Goal: Transaction & Acquisition: Book appointment/travel/reservation

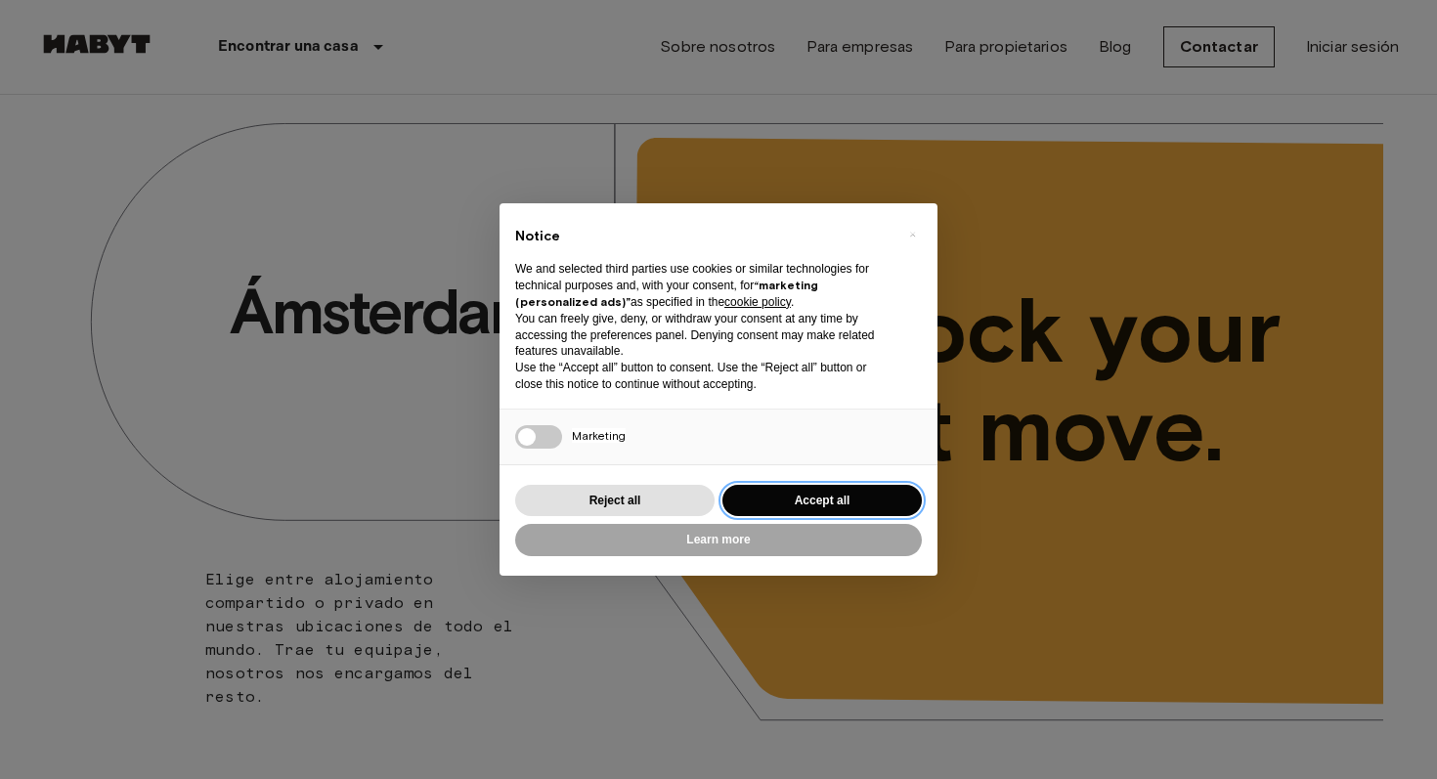
click at [820, 492] on button "Accept all" at bounding box center [822, 501] width 199 height 32
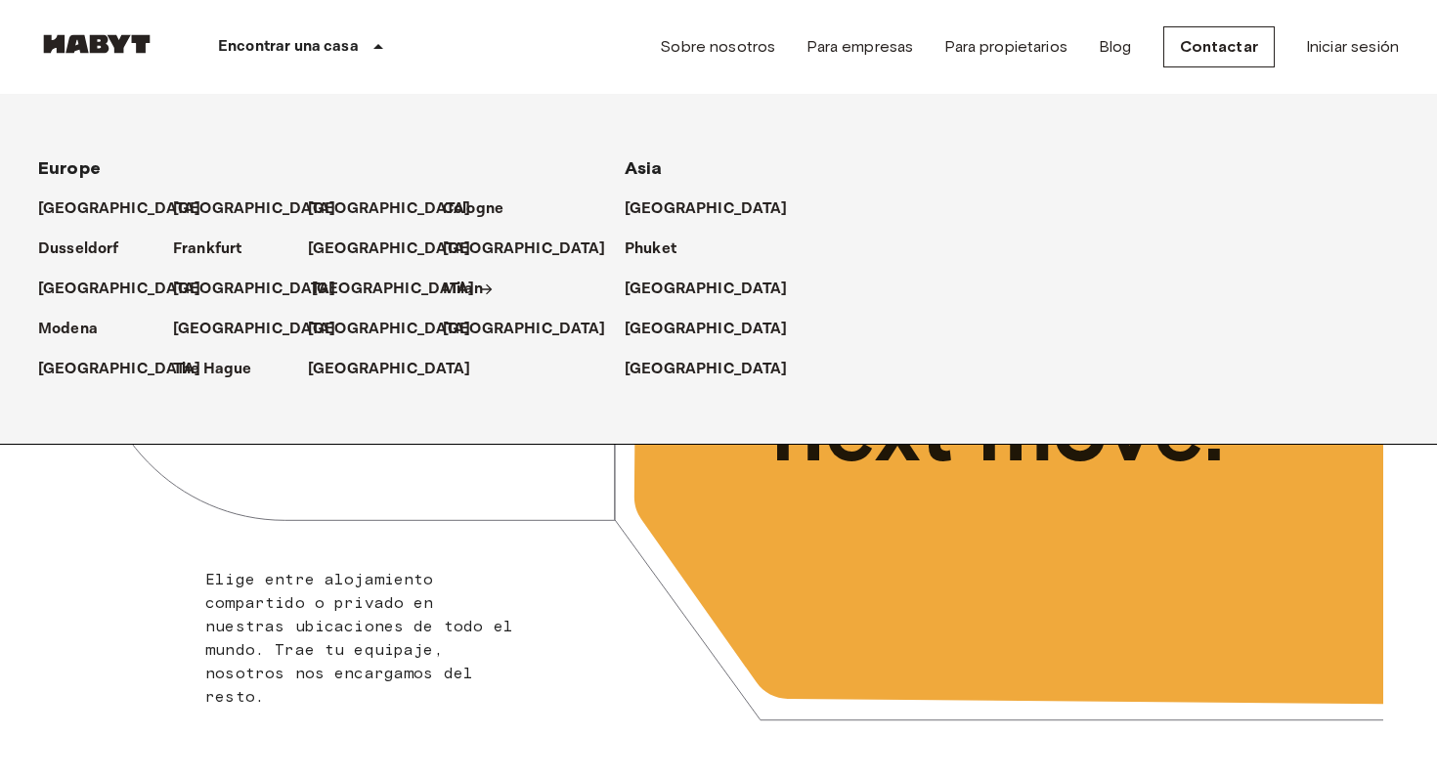
click at [323, 292] on p "[GEOGRAPHIC_DATA]" at bounding box center [393, 289] width 163 height 23
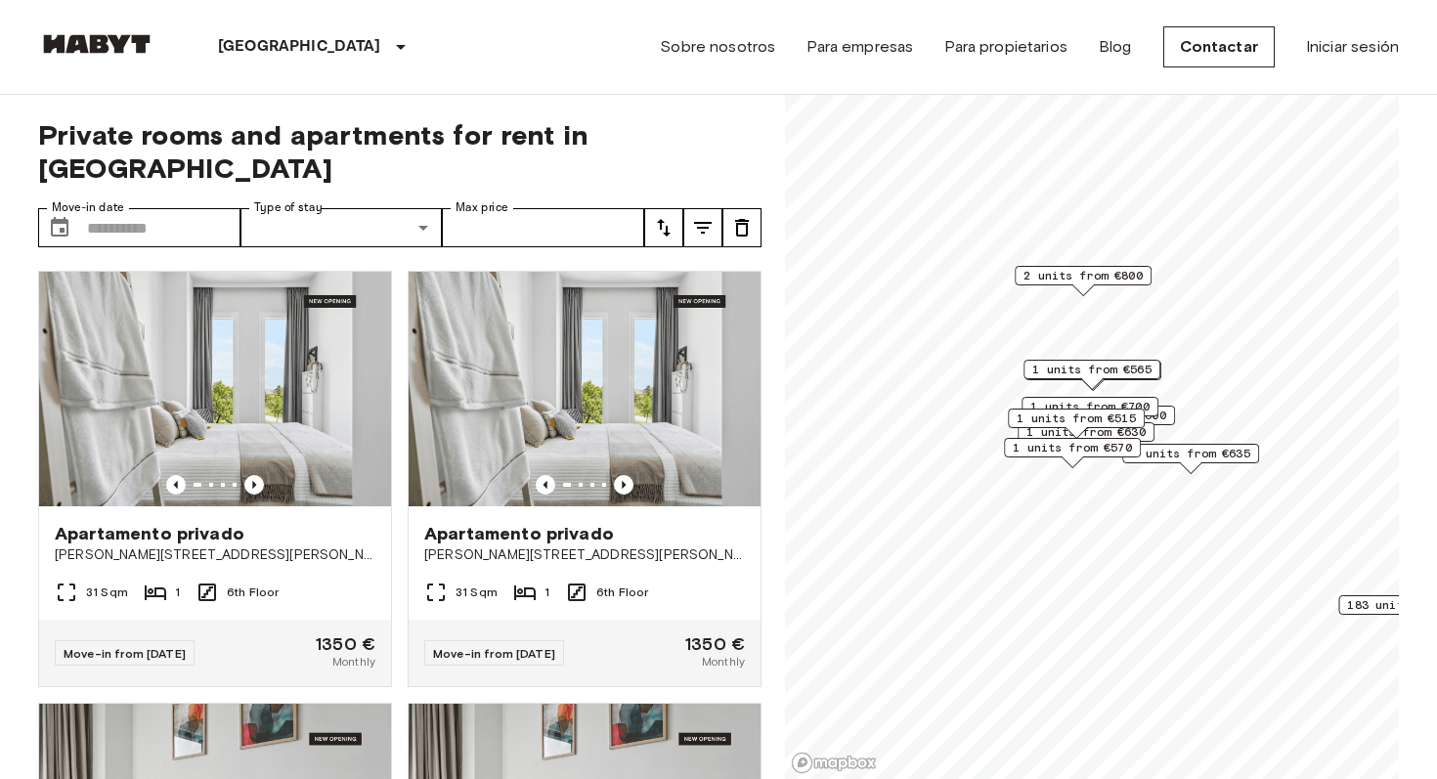
click at [1115, 375] on span "1 units from €565" at bounding box center [1091, 370] width 119 height 18
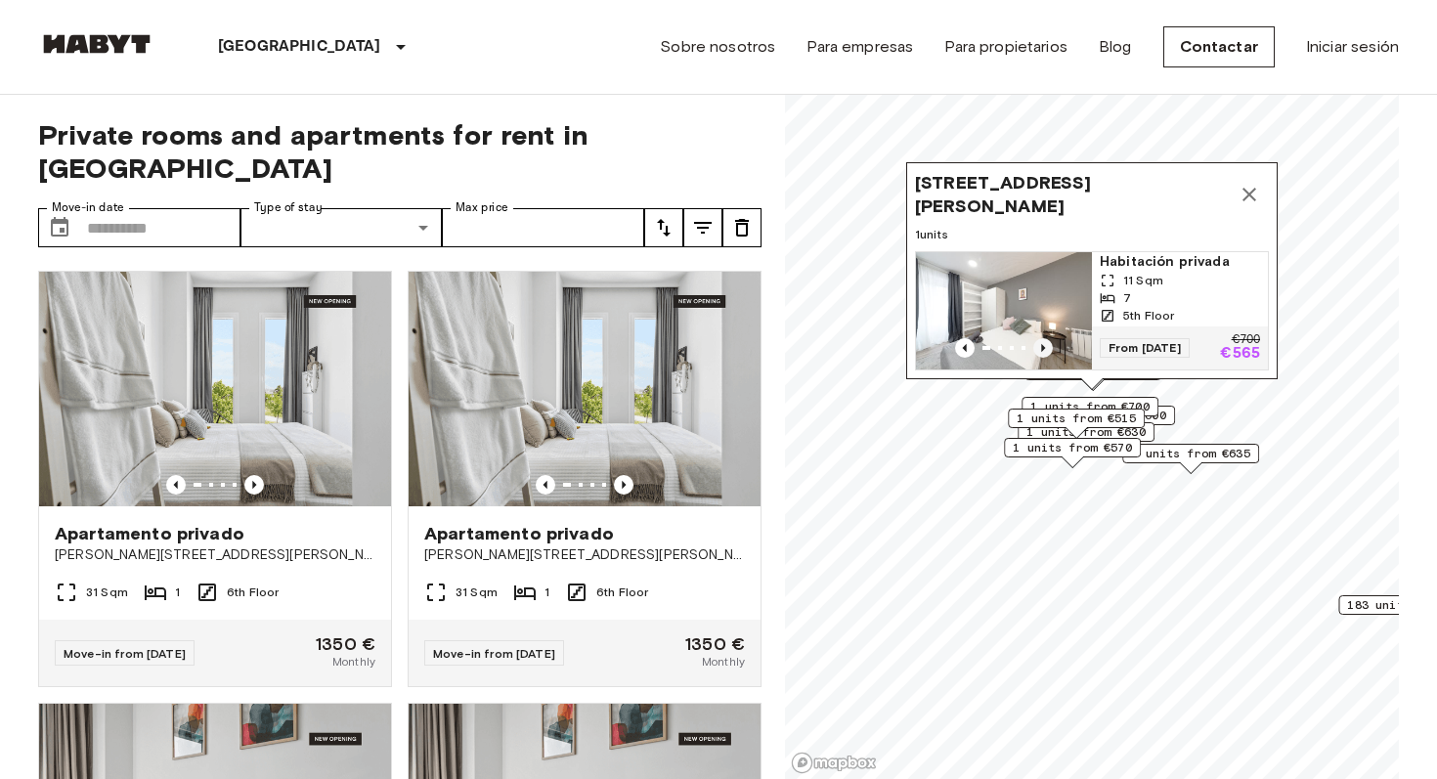
click at [1045, 348] on icon "Previous image" at bounding box center [1043, 348] width 20 height 20
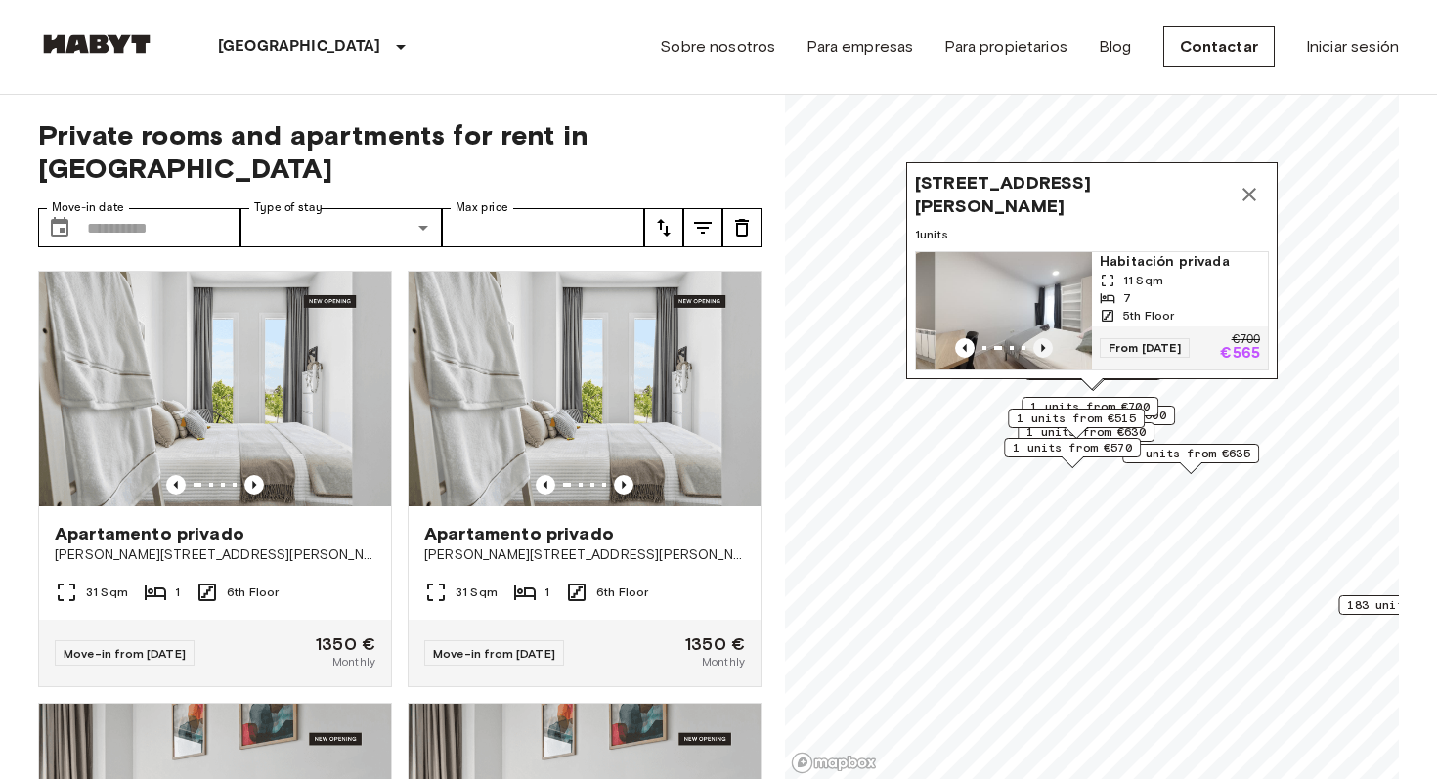
click at [1045, 348] on icon "Previous image" at bounding box center [1043, 348] width 20 height 20
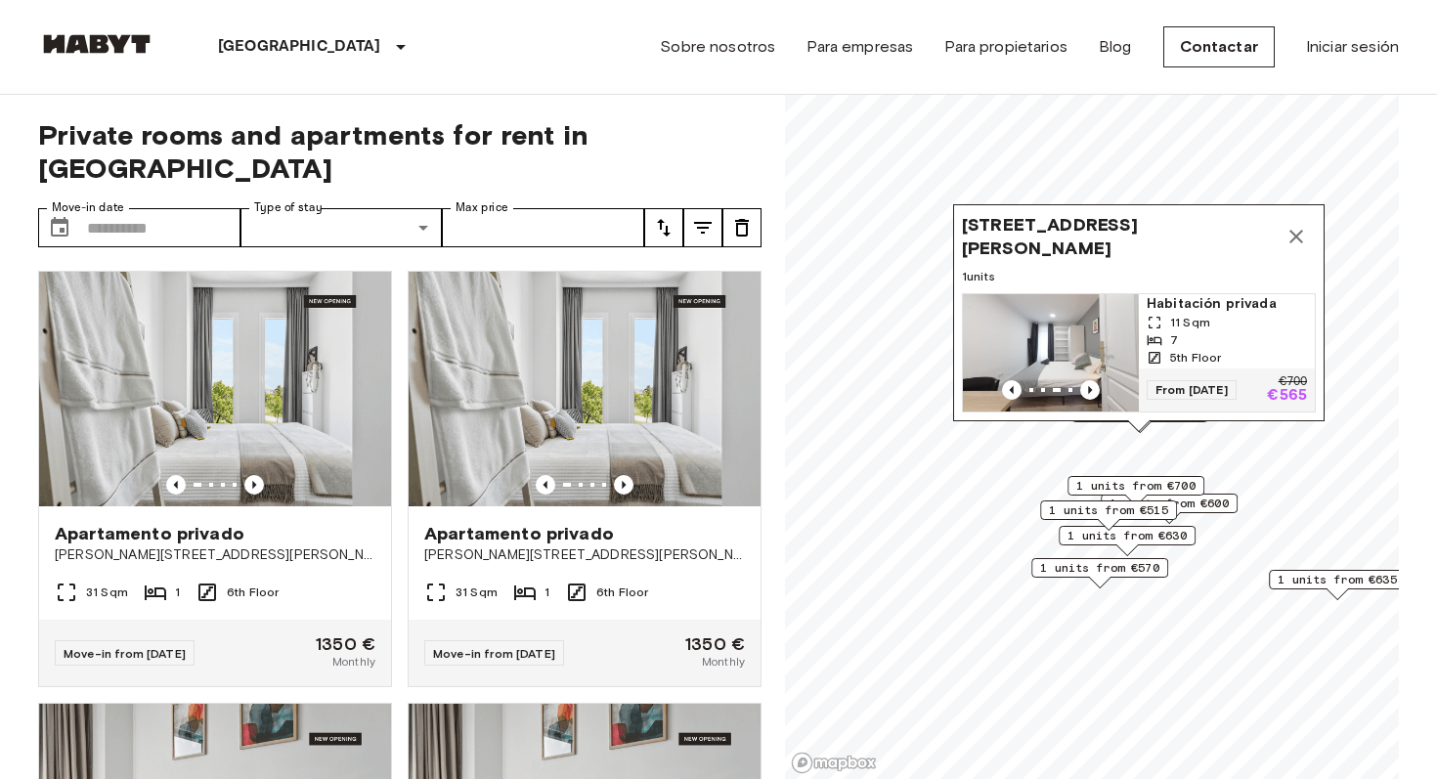
click at [1217, 314] on div "11 Sqm" at bounding box center [1227, 323] width 160 height 18
click at [156, 174] on div "Private rooms and apartments for rent in Madrid Move-in date ​ Move-in date Typ…" at bounding box center [400, 437] width 724 height 685
click at [149, 208] on input "Move-in date" at bounding box center [164, 227] width 154 height 39
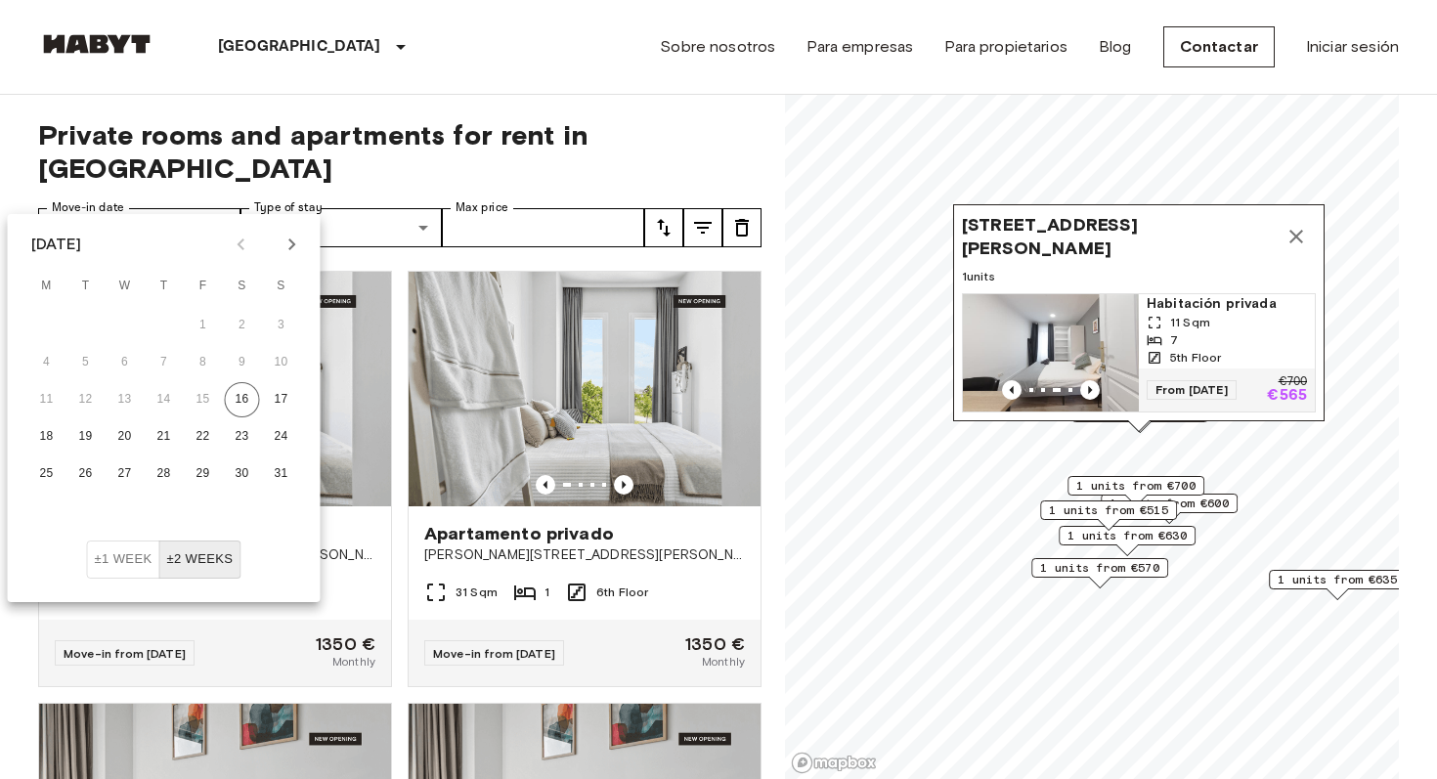
click at [285, 242] on icon "Next month" at bounding box center [292, 244] width 23 height 23
click at [282, 237] on icon "Next month" at bounding box center [292, 244] width 23 height 23
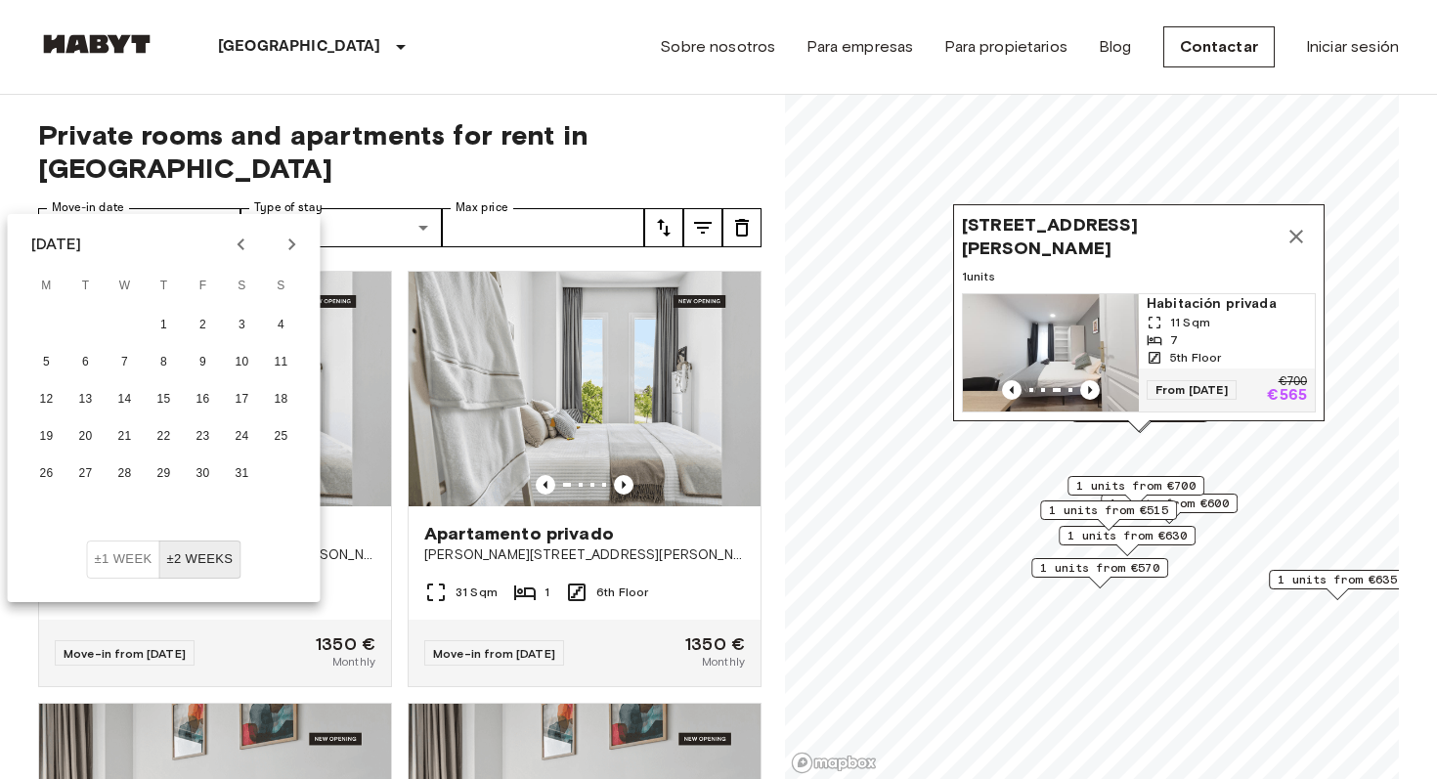
click at [282, 237] on icon "Next month" at bounding box center [292, 244] width 23 height 23
click at [288, 324] on button "1" at bounding box center [281, 325] width 35 height 35
type input "**********"
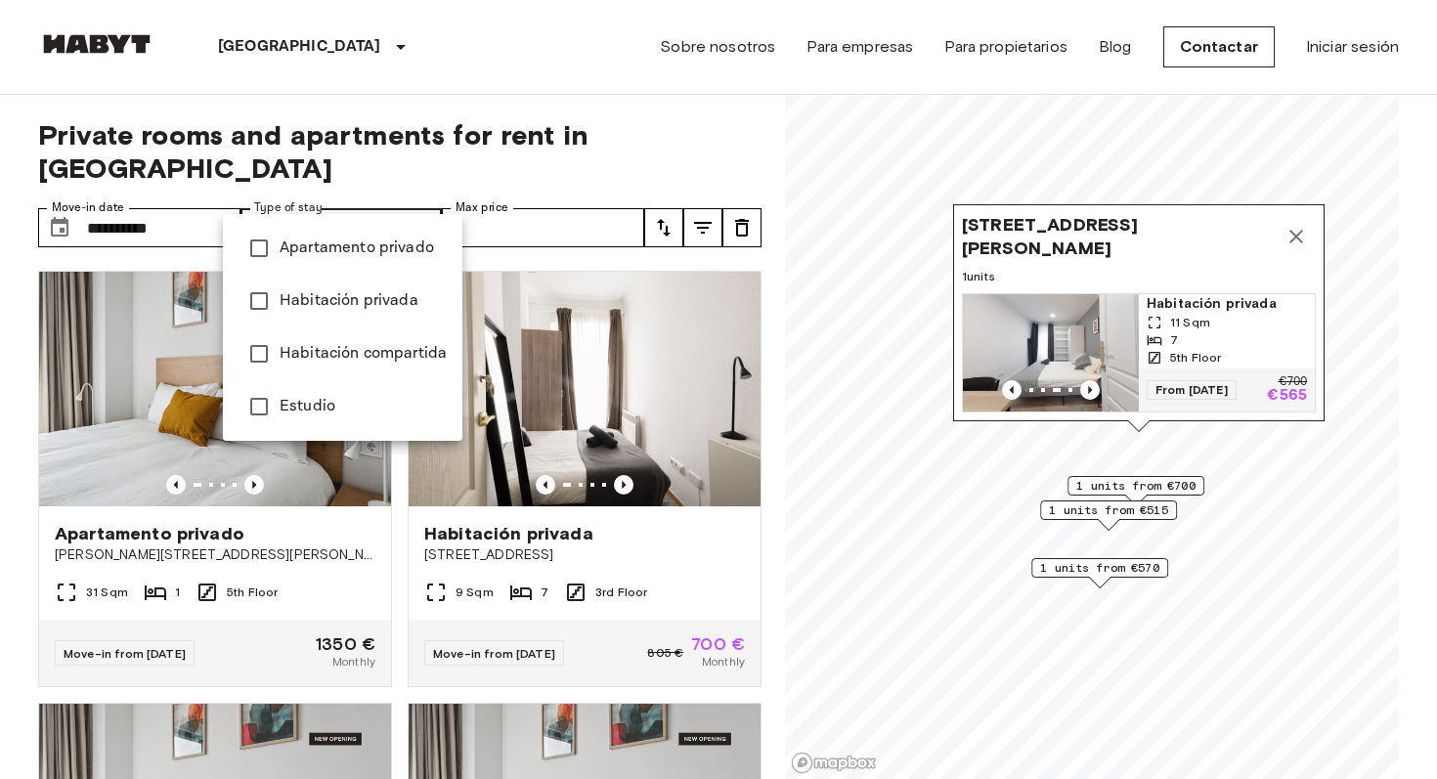
click at [373, 307] on span "Habitación privada" at bounding box center [363, 300] width 167 height 23
type input "**********"
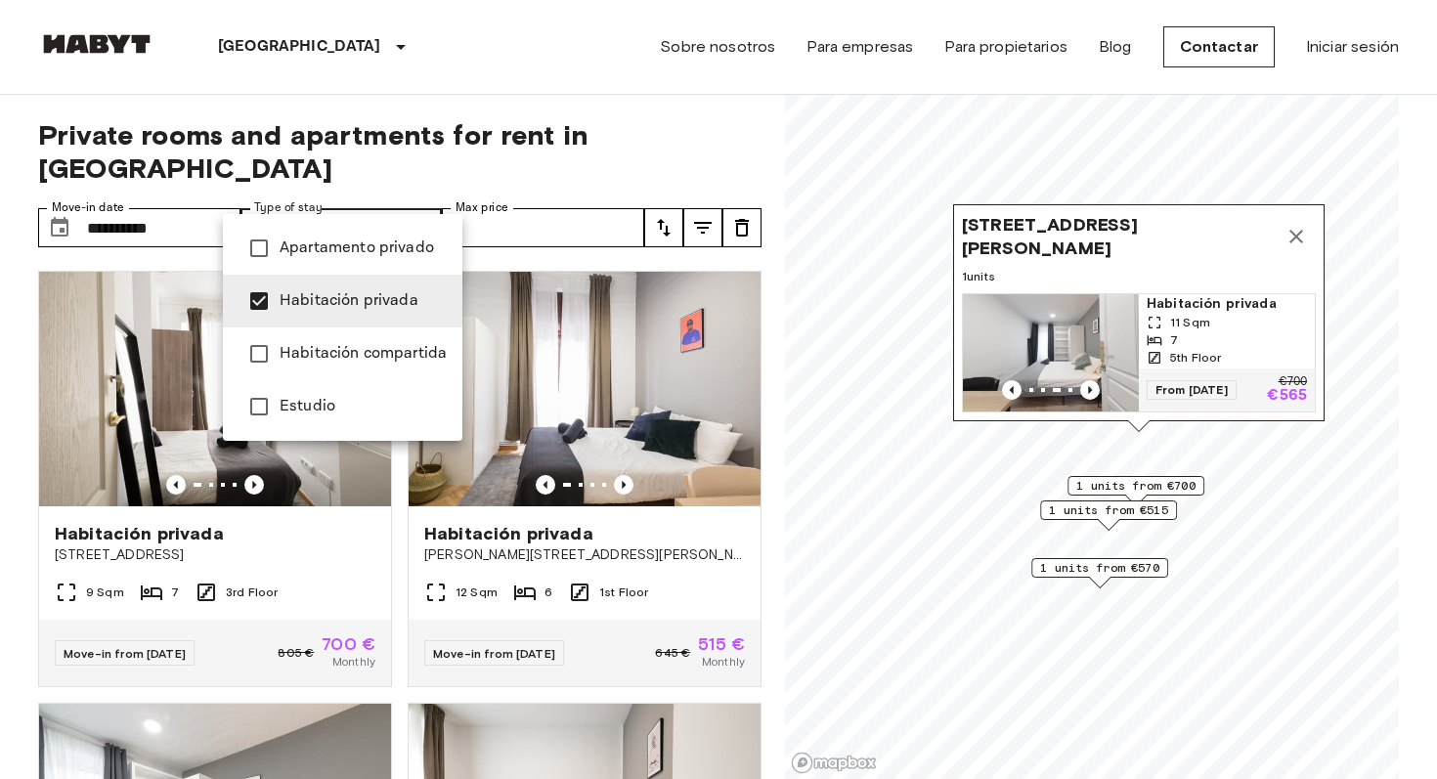
click at [578, 154] on div at bounding box center [718, 389] width 1437 height 779
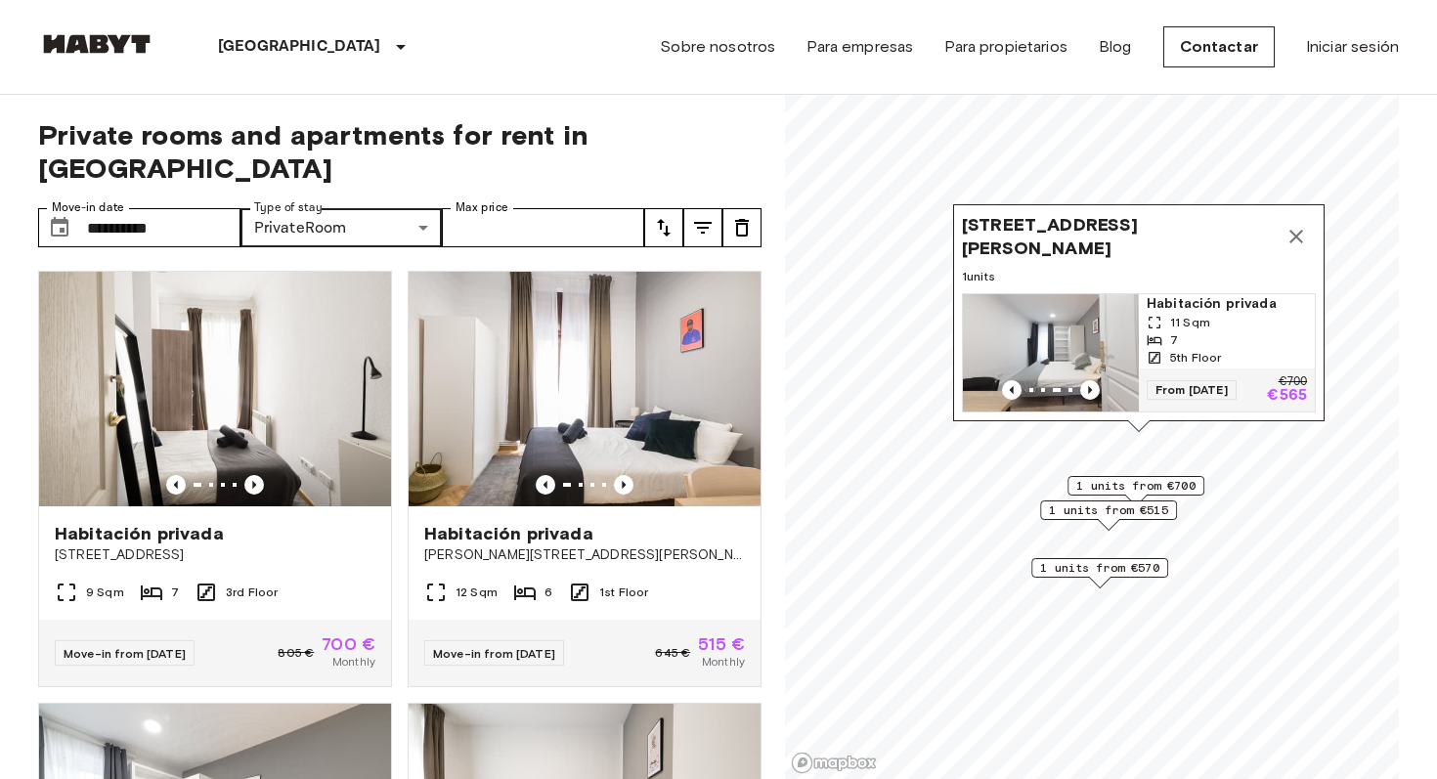
click at [1295, 244] on icon "Map marker" at bounding box center [1296, 236] width 23 height 23
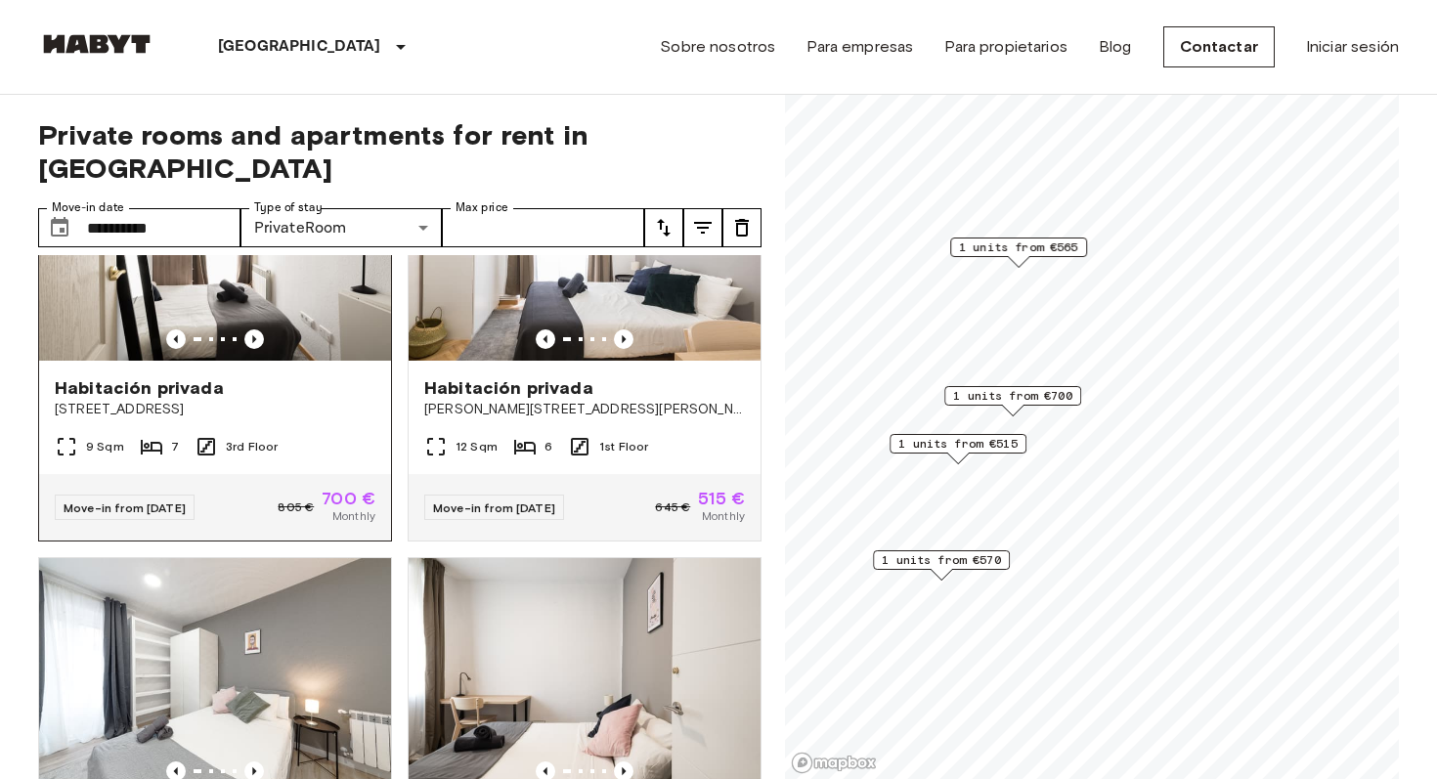
scroll to position [345, 0]
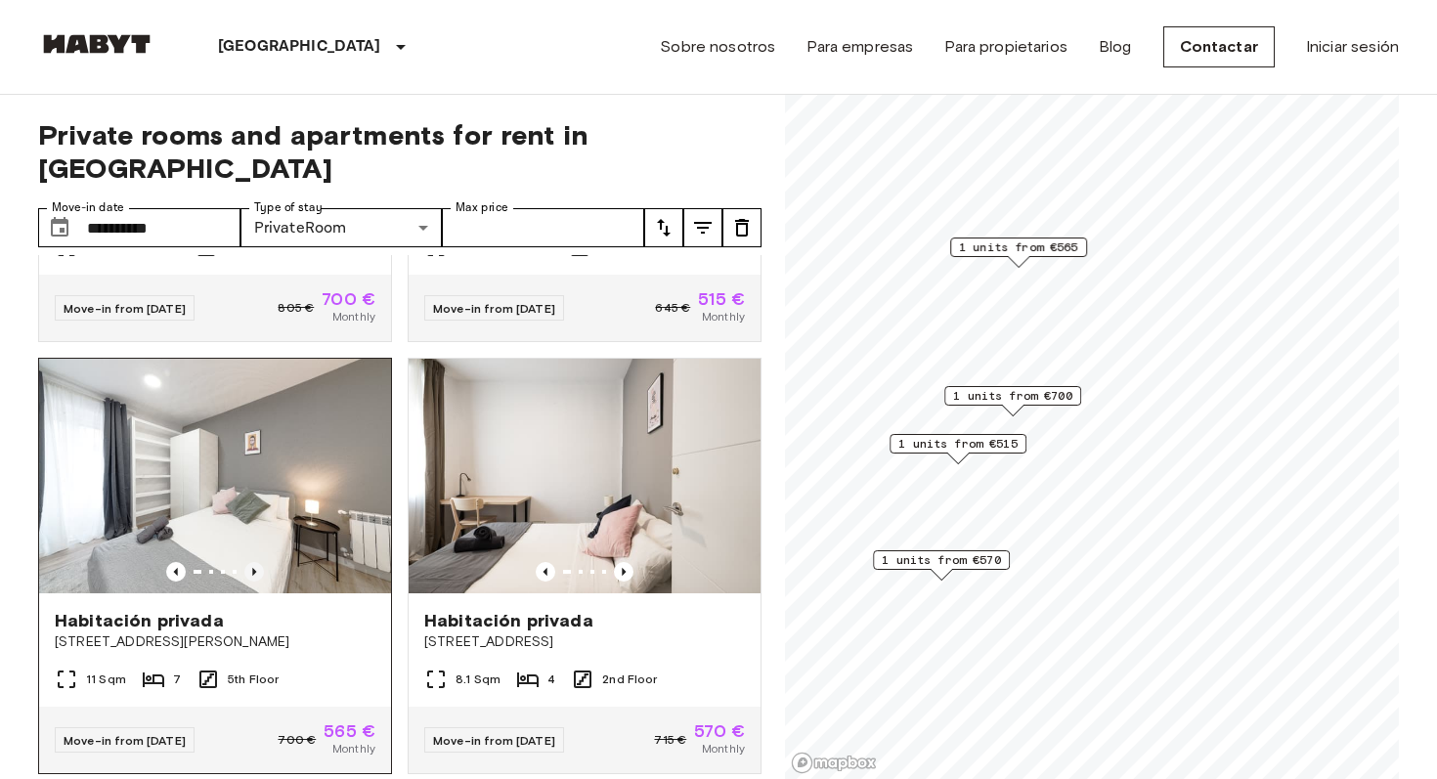
click at [256, 562] on icon "Previous image" at bounding box center [254, 572] width 20 height 20
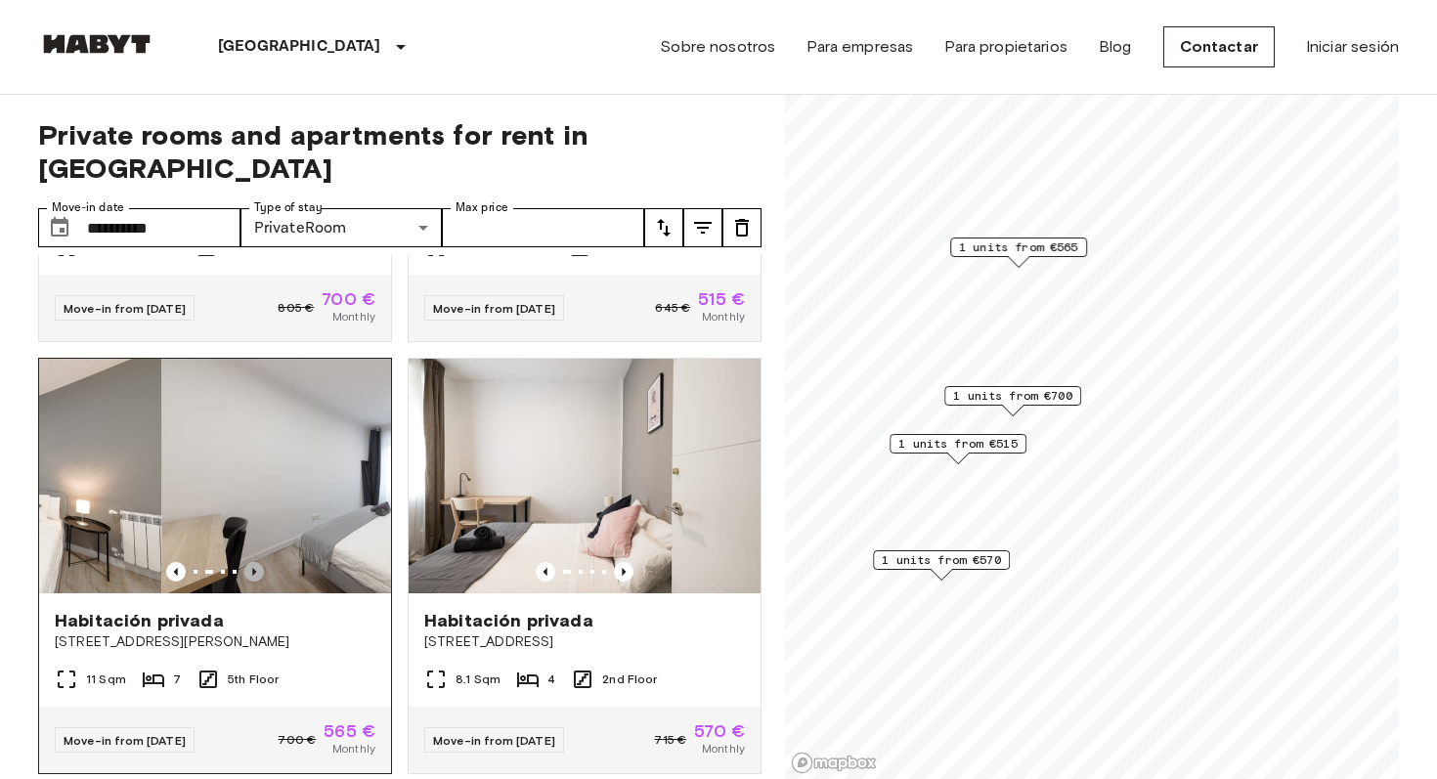
click at [256, 562] on icon "Previous image" at bounding box center [254, 572] width 20 height 20
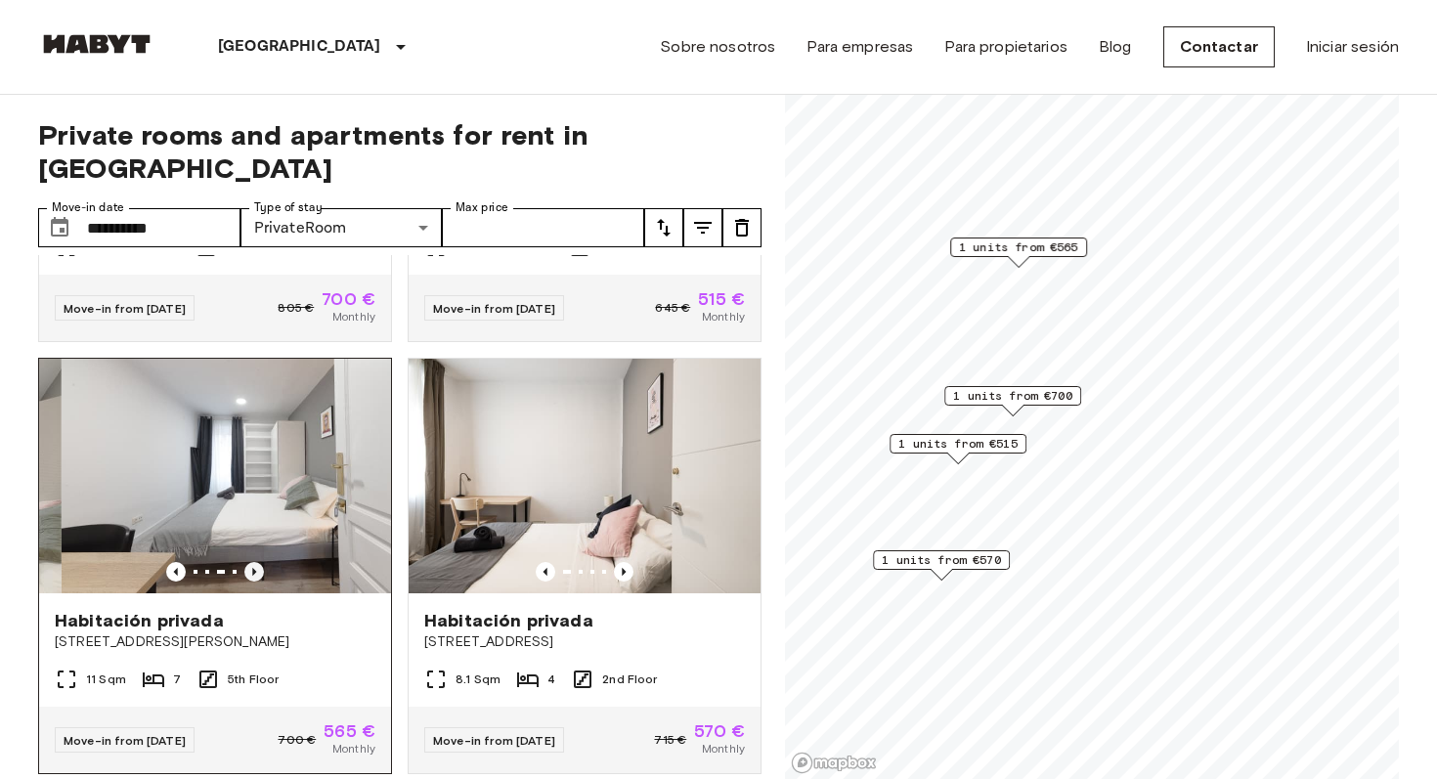
click at [256, 562] on icon "Previous image" at bounding box center [254, 572] width 20 height 20
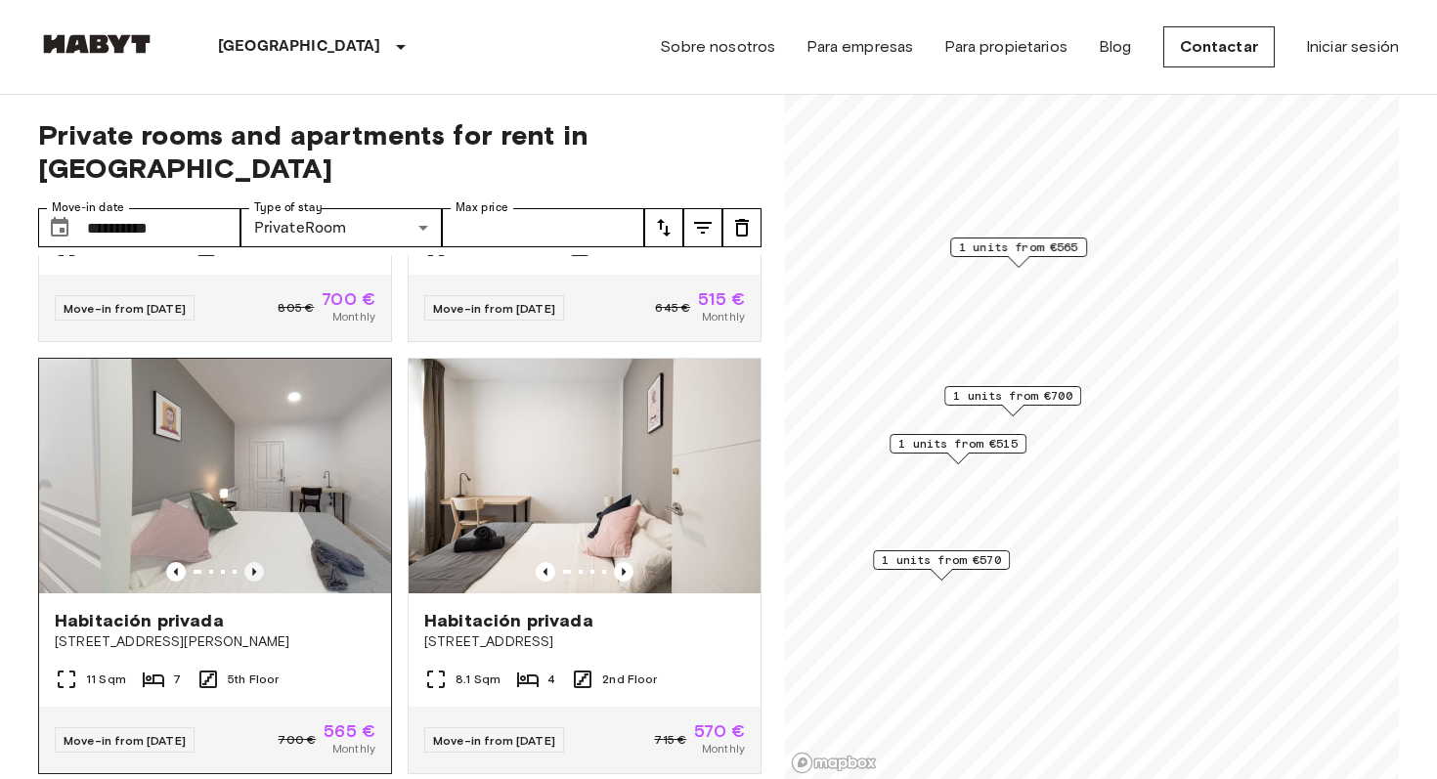
click at [256, 562] on icon "Previous image" at bounding box center [254, 572] width 20 height 20
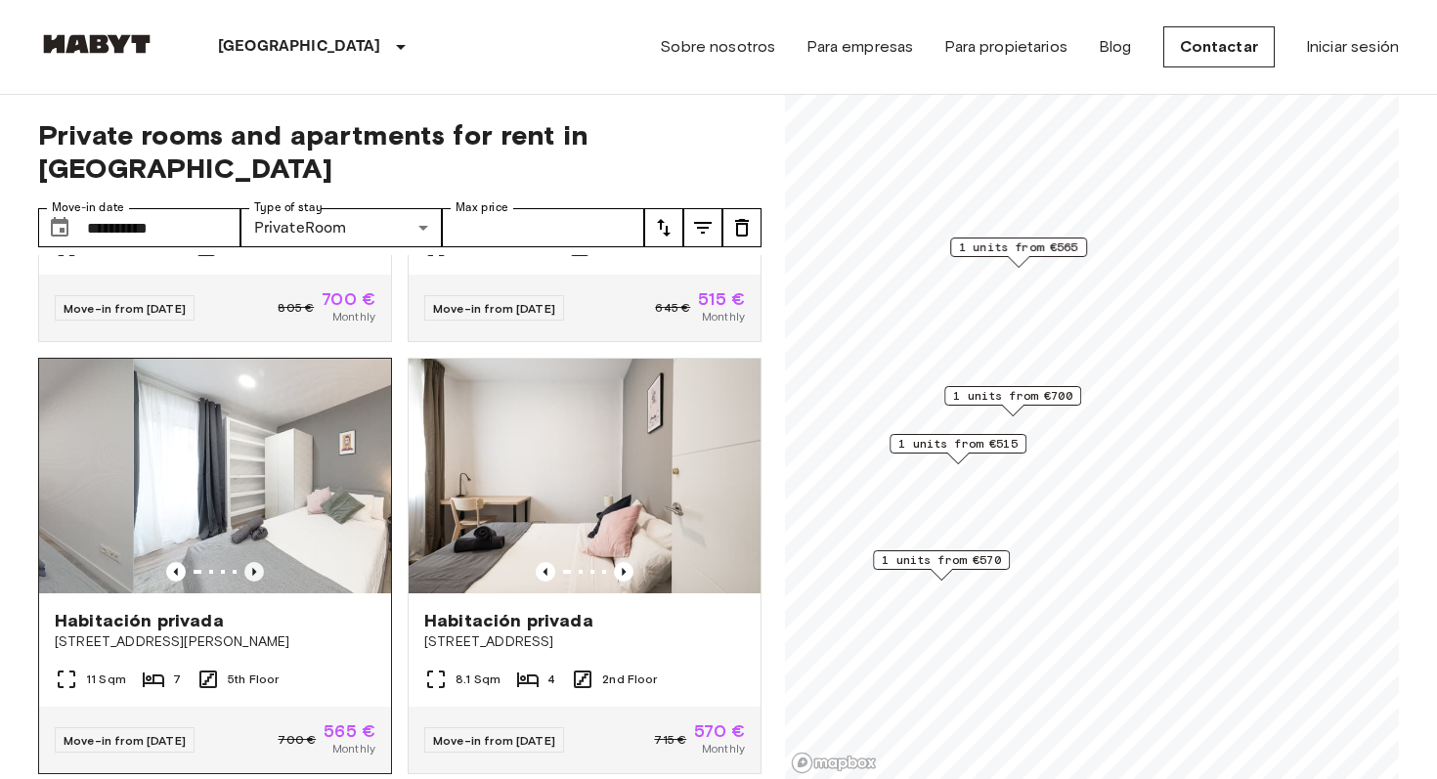
click at [256, 562] on icon "Previous image" at bounding box center [254, 572] width 20 height 20
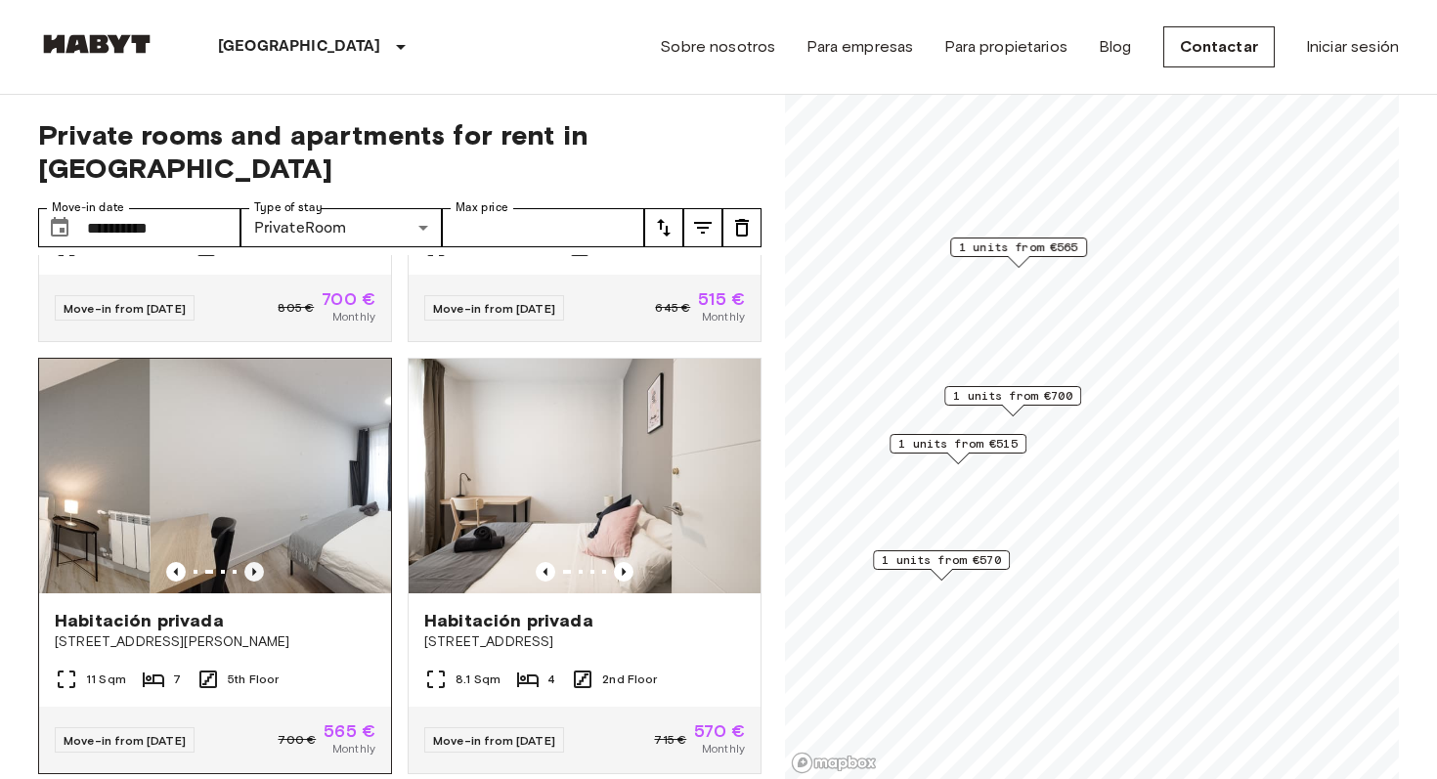
click at [256, 562] on icon "Previous image" at bounding box center [254, 572] width 20 height 20
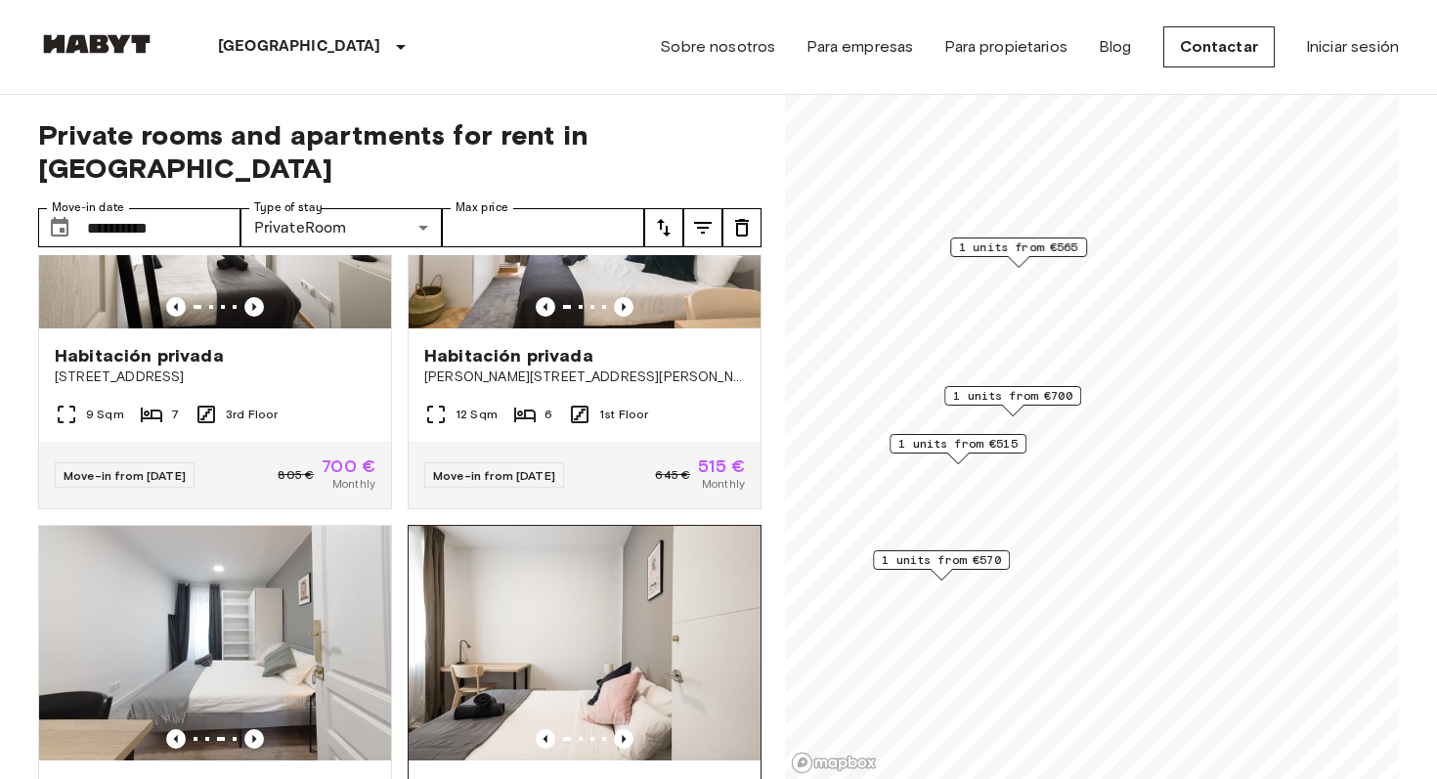
scroll to position [0, 0]
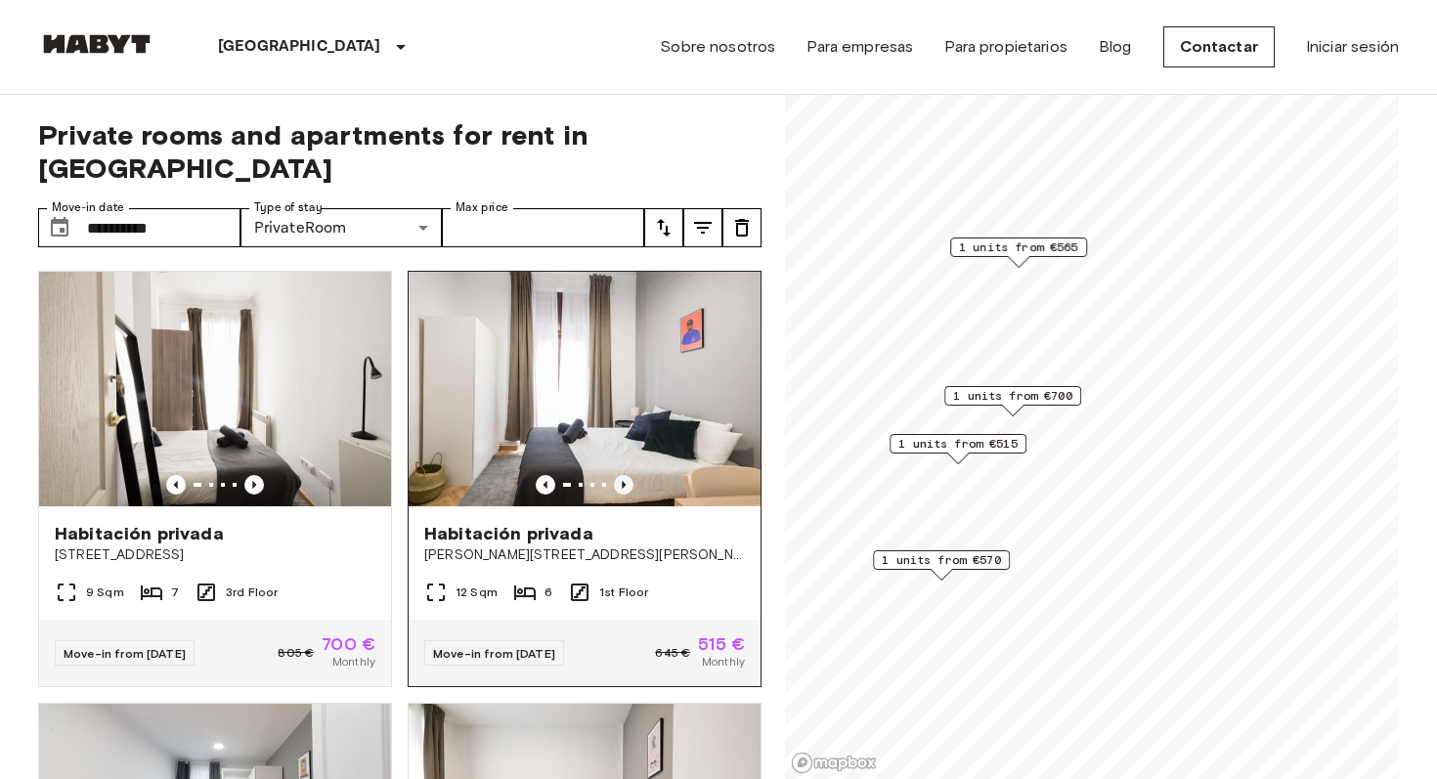
click at [624, 475] on icon "Previous image" at bounding box center [624, 485] width 20 height 20
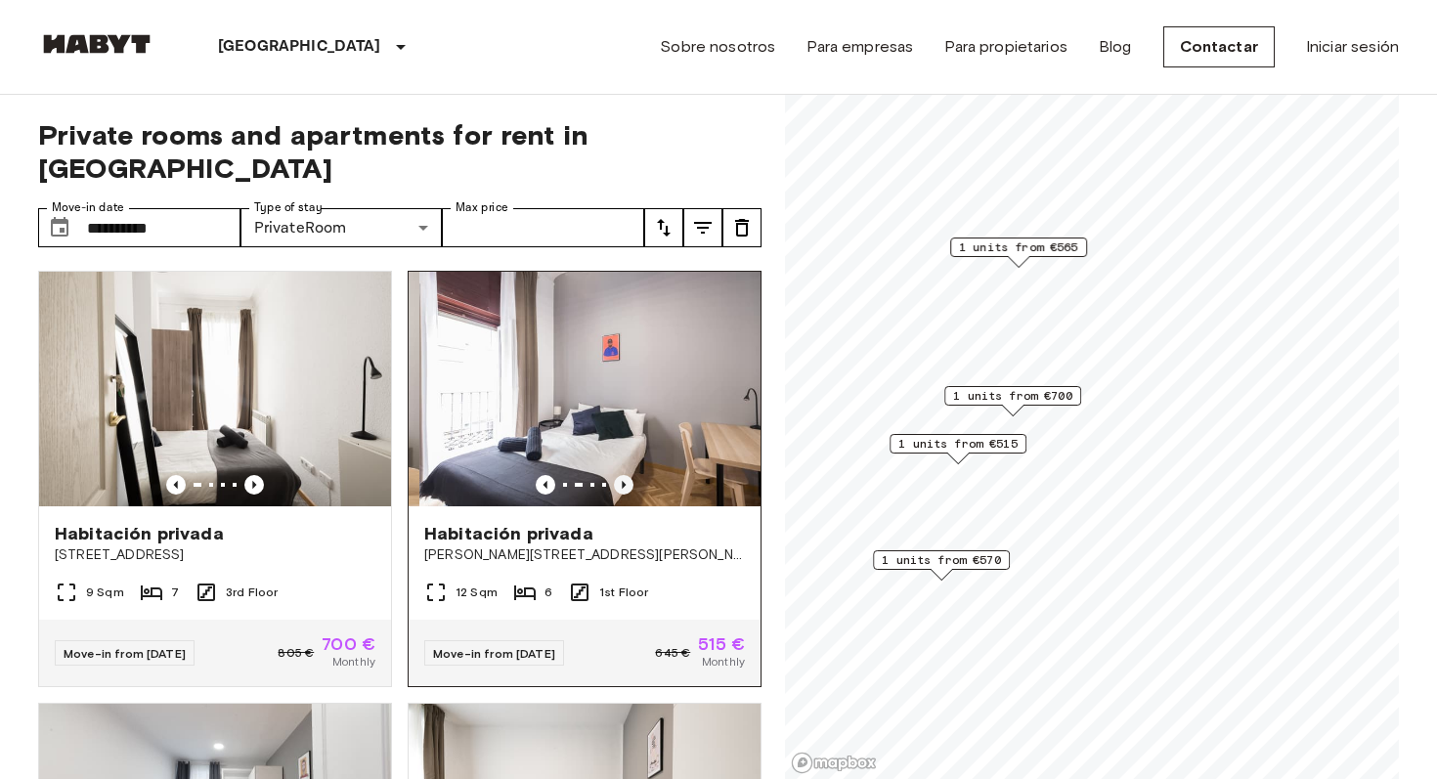
click at [624, 475] on icon "Previous image" at bounding box center [624, 485] width 20 height 20
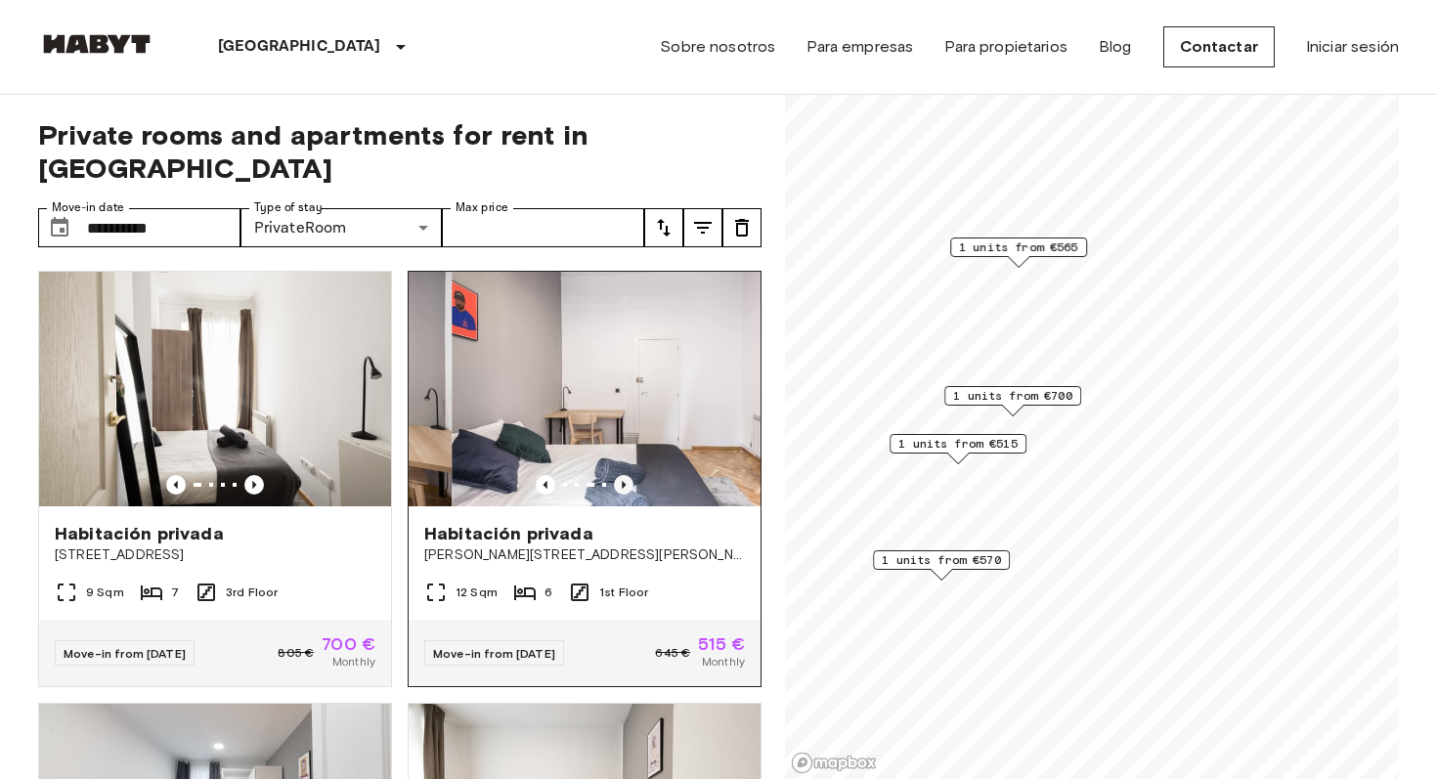
click at [624, 475] on icon "Previous image" at bounding box center [624, 485] width 20 height 20
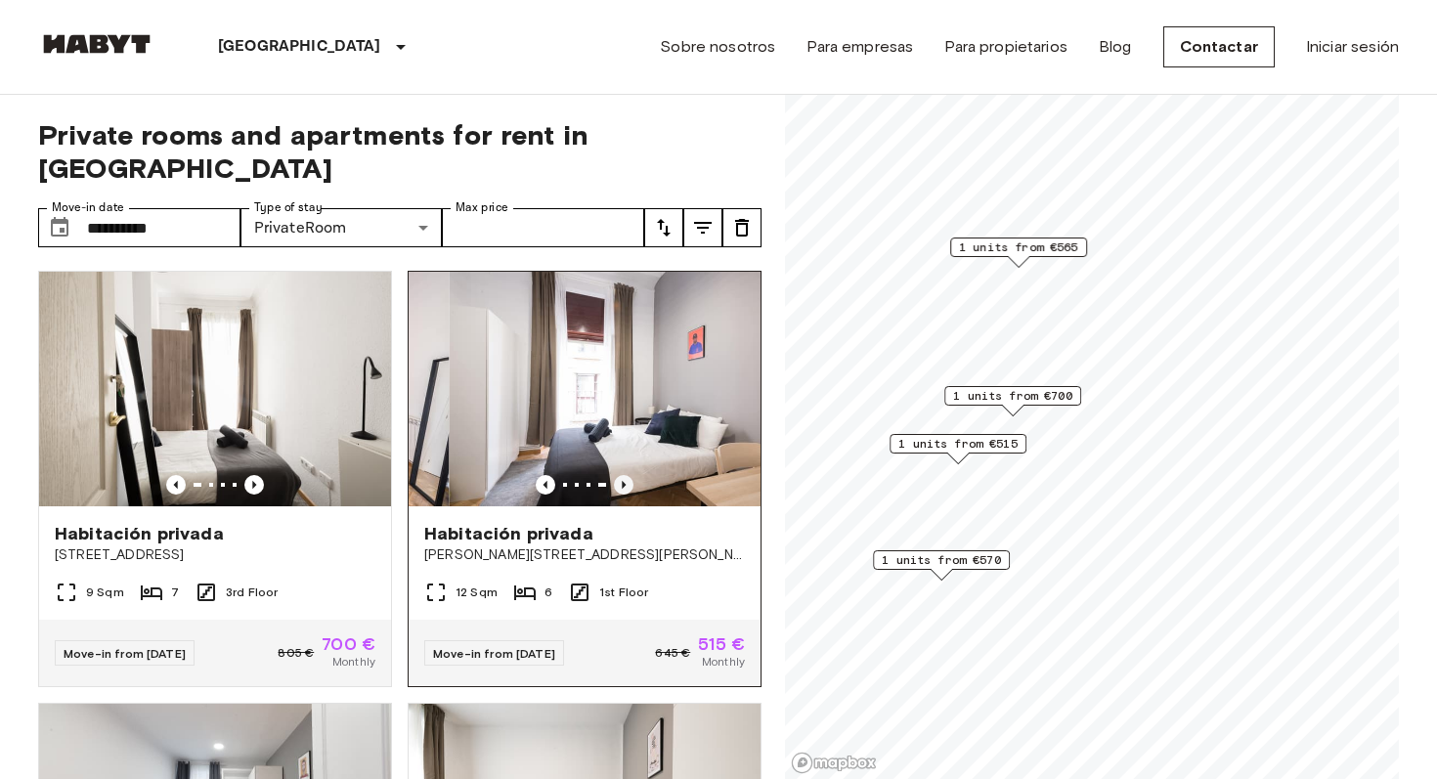
click at [624, 475] on icon "Previous image" at bounding box center [624, 485] width 20 height 20
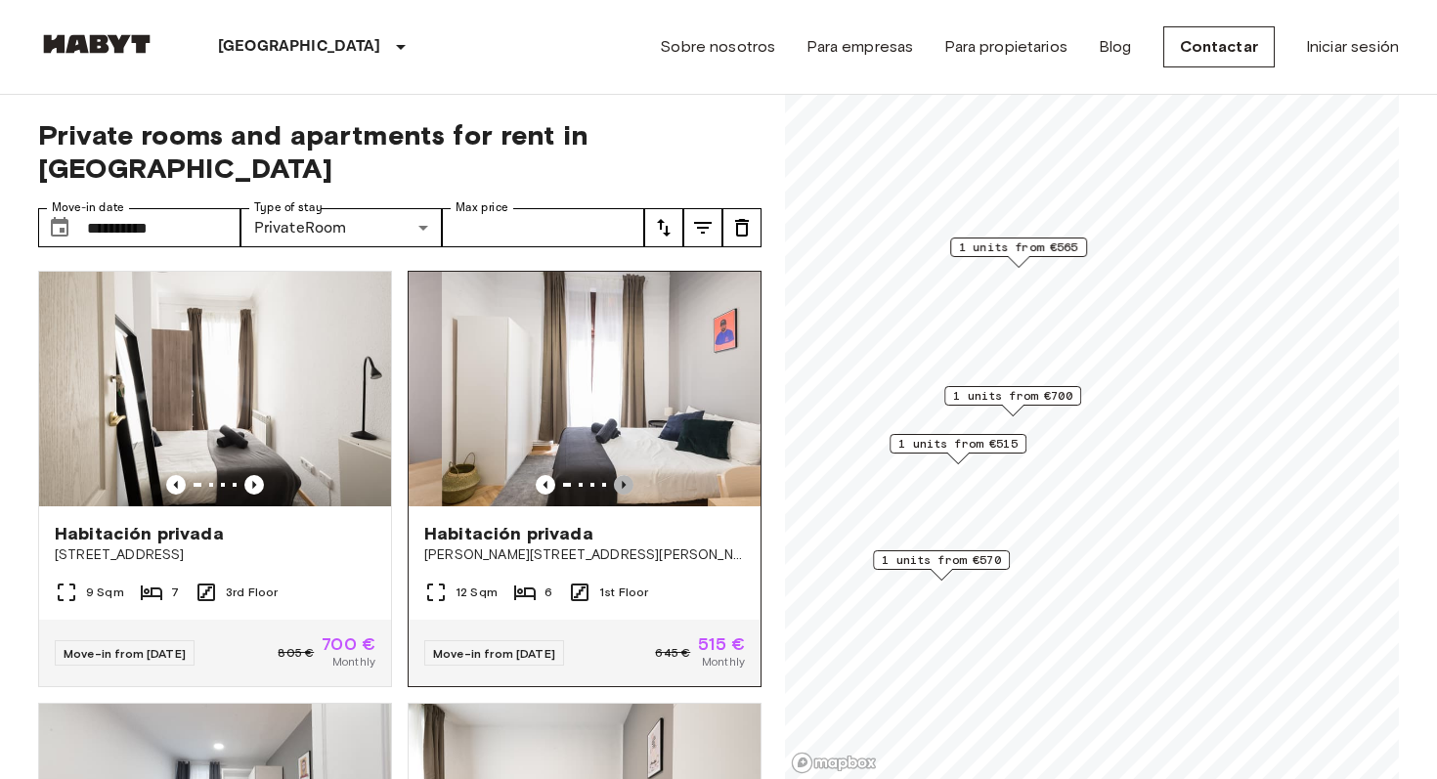
click at [624, 475] on icon "Previous image" at bounding box center [624, 485] width 20 height 20
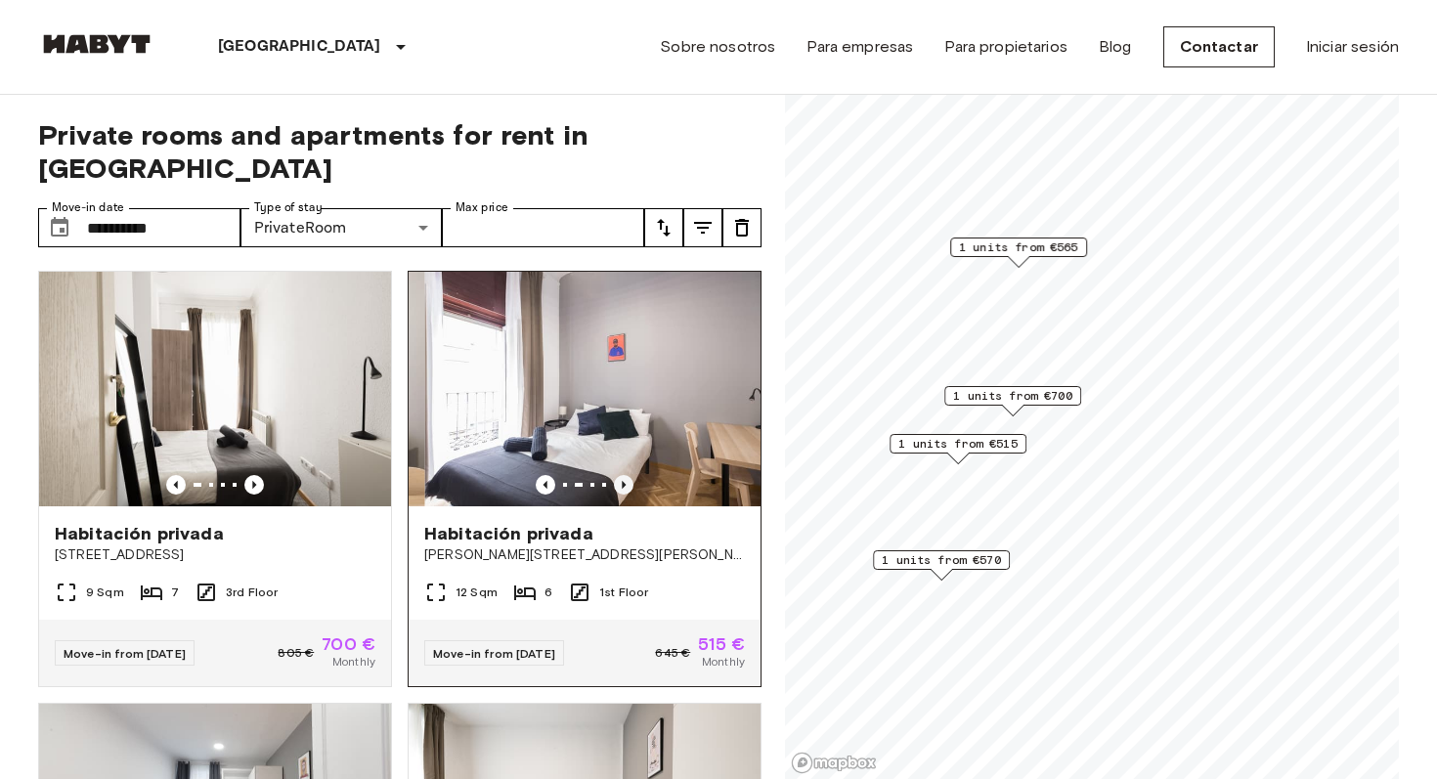
click at [624, 475] on icon "Previous image" at bounding box center [624, 485] width 20 height 20
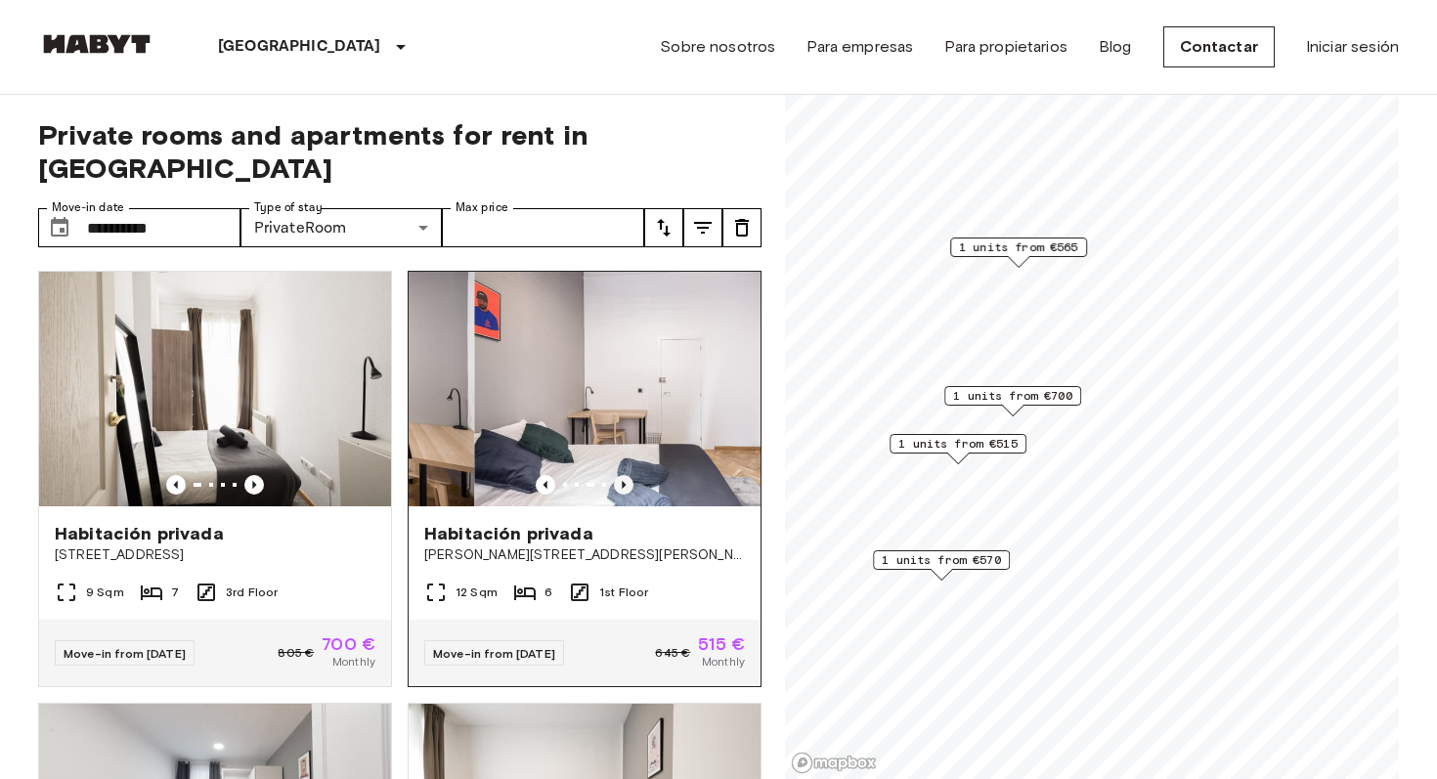
click at [624, 475] on icon "Previous image" at bounding box center [624, 485] width 20 height 20
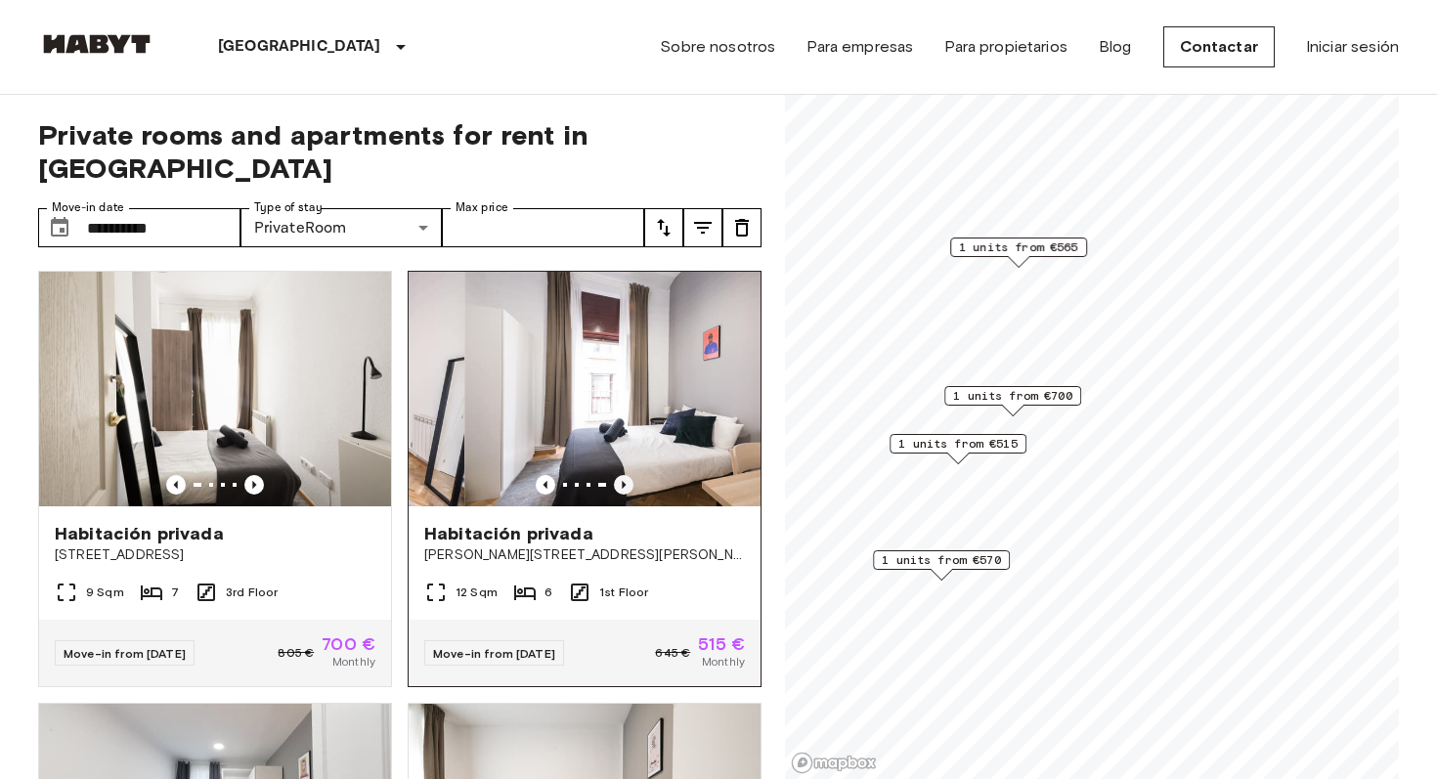
click at [624, 475] on icon "Previous image" at bounding box center [624, 485] width 20 height 20
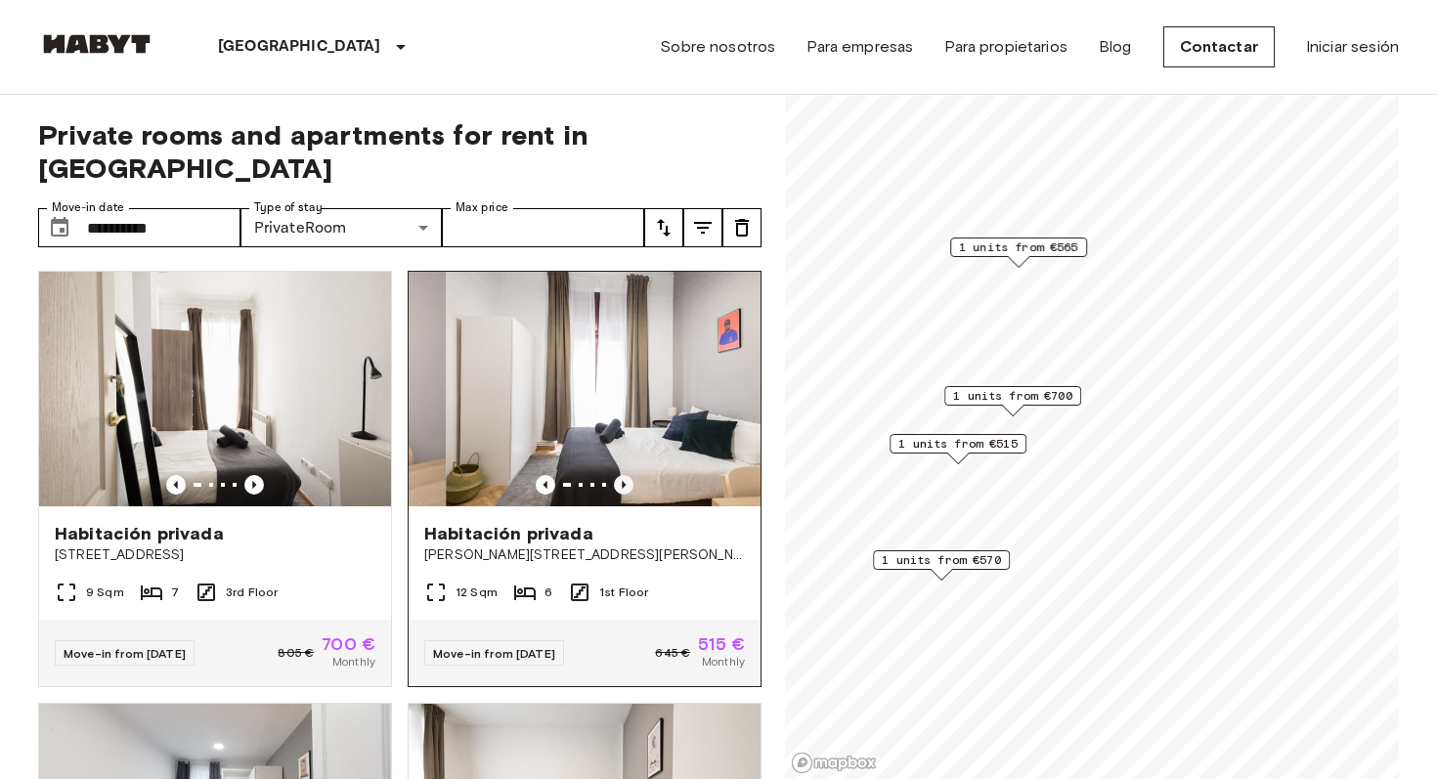
click at [624, 475] on icon "Previous image" at bounding box center [624, 485] width 20 height 20
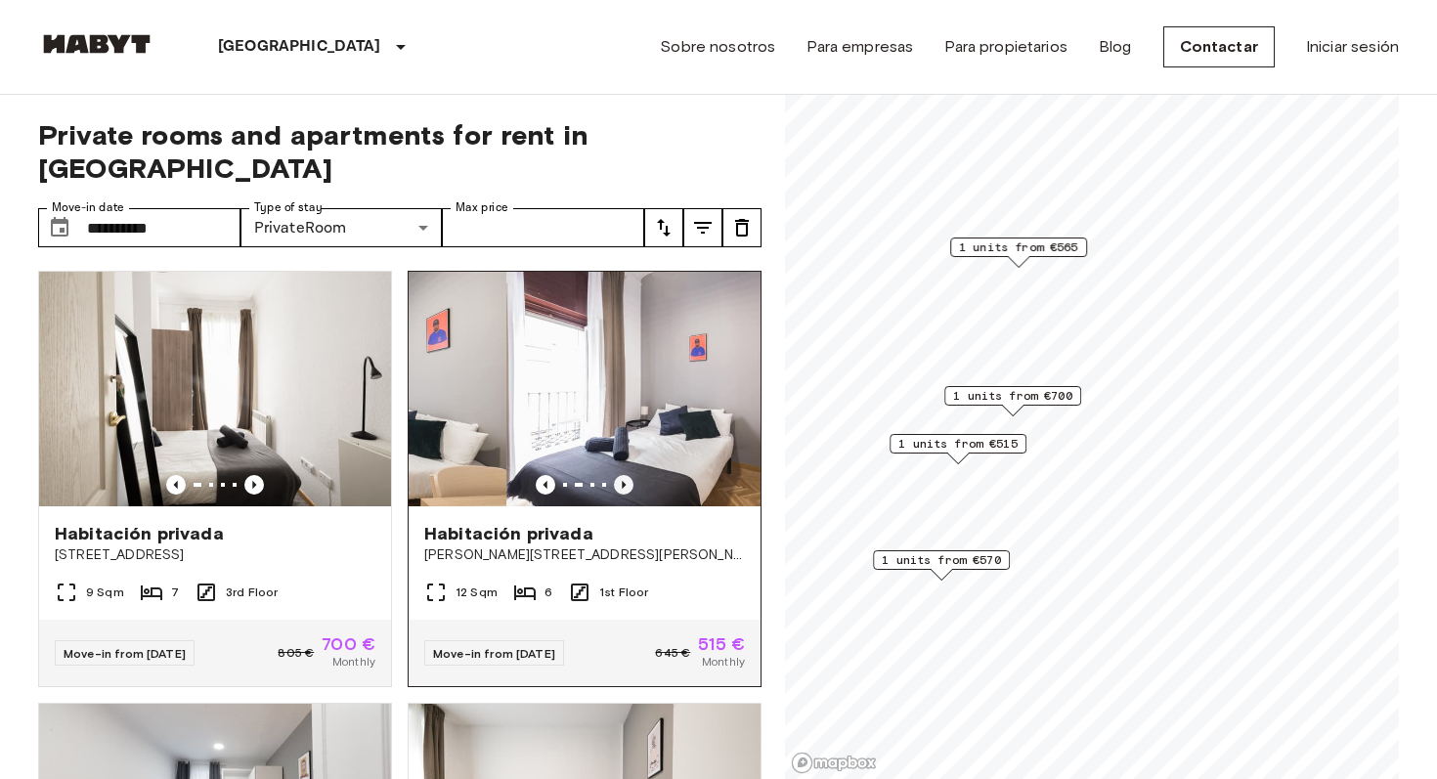
click at [624, 475] on icon "Previous image" at bounding box center [624, 485] width 20 height 20
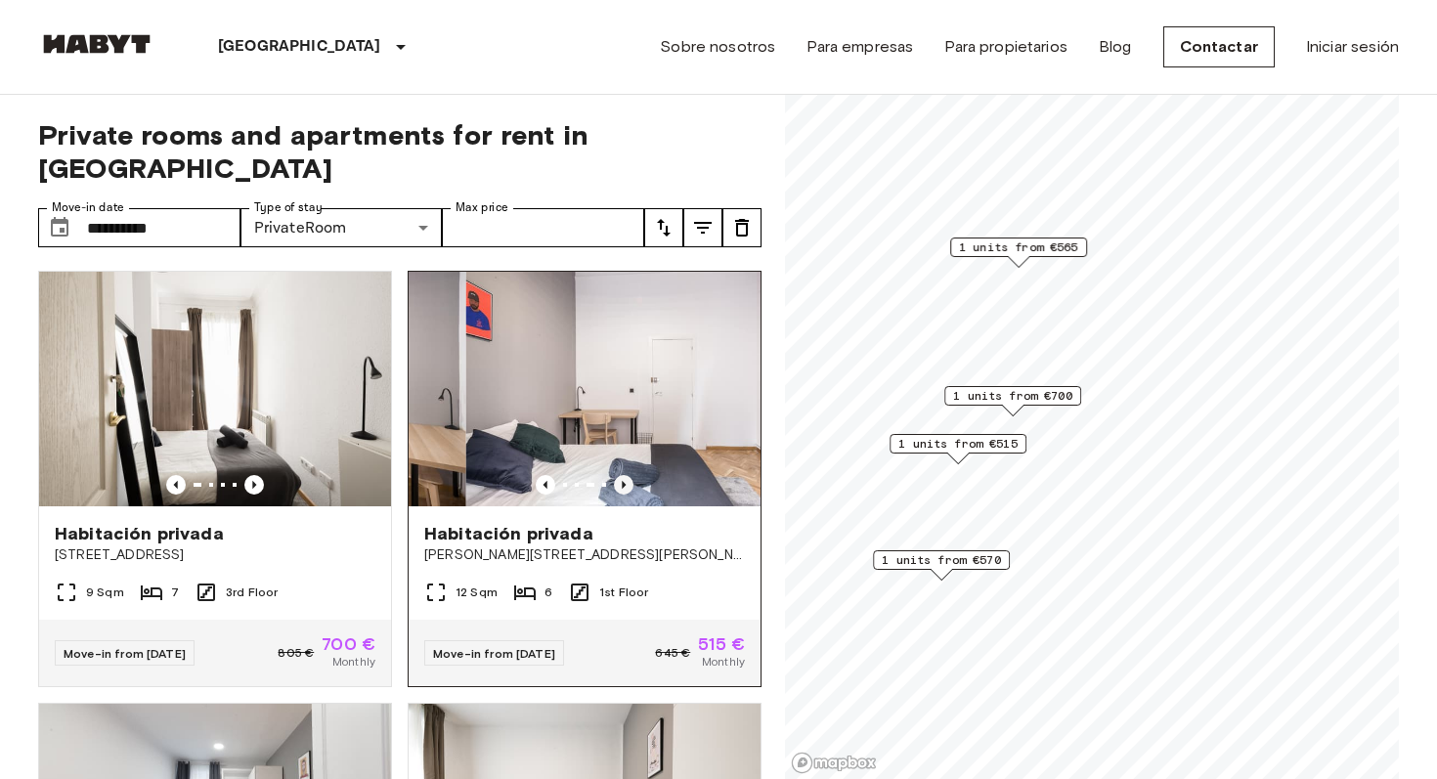
click at [624, 475] on icon "Previous image" at bounding box center [624, 485] width 20 height 20
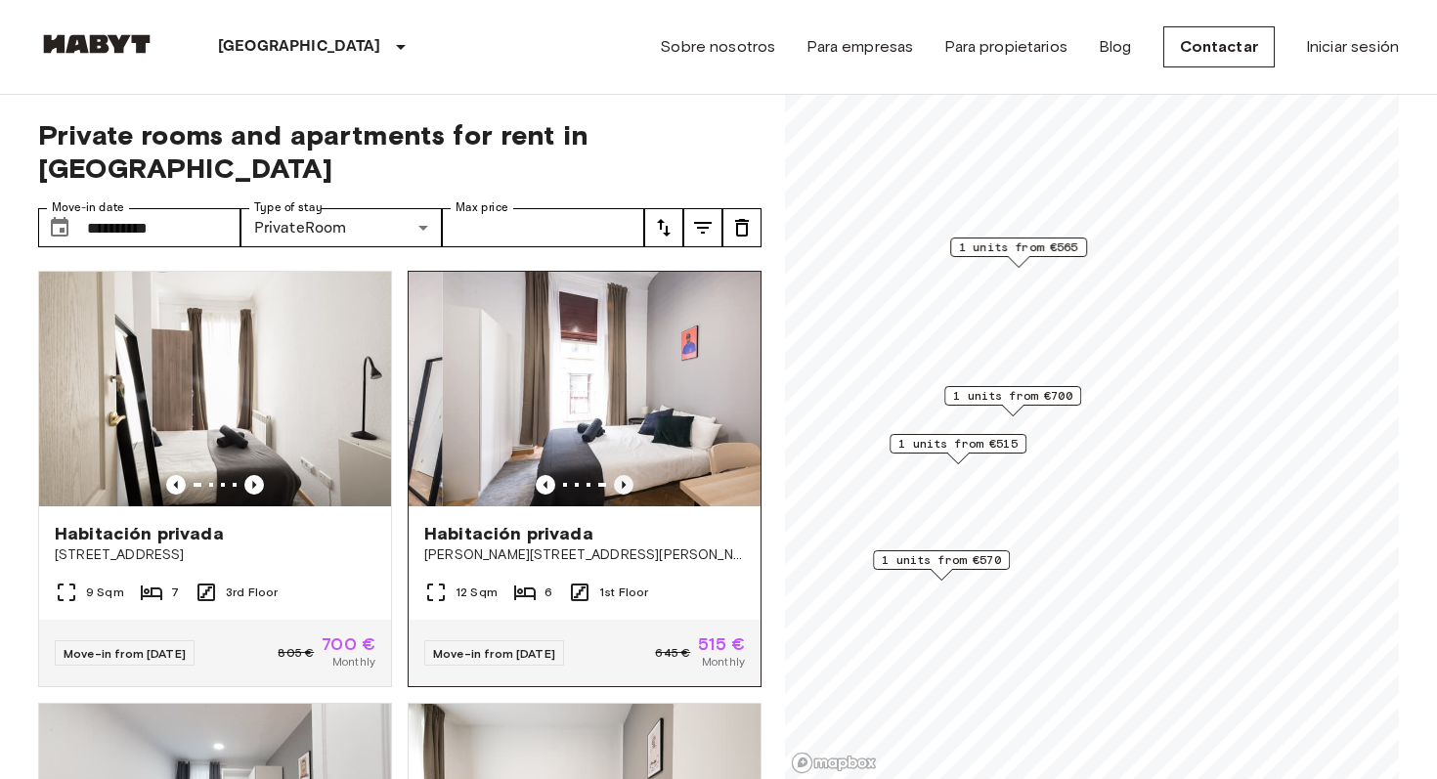
click at [624, 475] on icon "Previous image" at bounding box center [624, 485] width 20 height 20
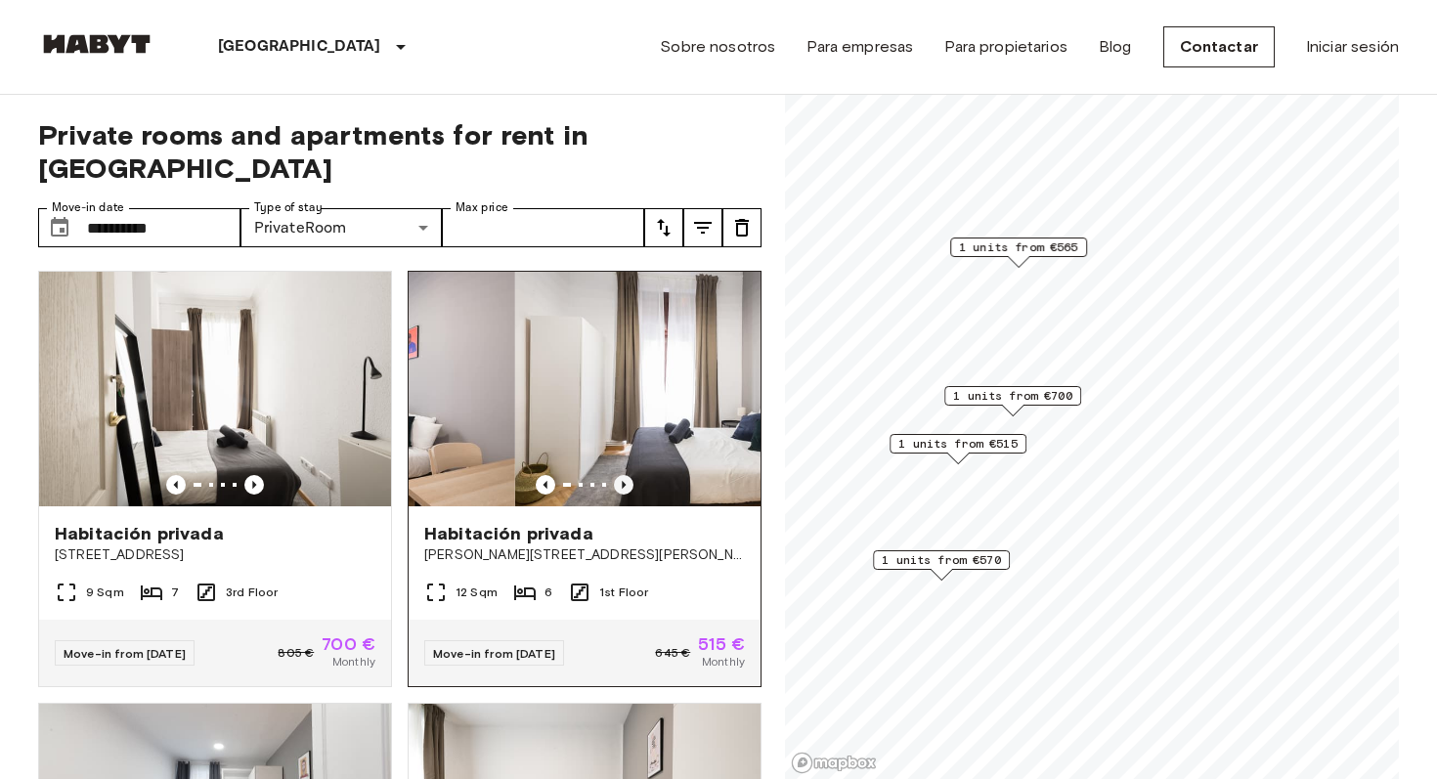
click at [624, 475] on icon "Previous image" at bounding box center [624, 485] width 20 height 20
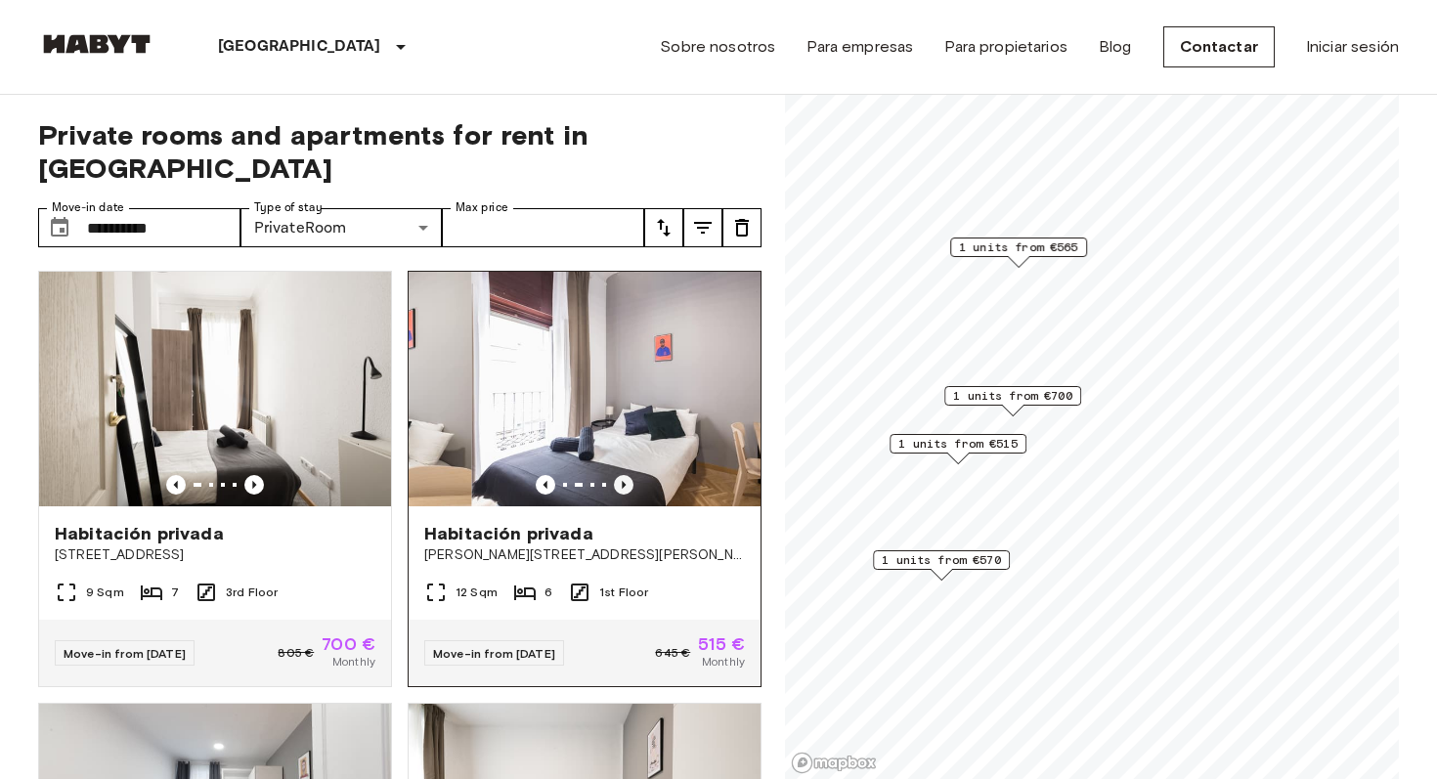
click at [624, 475] on icon "Previous image" at bounding box center [624, 485] width 20 height 20
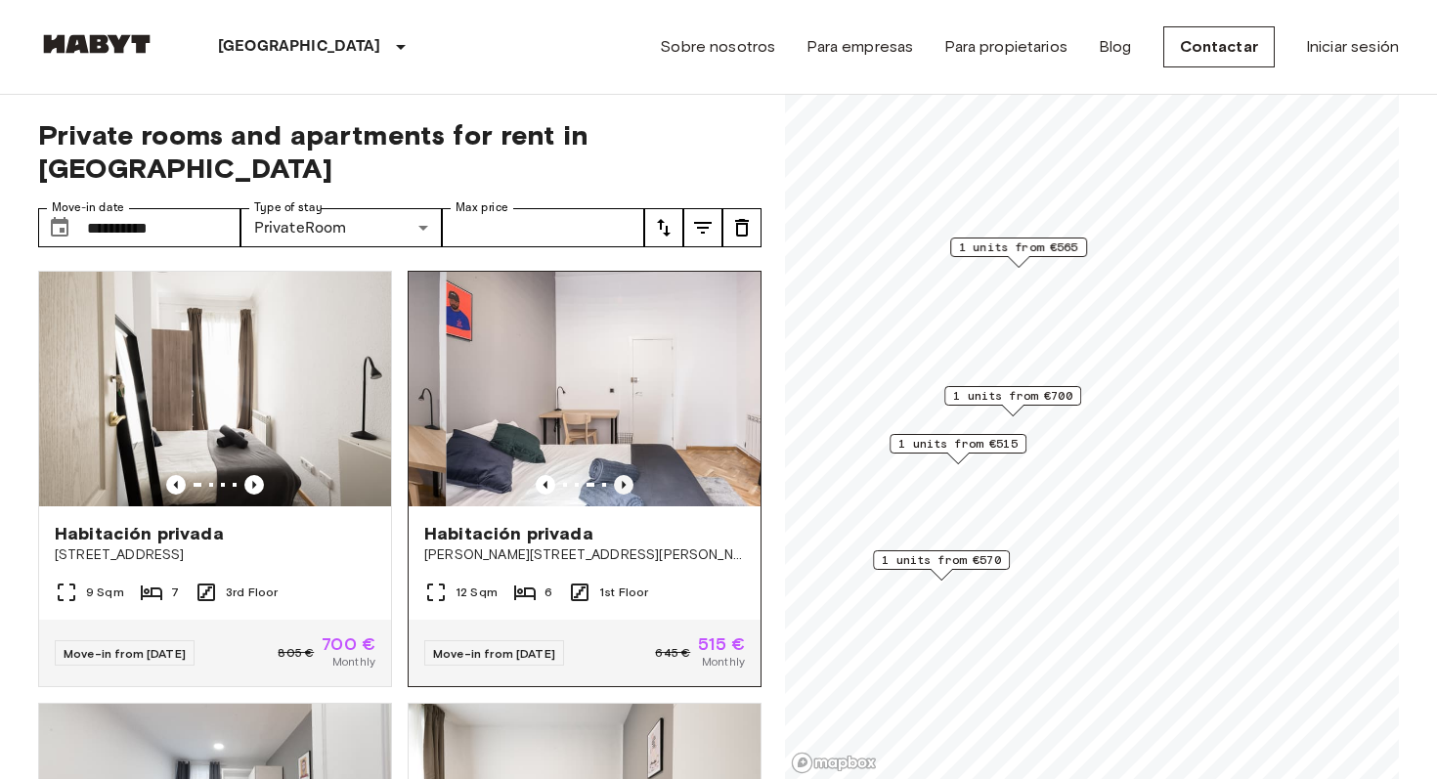
click at [624, 475] on icon "Previous image" at bounding box center [624, 485] width 20 height 20
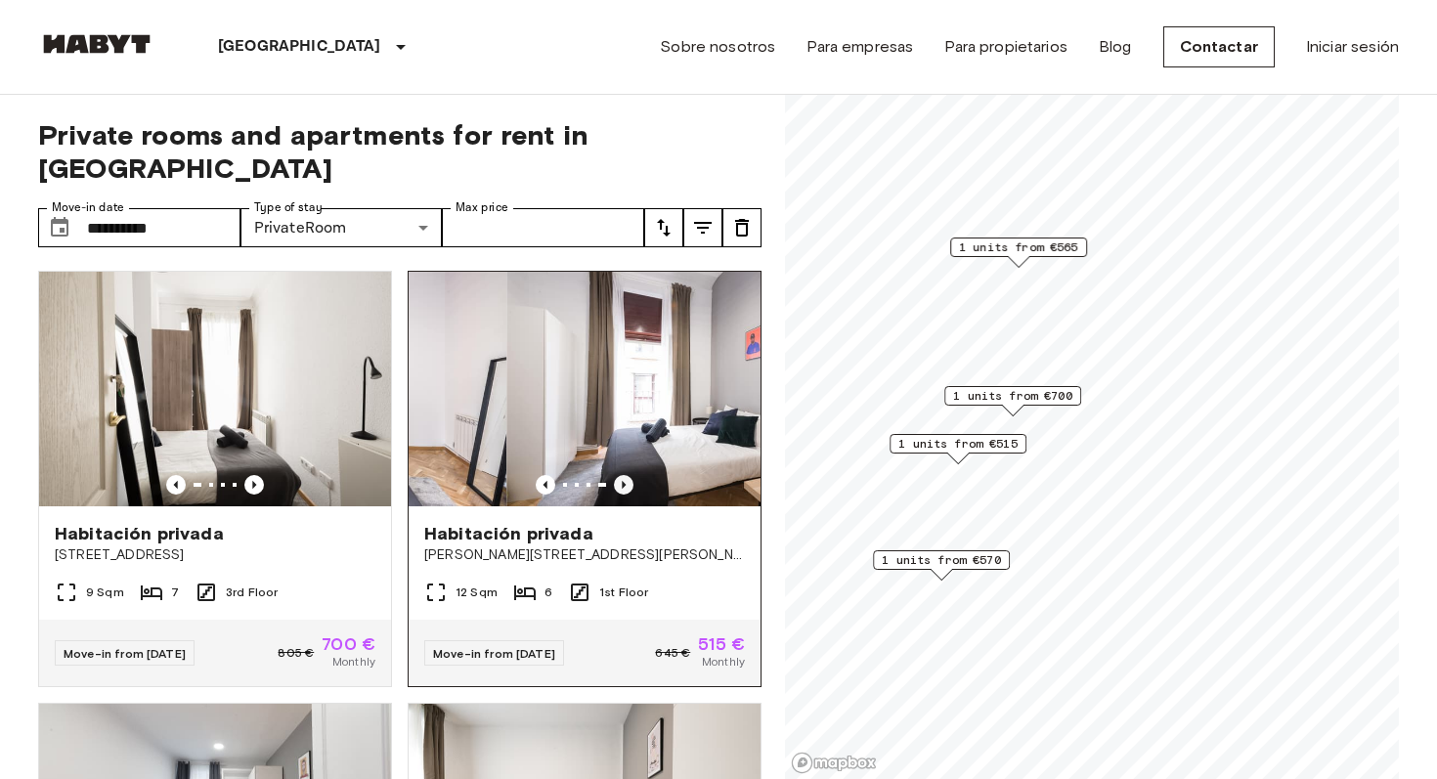
click at [624, 475] on icon "Previous image" at bounding box center [624, 485] width 20 height 20
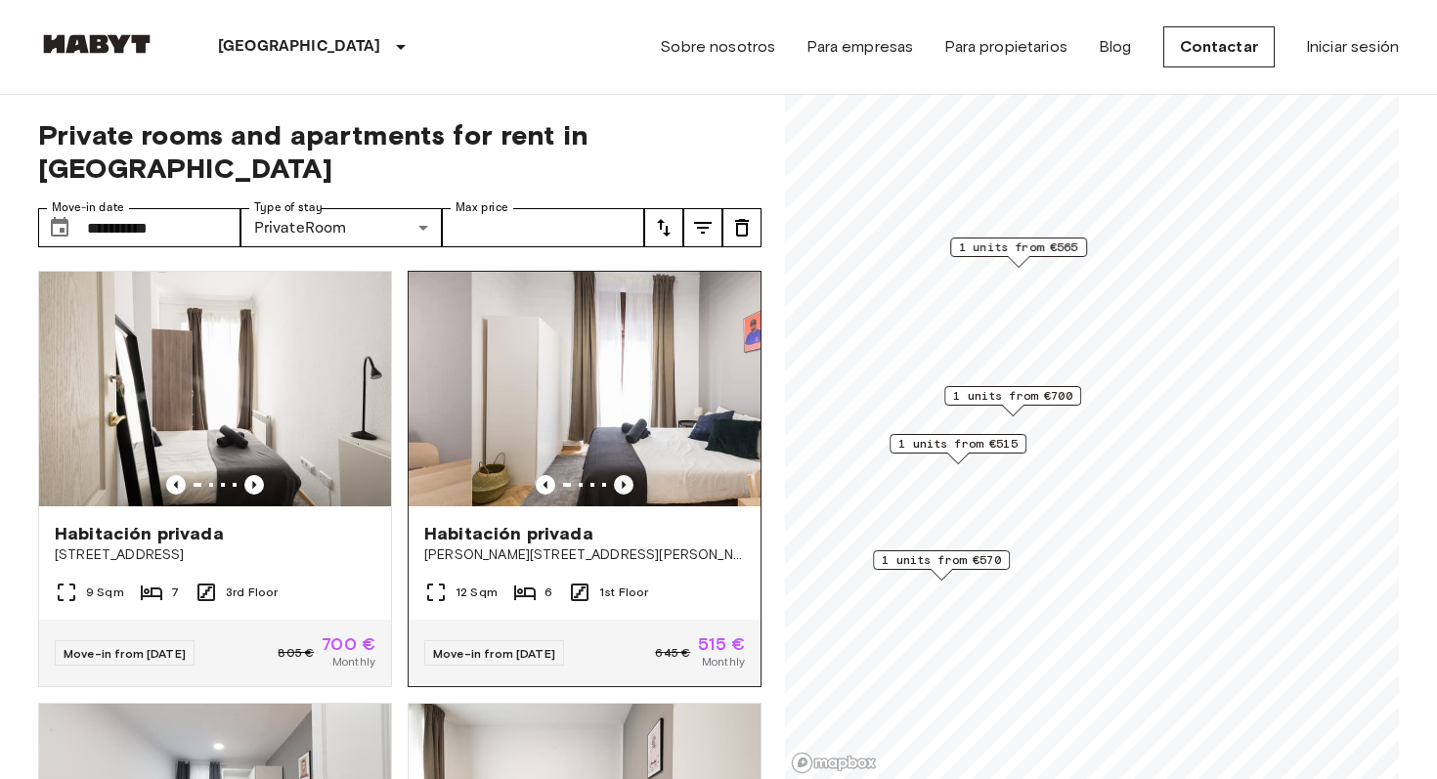
click at [624, 475] on icon "Previous image" at bounding box center [624, 485] width 20 height 20
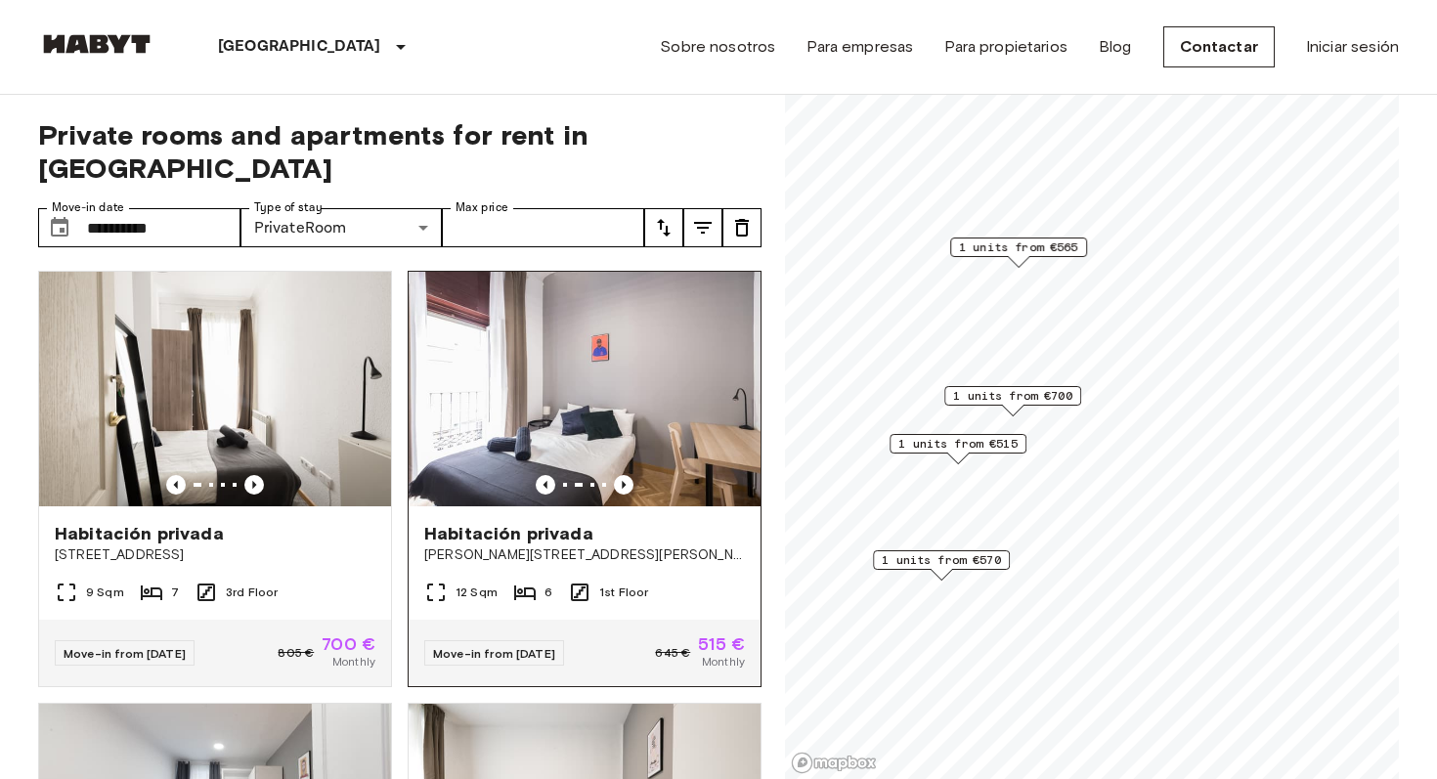
click at [696, 522] on div "Habitación privada" at bounding box center [584, 533] width 321 height 23
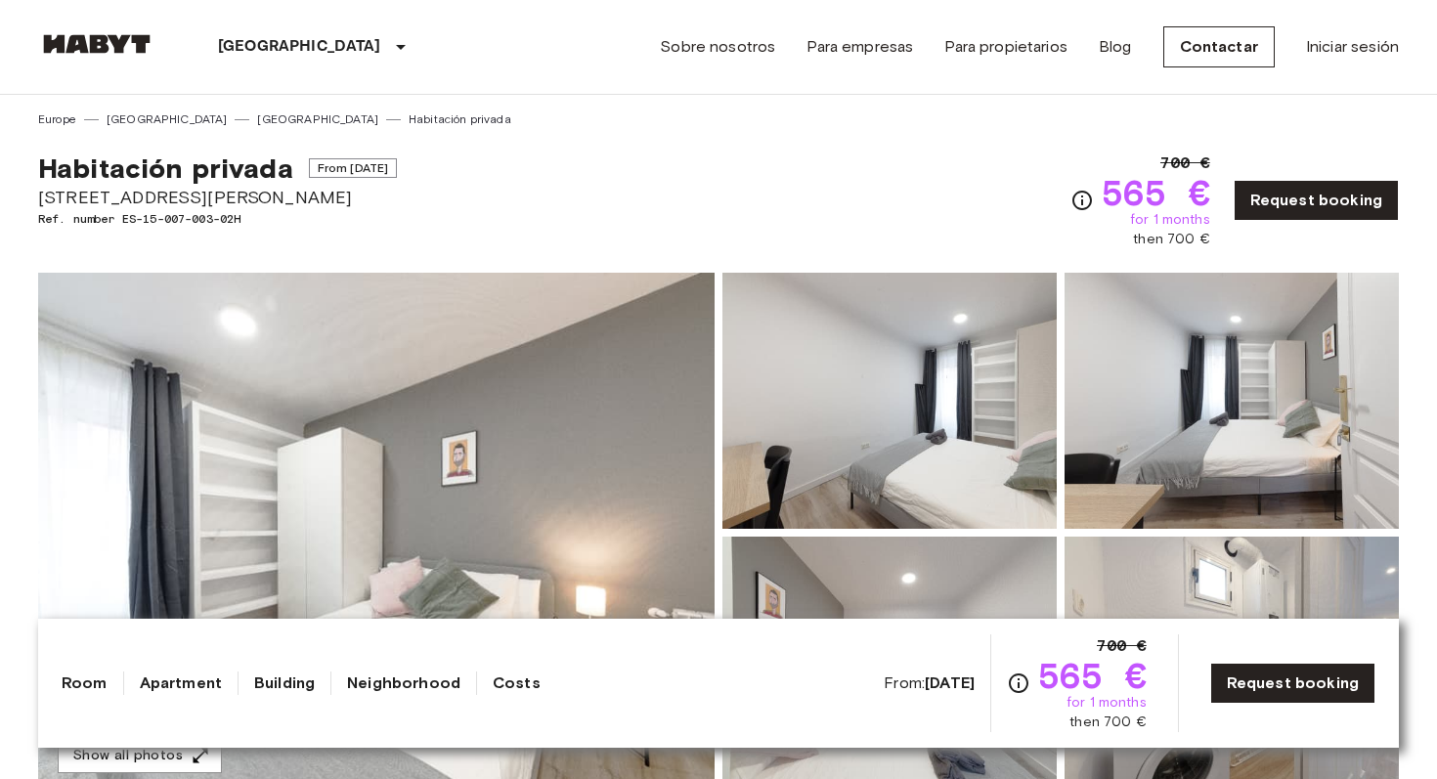
click at [1104, 680] on span "565 €" at bounding box center [1092, 675] width 109 height 35
click at [1096, 680] on span "565 €" at bounding box center [1092, 675] width 109 height 35
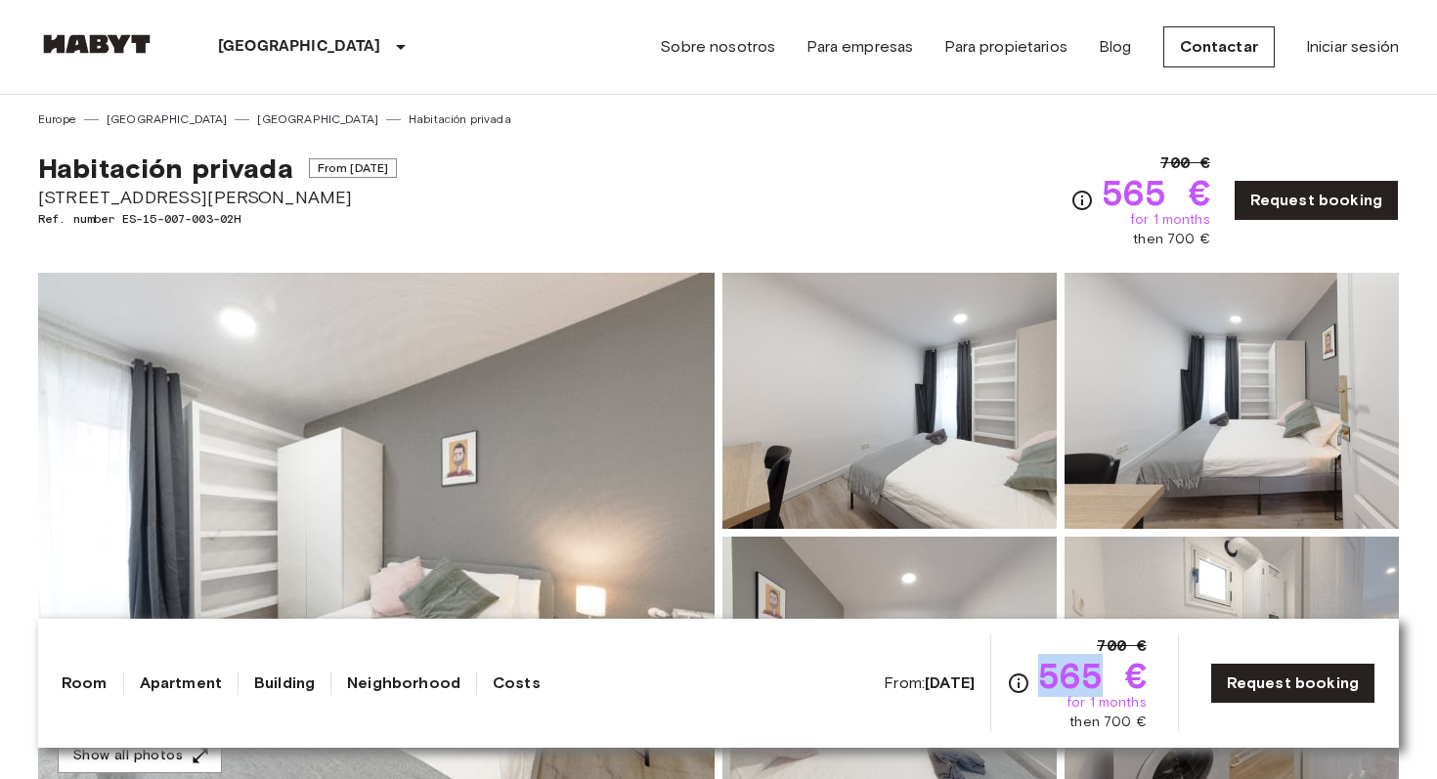
click at [1096, 680] on span "565 €" at bounding box center [1092, 675] width 109 height 35
click at [1106, 680] on span "565 €" at bounding box center [1092, 675] width 109 height 35
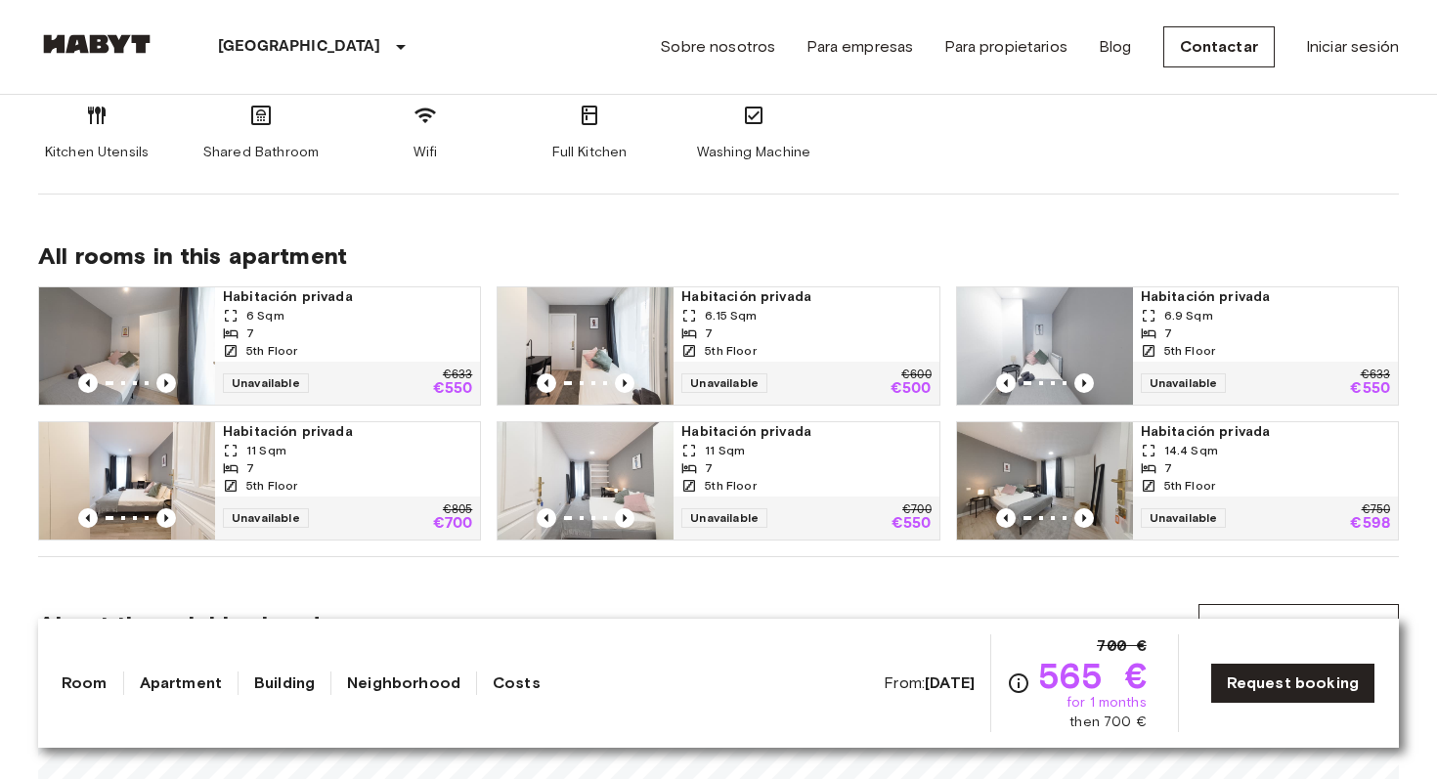
scroll to position [1165, 0]
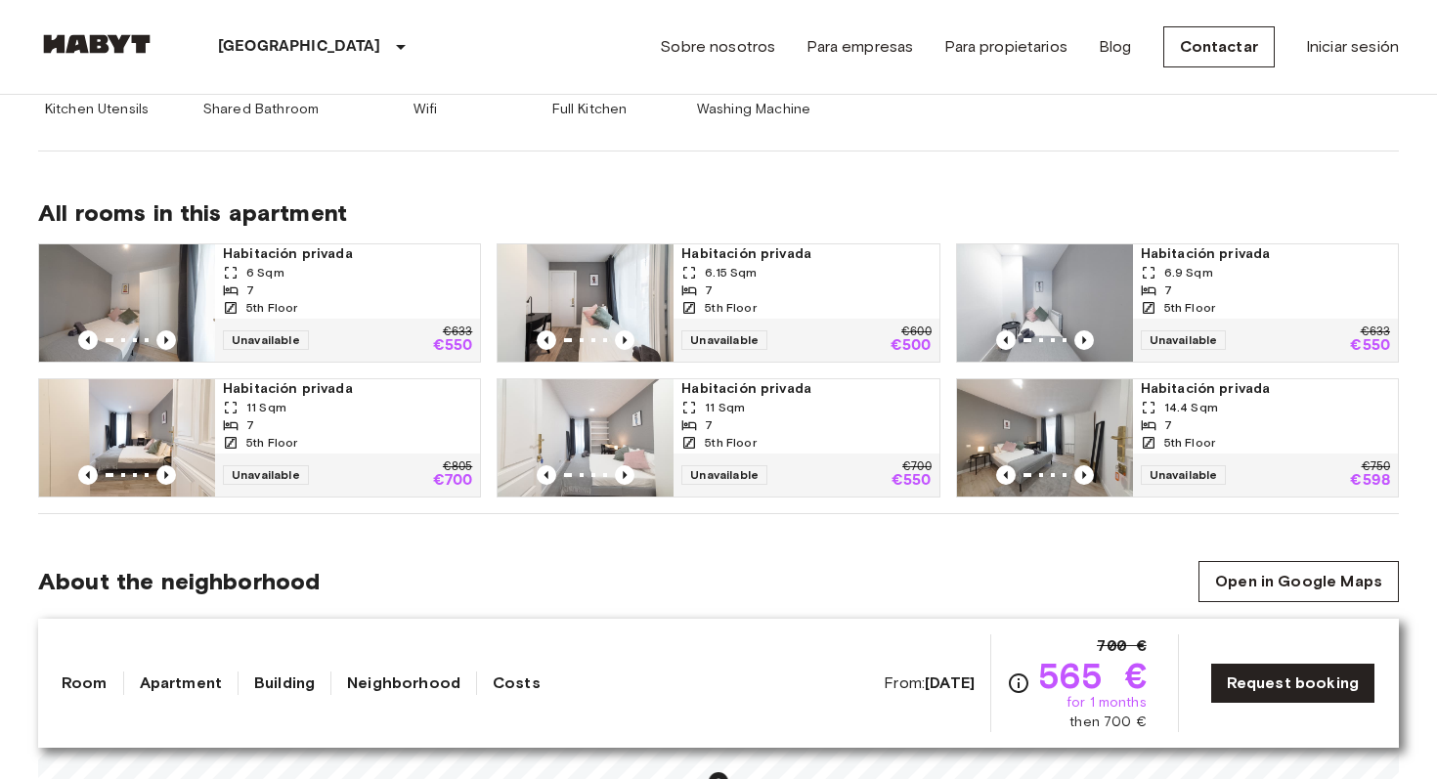
click at [800, 284] on div "7" at bounding box center [805, 291] width 249 height 18
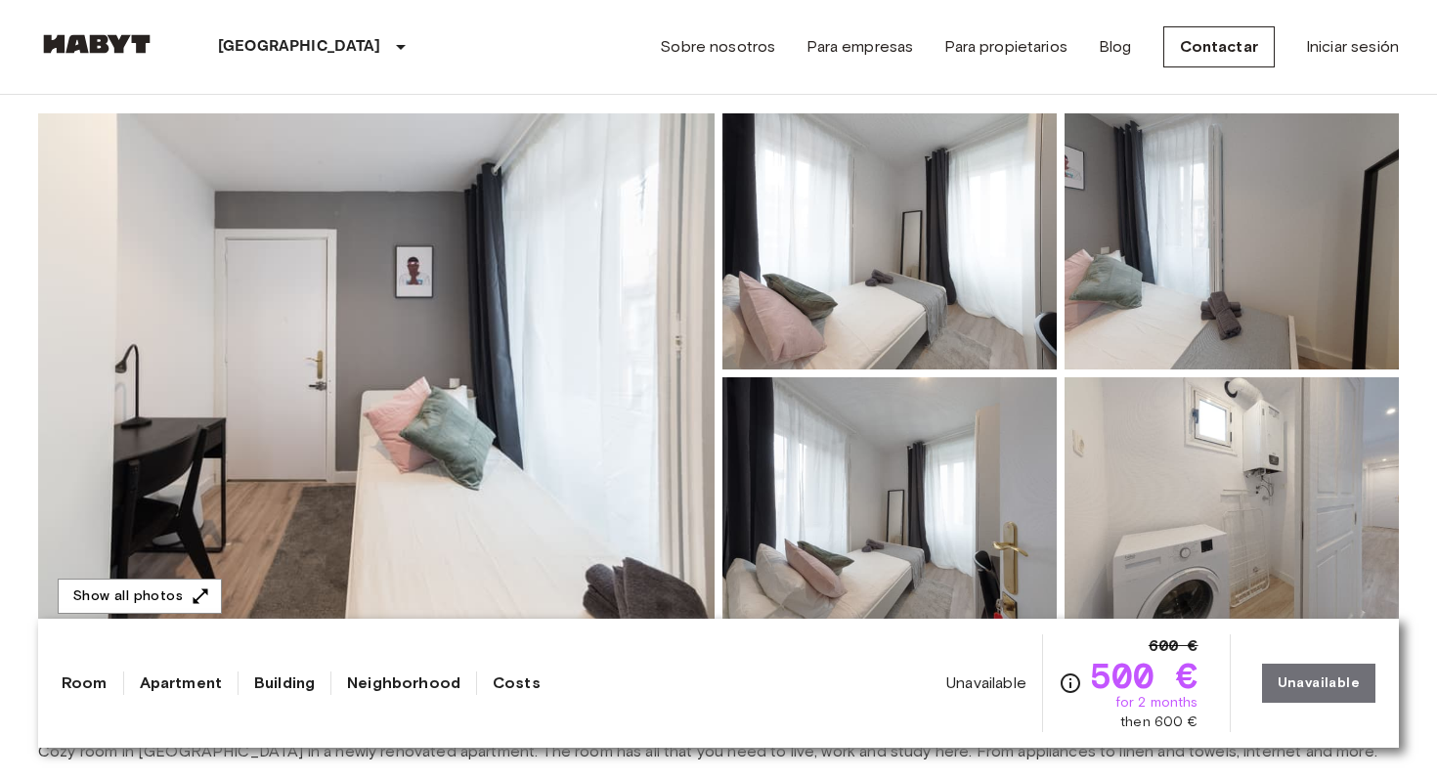
scroll to position [164, 0]
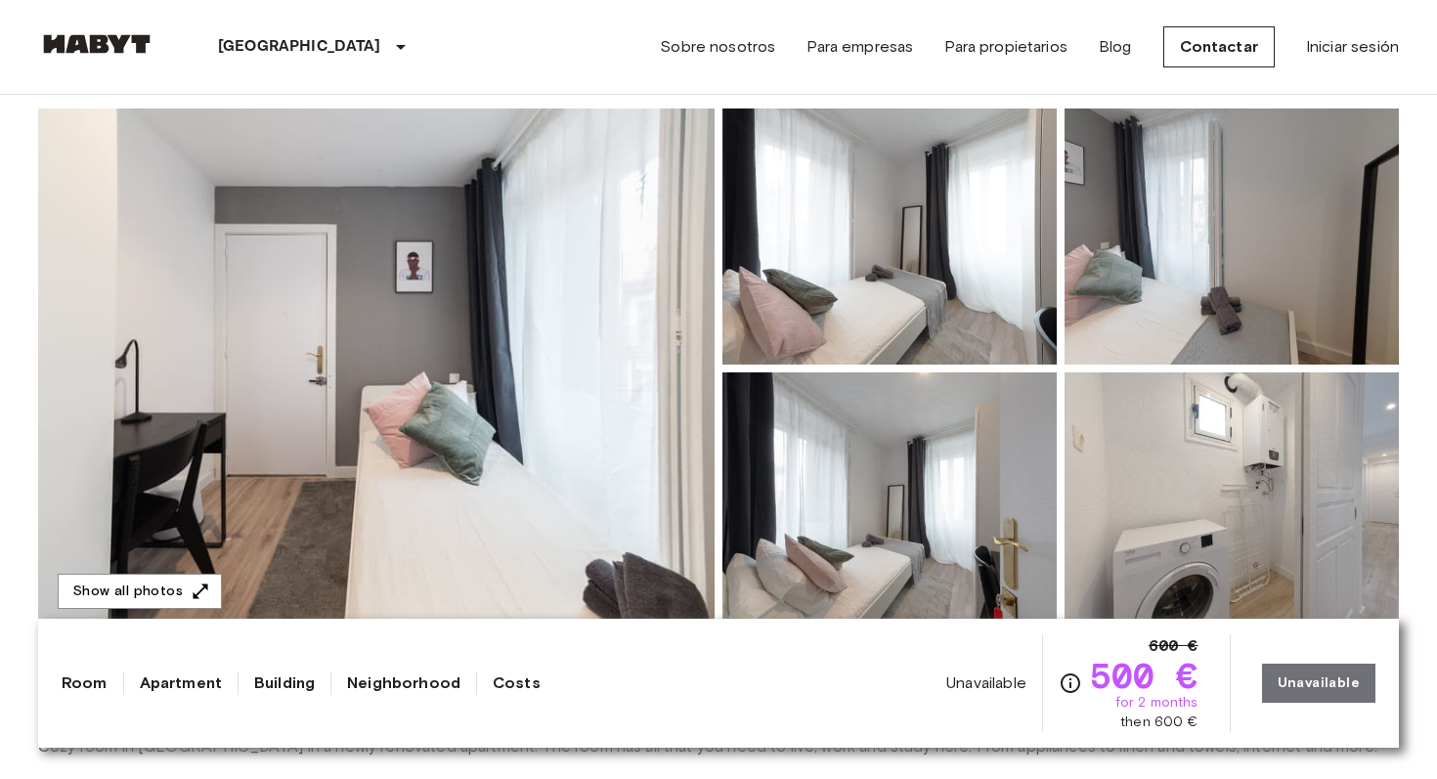
click at [988, 694] on div "Unavailable 600 € 500 € for 2 months then 600 €" at bounding box center [1071, 684] width 251 height 98
click at [1112, 659] on span "500 €" at bounding box center [1144, 675] width 109 height 35
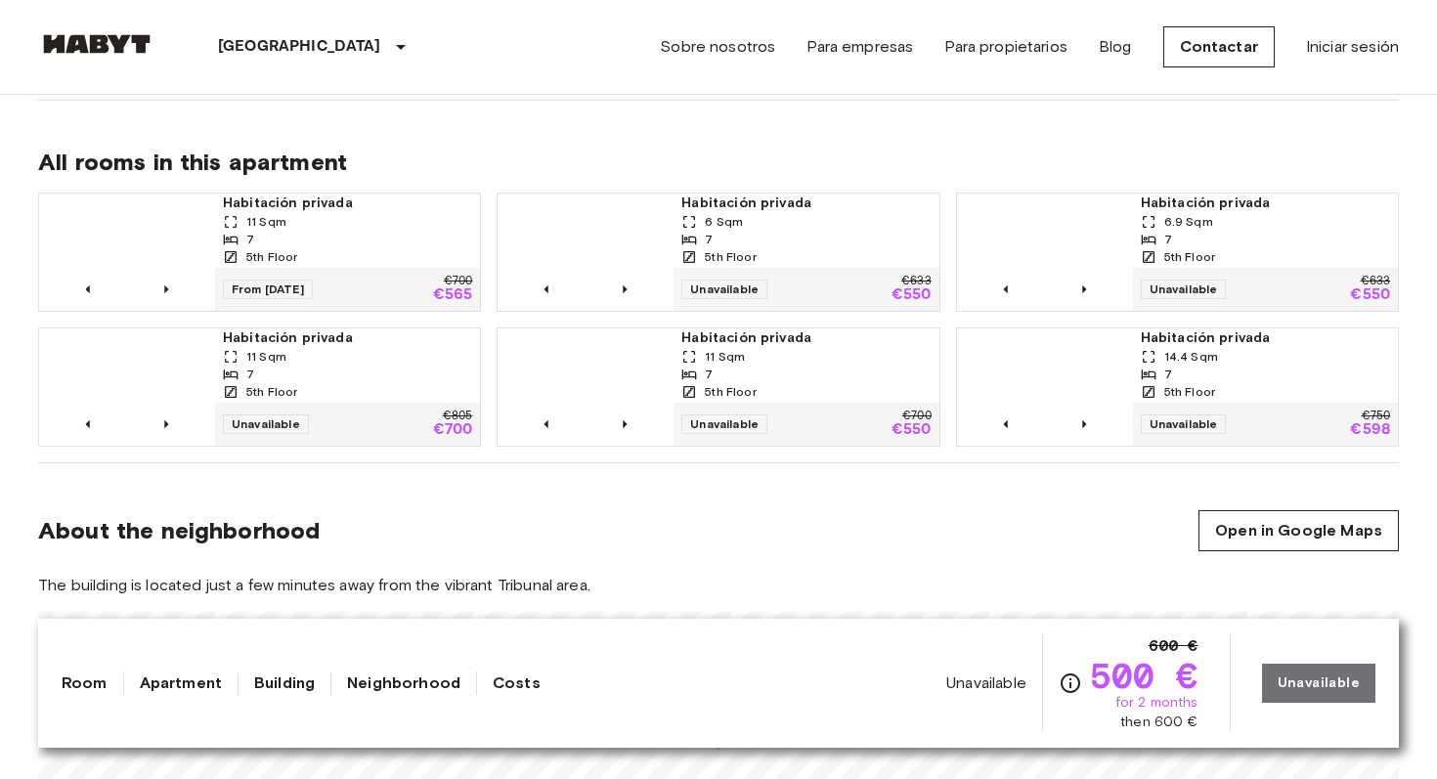
scroll to position [1215, 0]
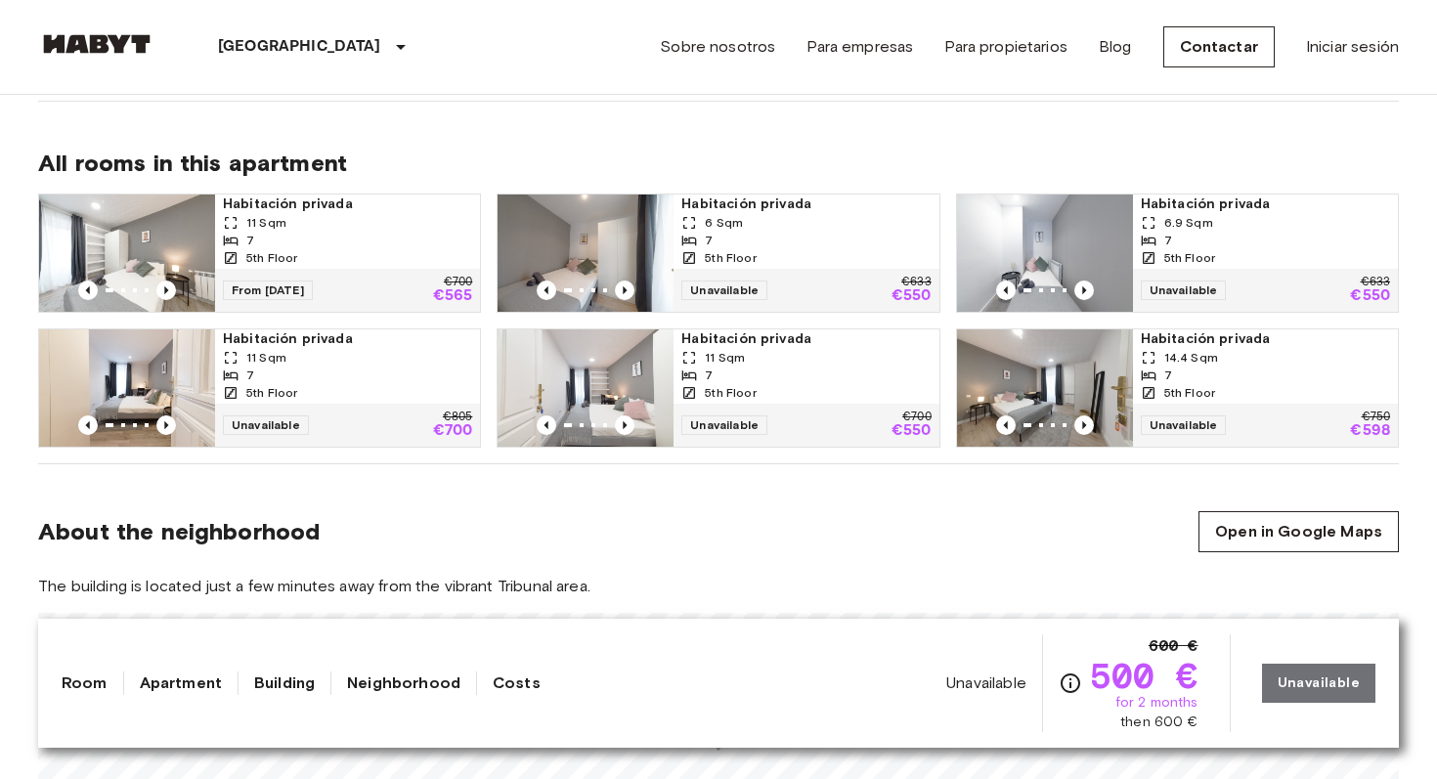
click at [411, 234] on div "7" at bounding box center [347, 241] width 249 height 18
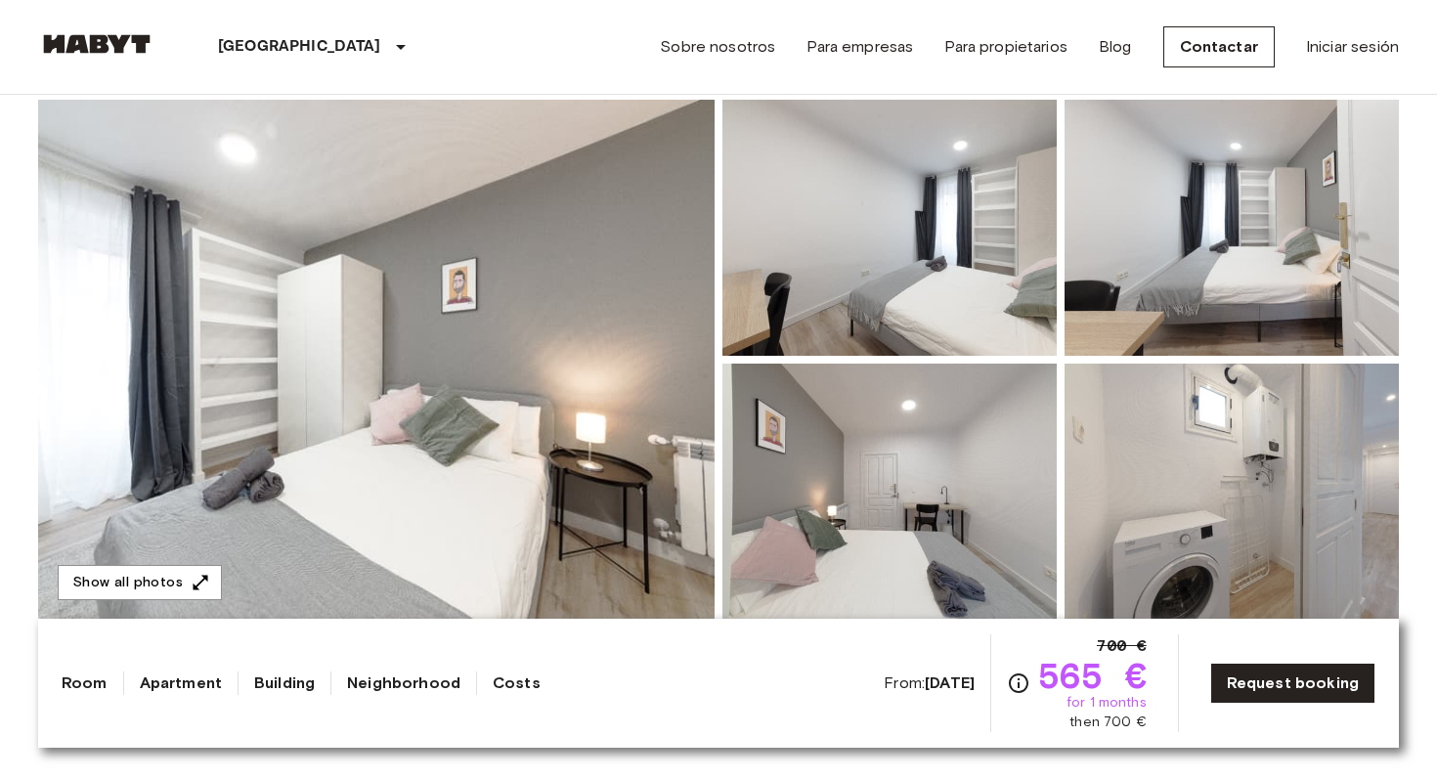
scroll to position [193, 0]
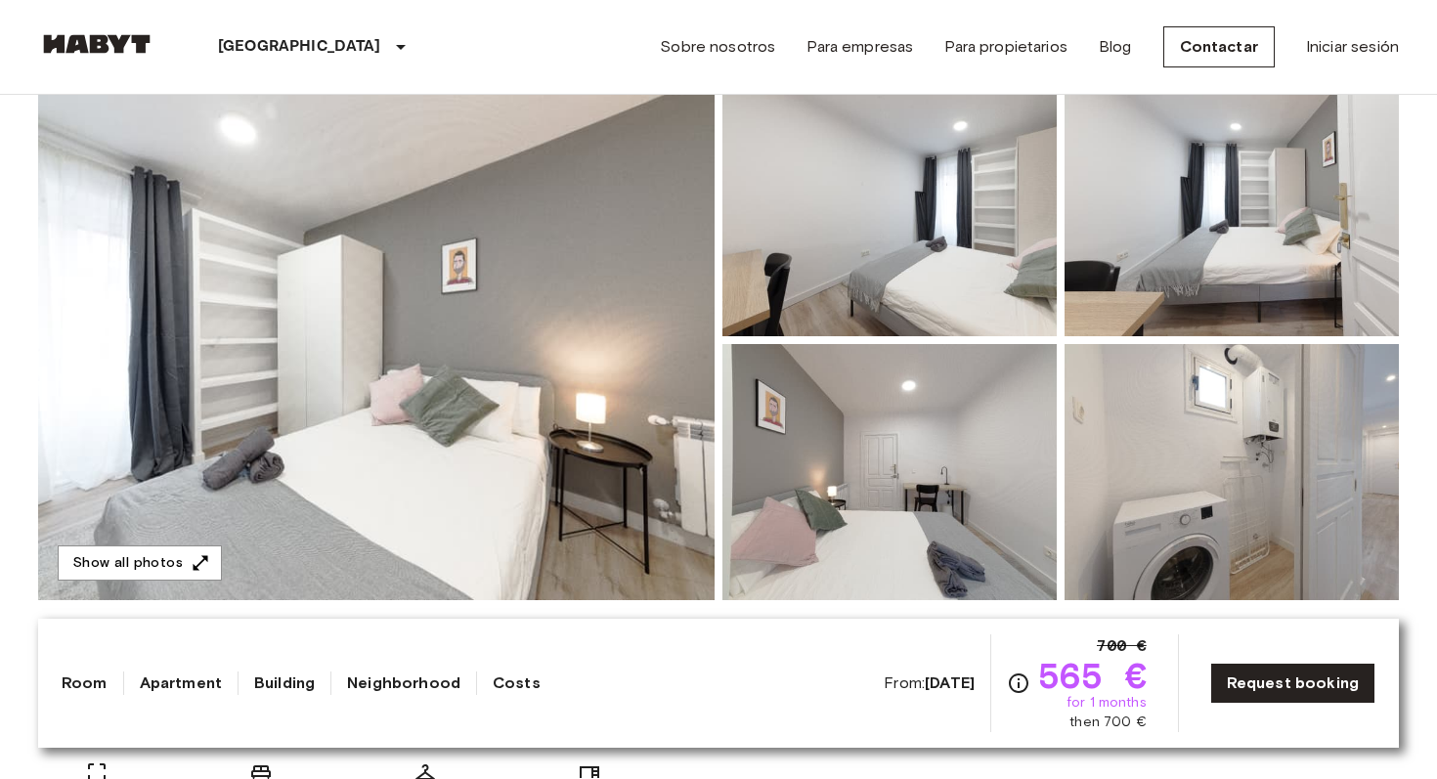
click at [466, 351] on img at bounding box center [376, 340] width 677 height 520
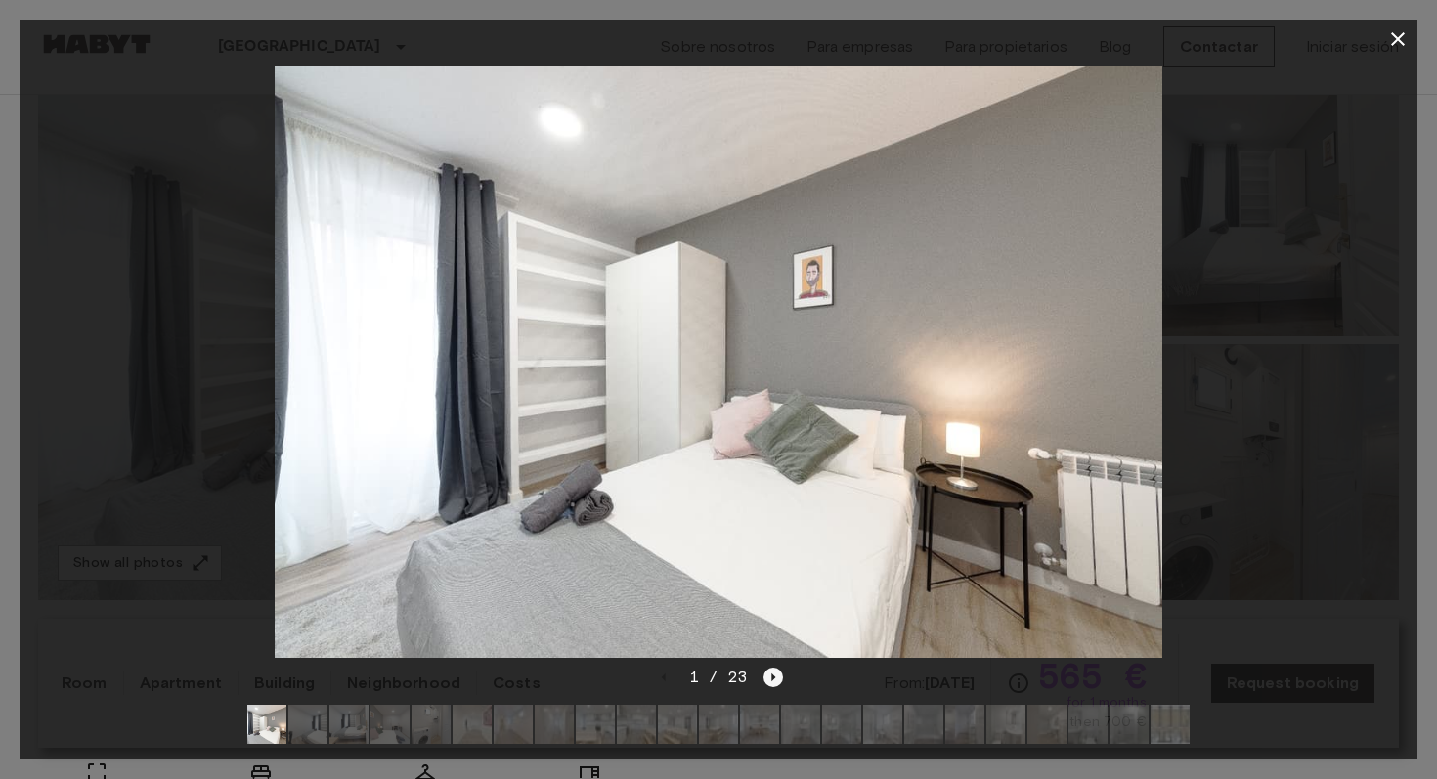
click at [777, 676] on icon "Next image" at bounding box center [774, 678] width 20 height 20
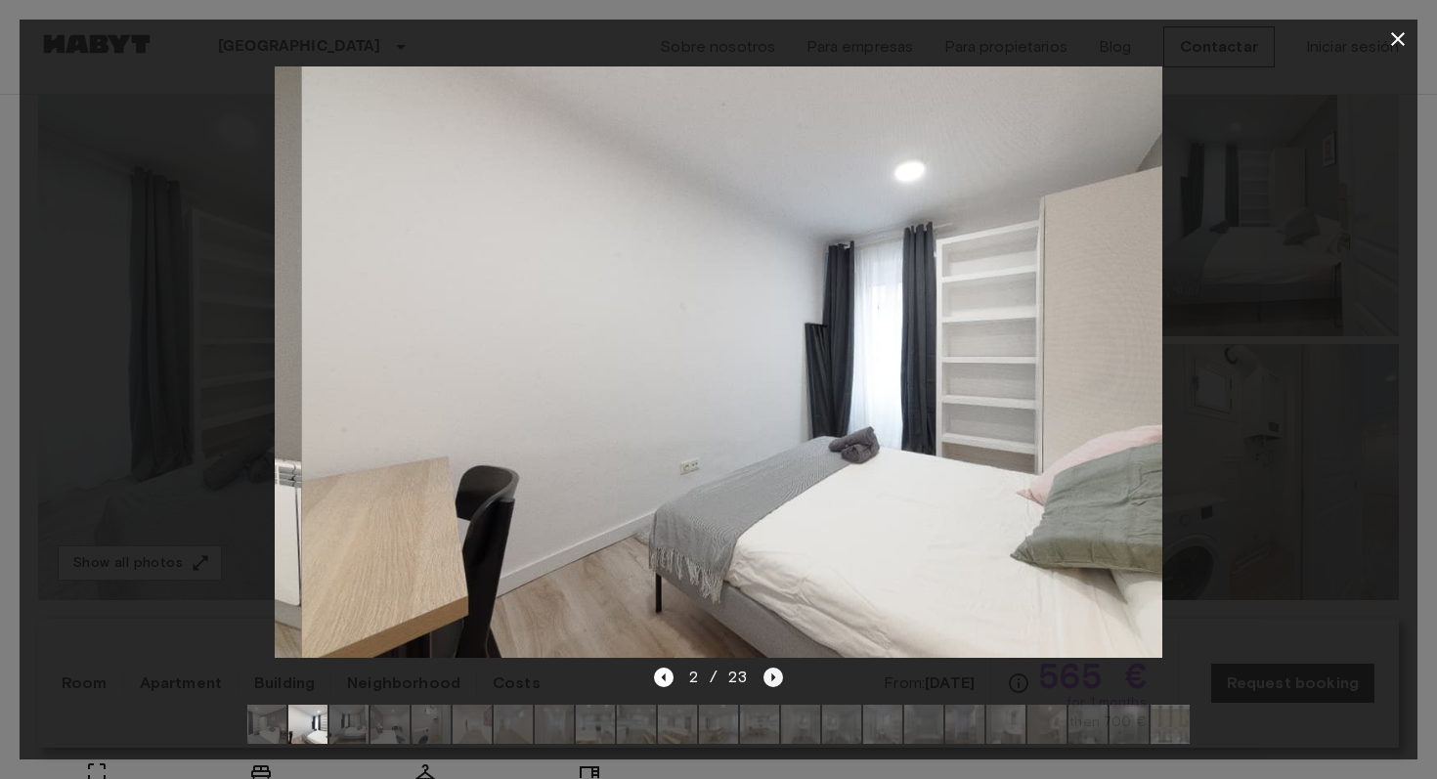
click at [777, 676] on icon "Next image" at bounding box center [774, 678] width 20 height 20
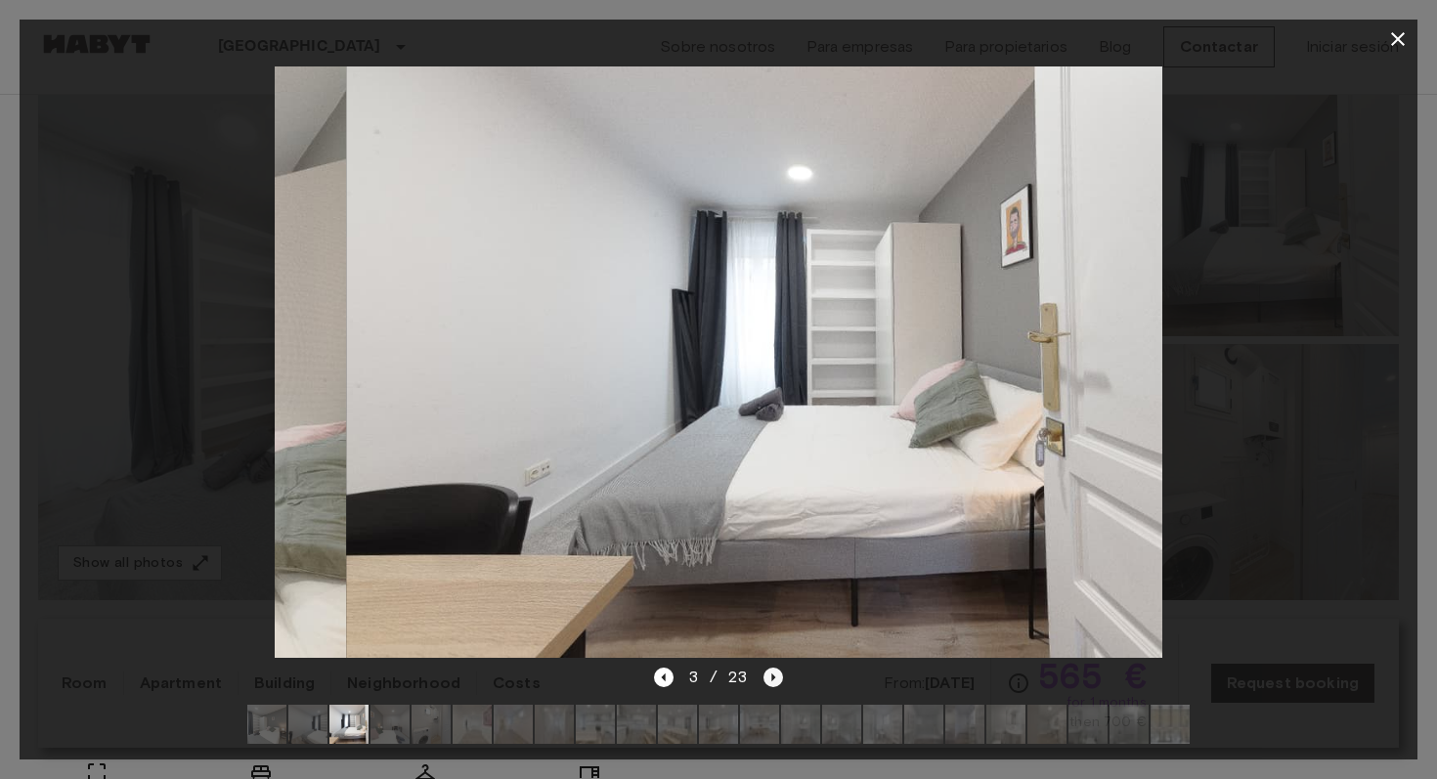
click at [775, 674] on icon "Next image" at bounding box center [774, 678] width 20 height 20
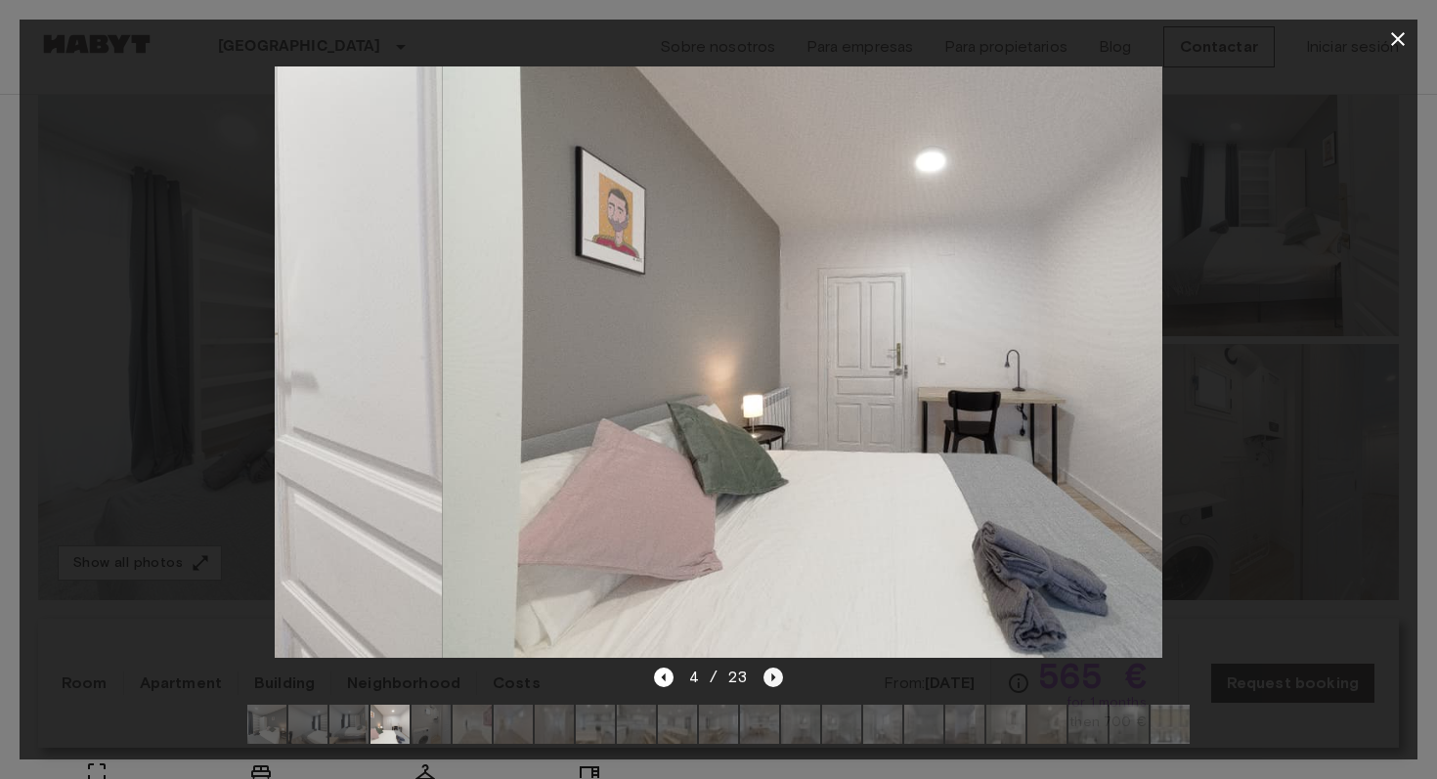
click at [775, 674] on icon "Next image" at bounding box center [774, 678] width 20 height 20
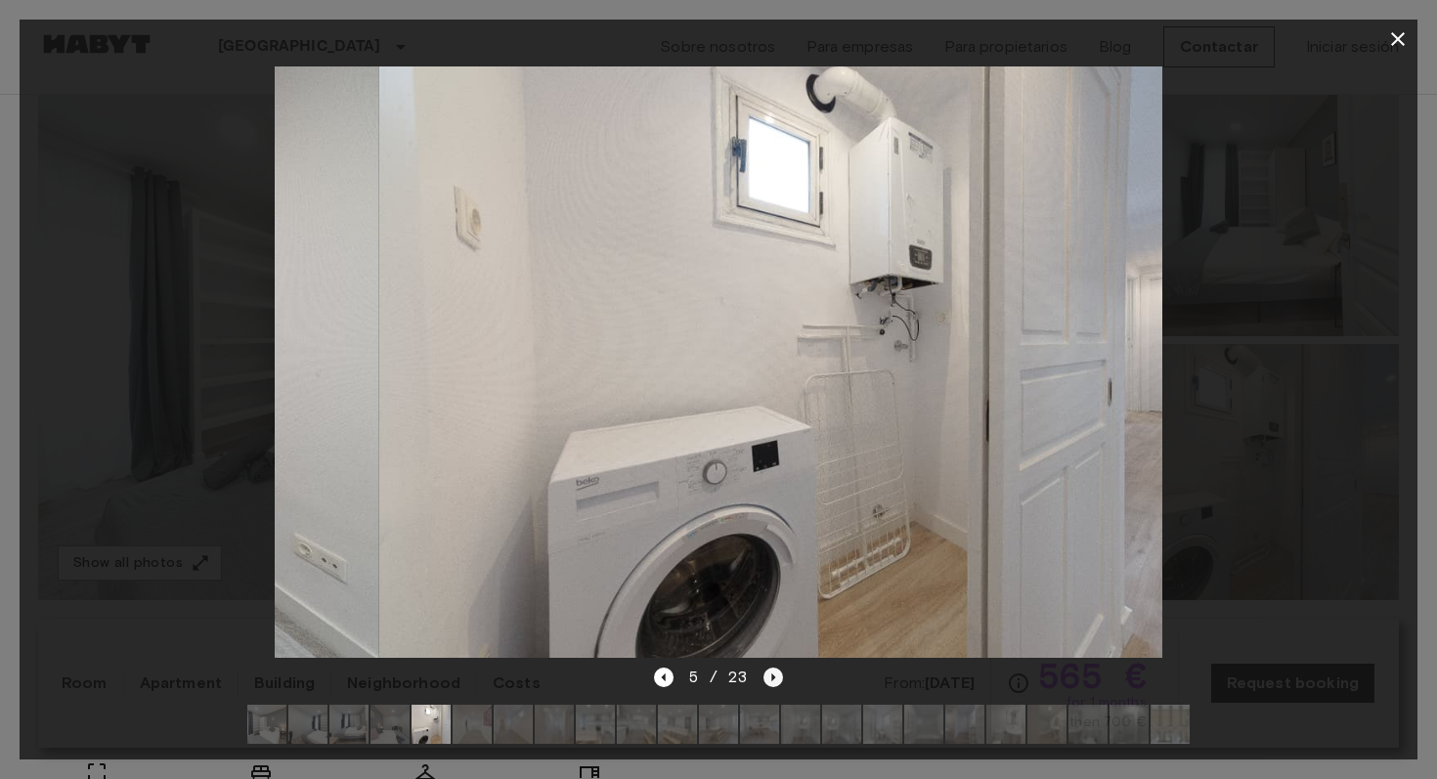
click at [775, 674] on icon "Next image" at bounding box center [774, 678] width 20 height 20
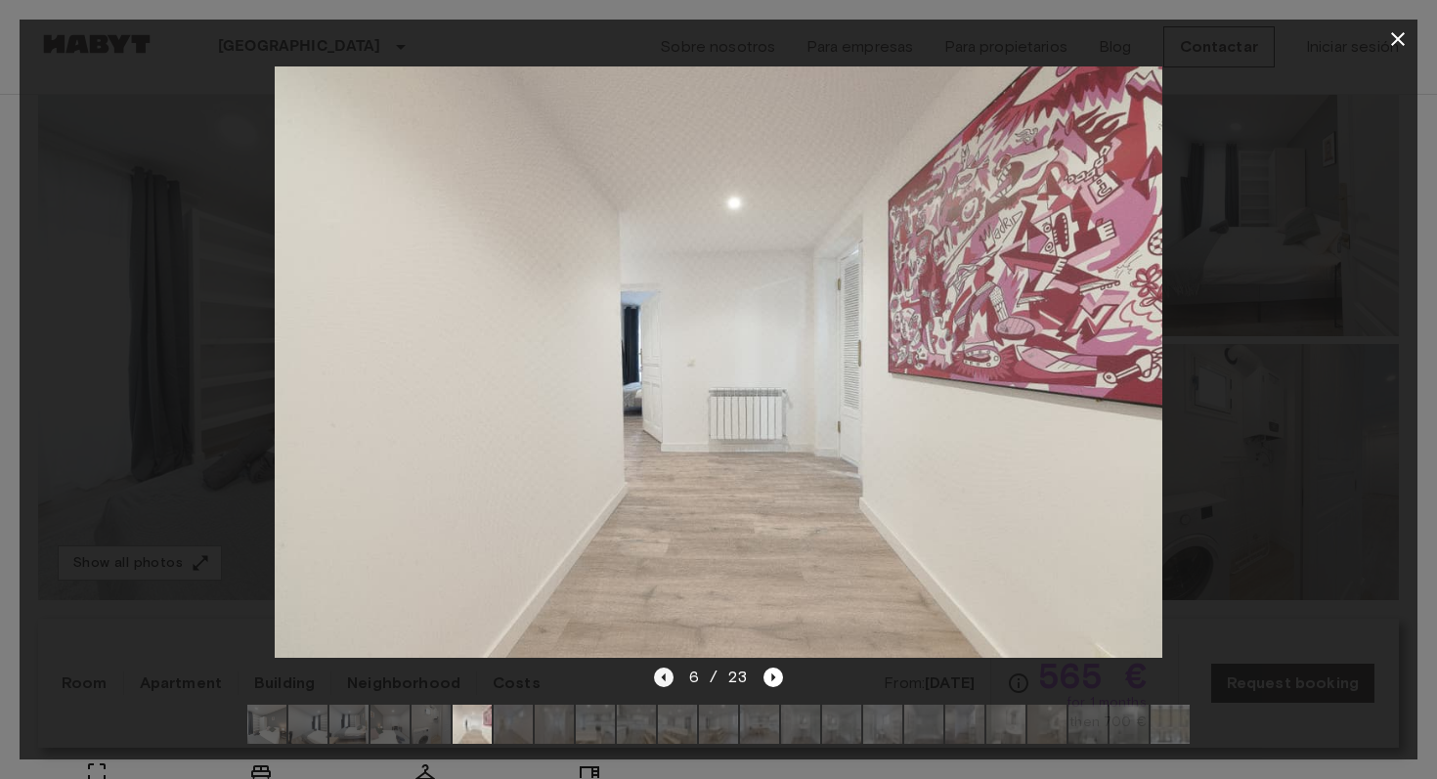
click at [664, 679] on icon "Previous image" at bounding box center [663, 678] width 4 height 8
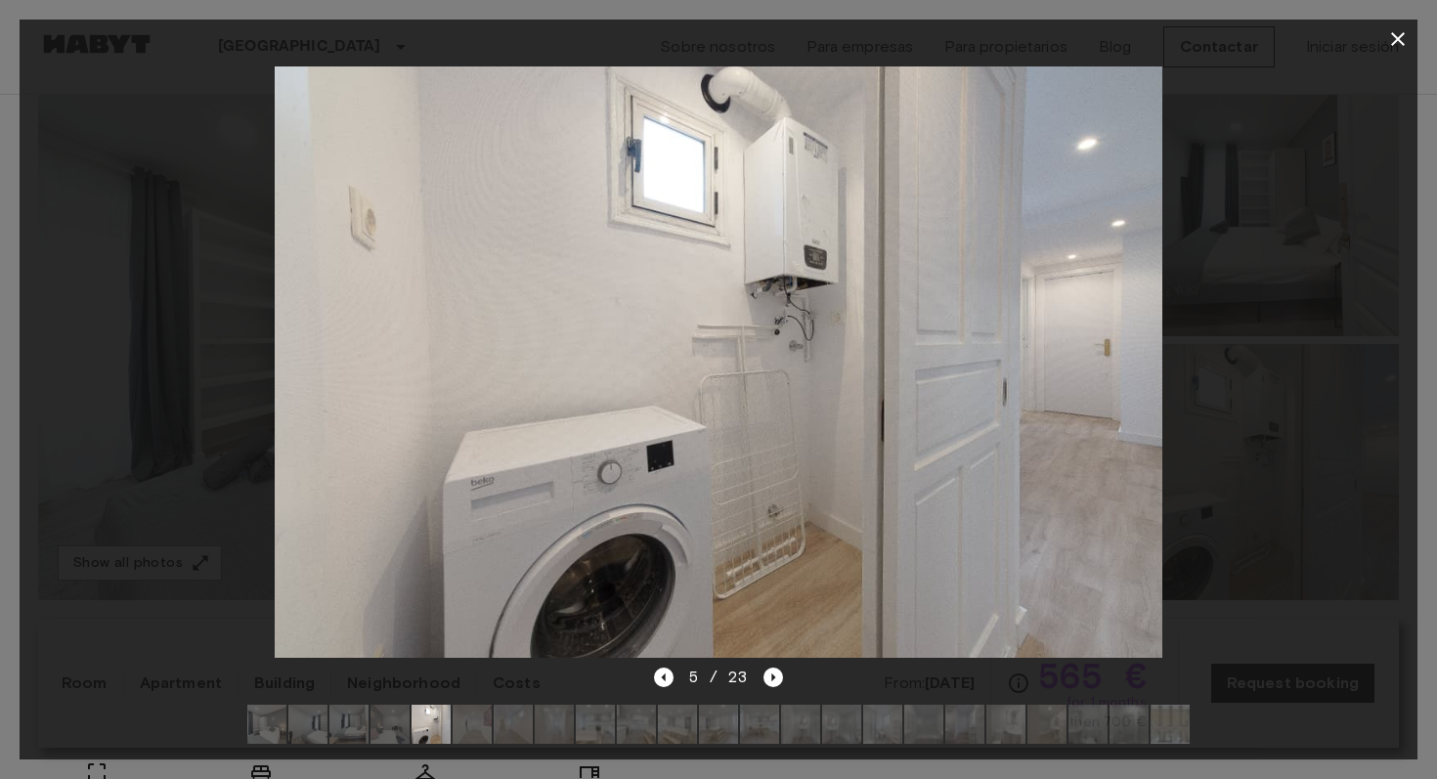
click at [782, 681] on div "5 / 23" at bounding box center [719, 713] width 1398 height 94
click at [772, 680] on icon "Next image" at bounding box center [774, 678] width 4 height 8
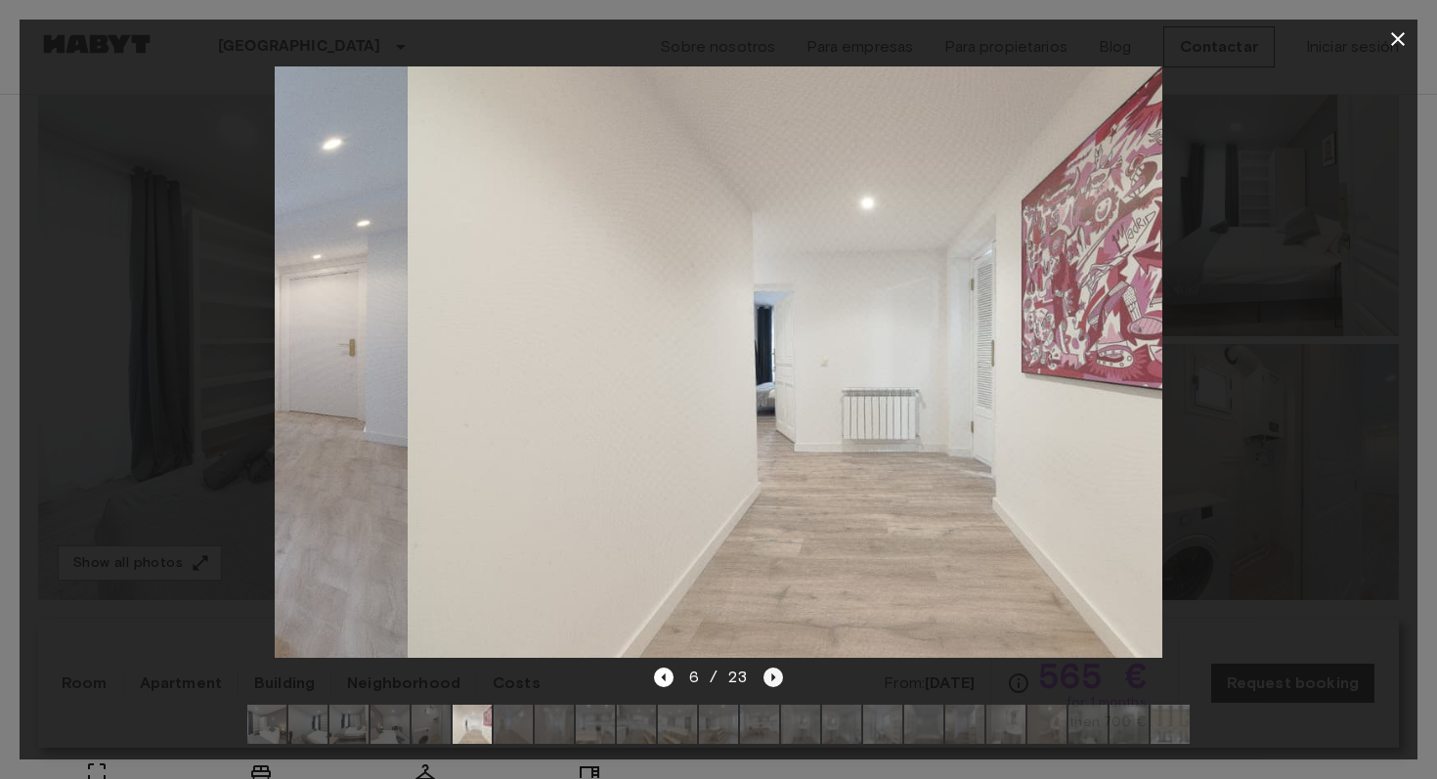
click at [772, 680] on icon "Next image" at bounding box center [774, 678] width 4 height 8
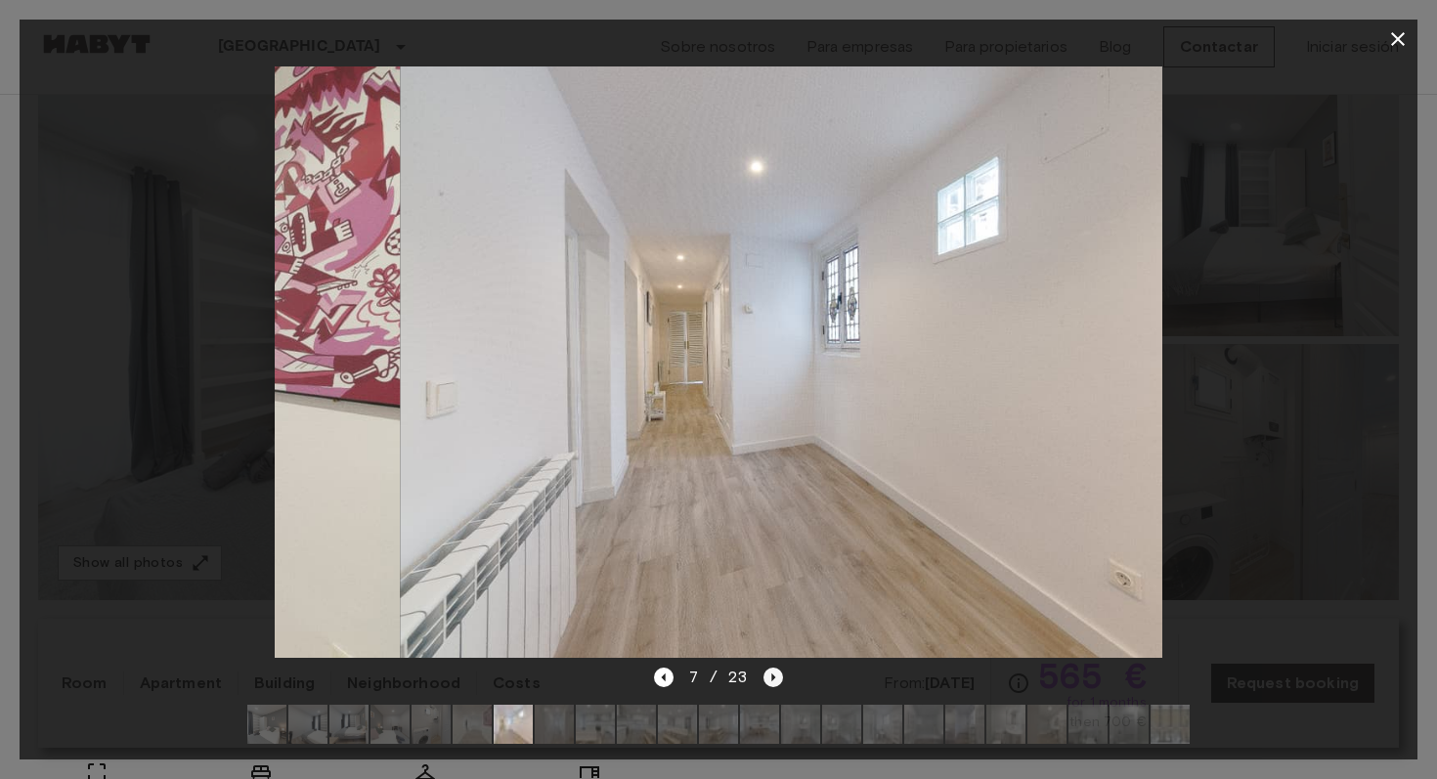
click at [772, 680] on icon "Next image" at bounding box center [774, 678] width 4 height 8
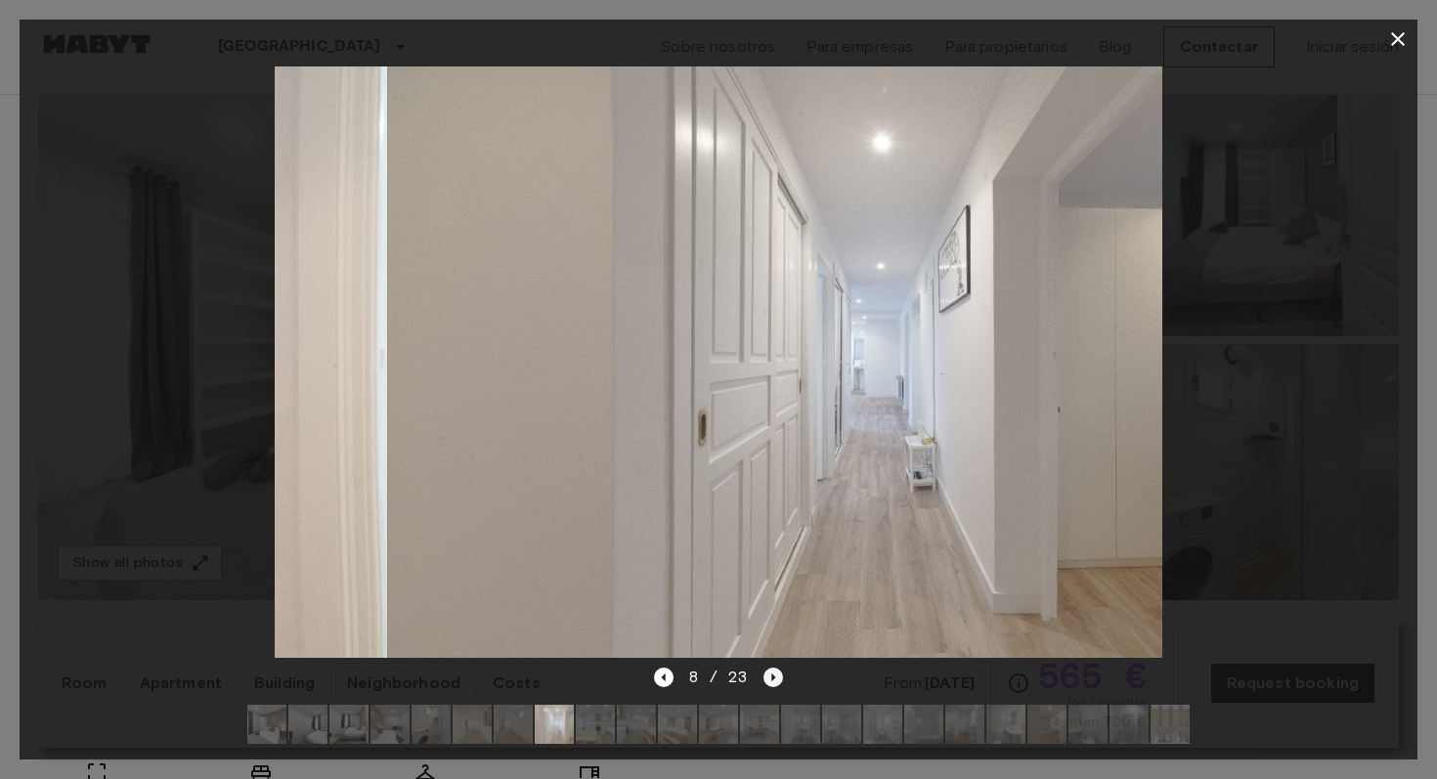
click at [772, 680] on icon "Next image" at bounding box center [774, 678] width 4 height 8
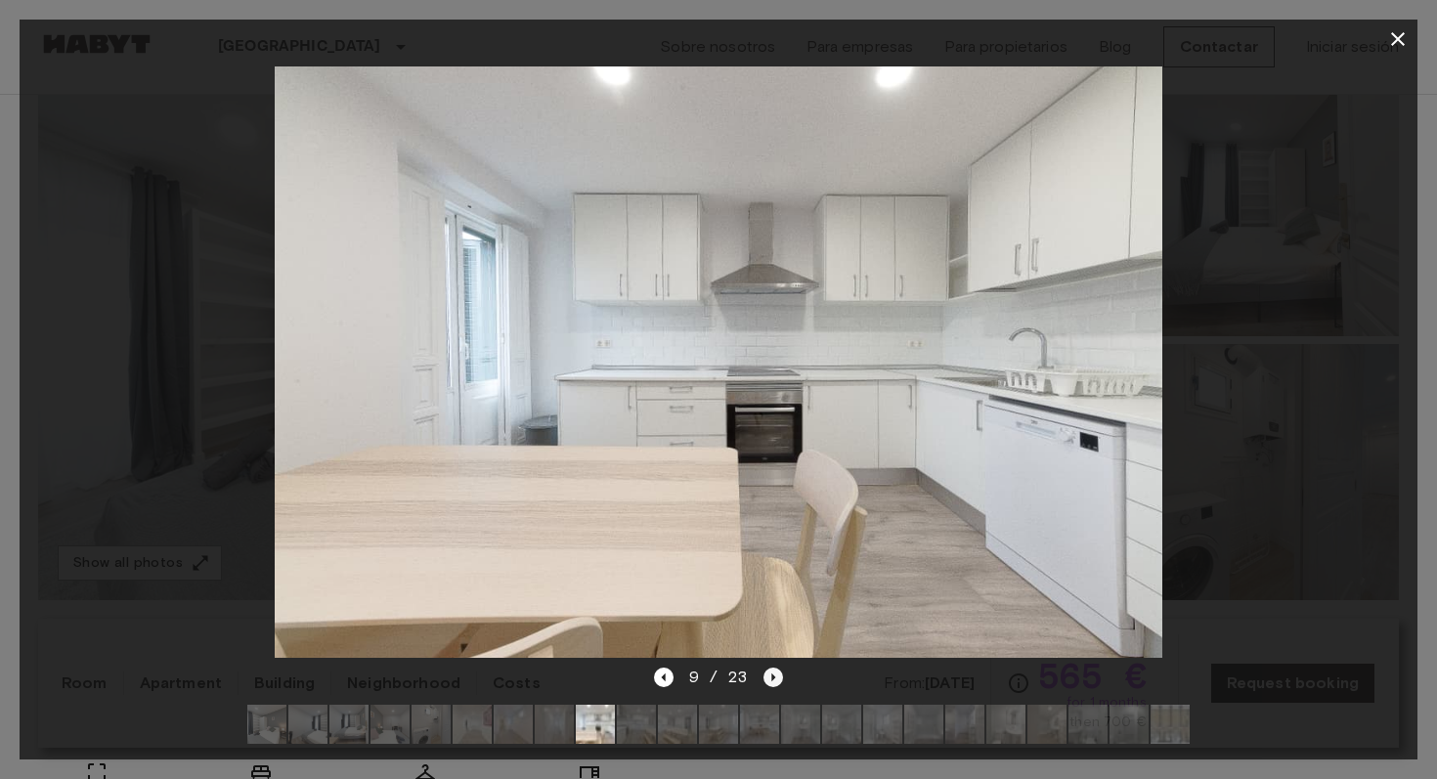
click at [772, 680] on icon "Next image" at bounding box center [774, 678] width 4 height 8
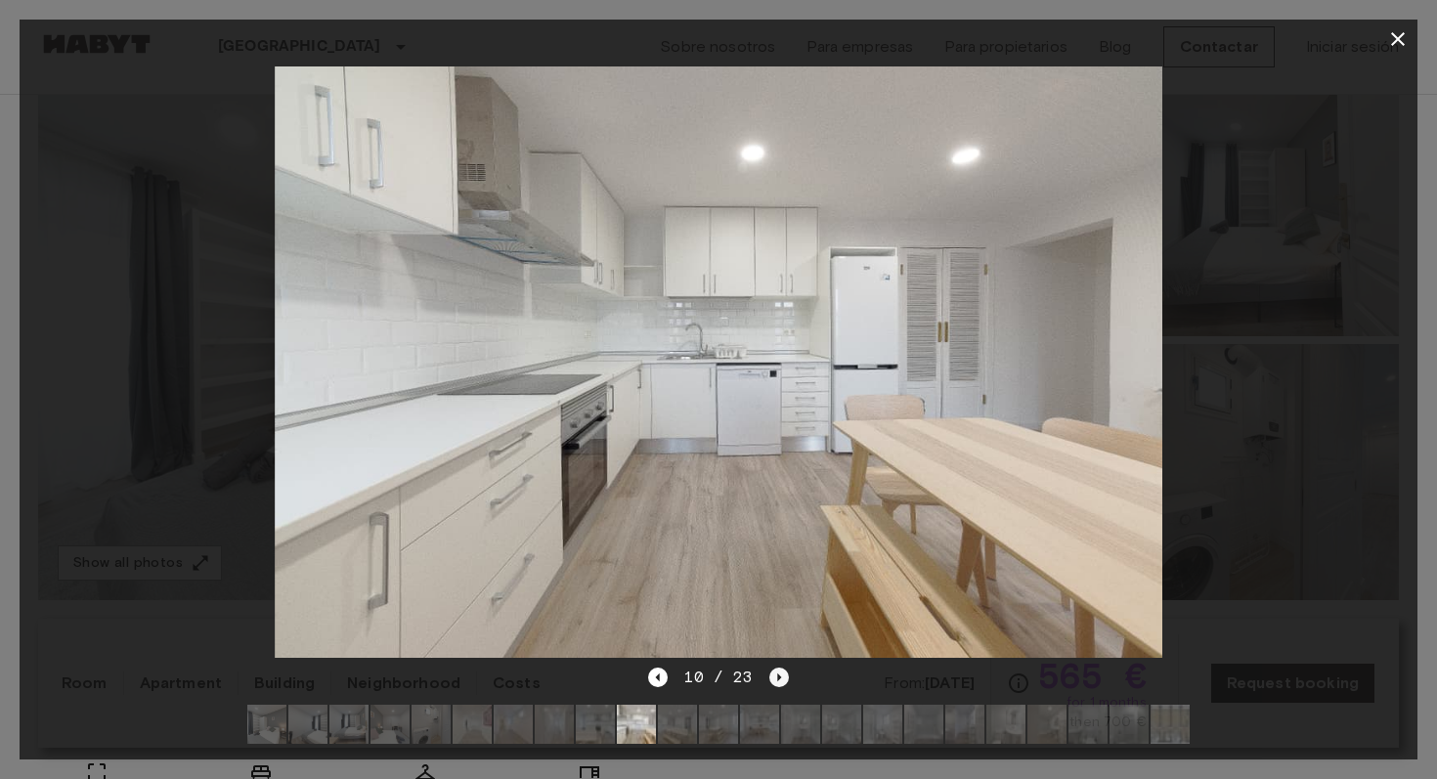
click at [771, 680] on icon "Next image" at bounding box center [779, 678] width 20 height 20
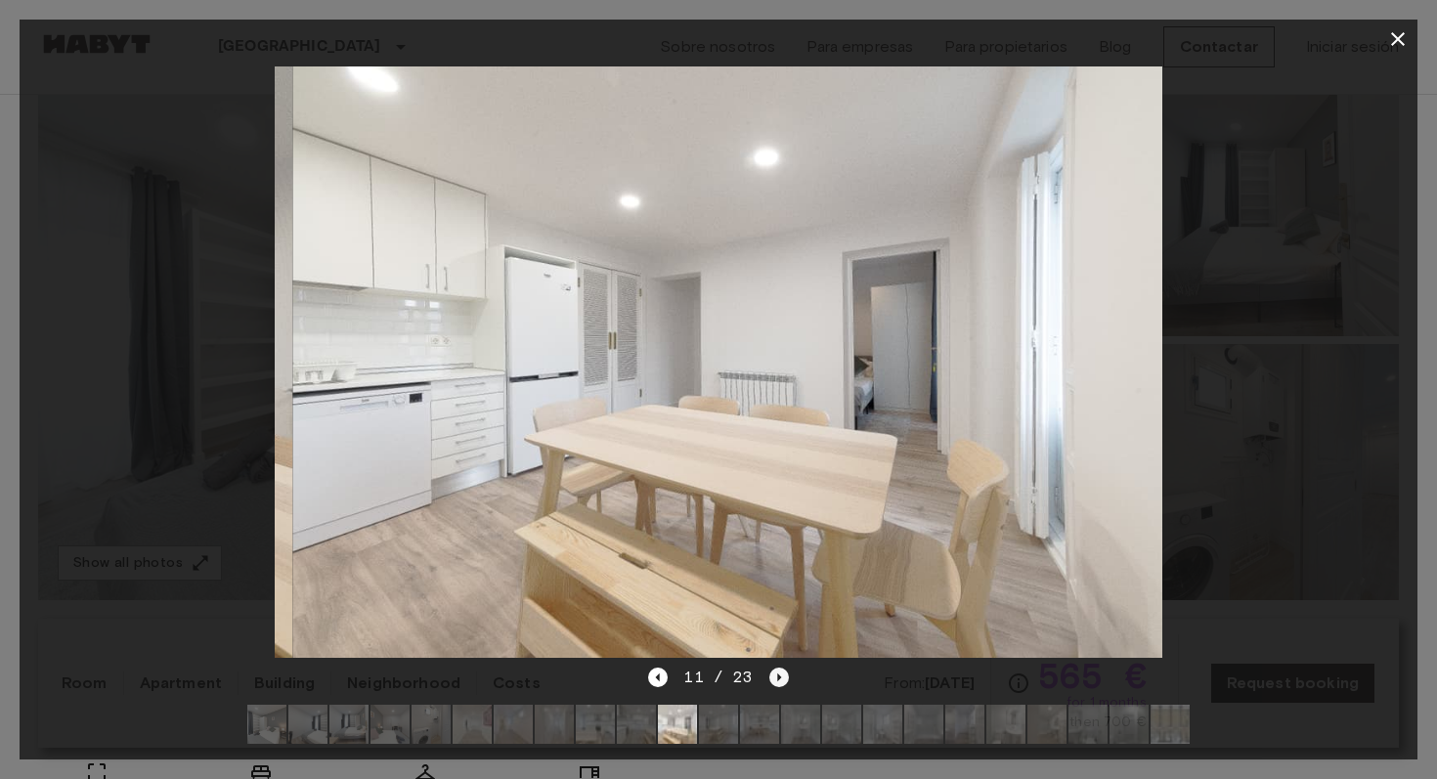
click at [771, 680] on icon "Next image" at bounding box center [779, 678] width 20 height 20
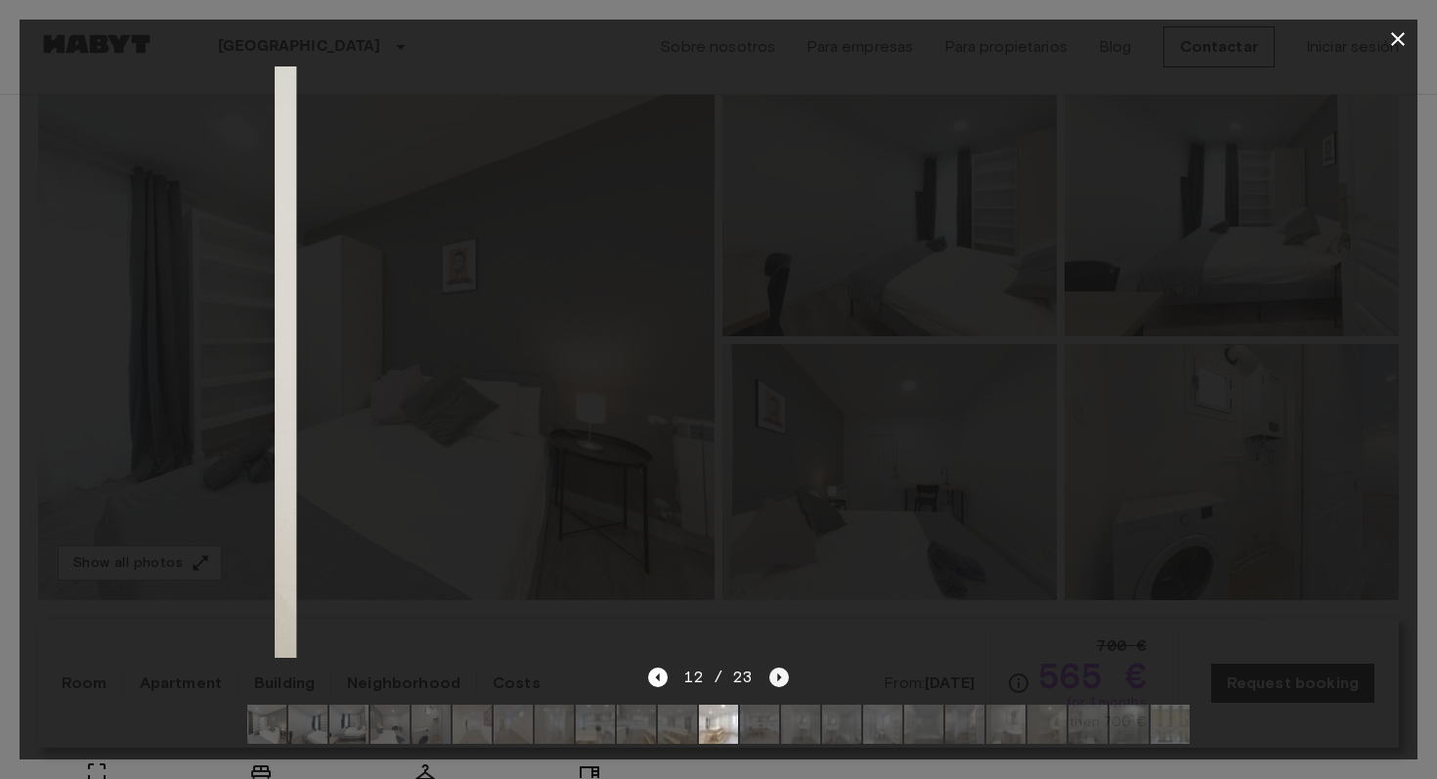
click at [771, 680] on icon "Next image" at bounding box center [779, 678] width 20 height 20
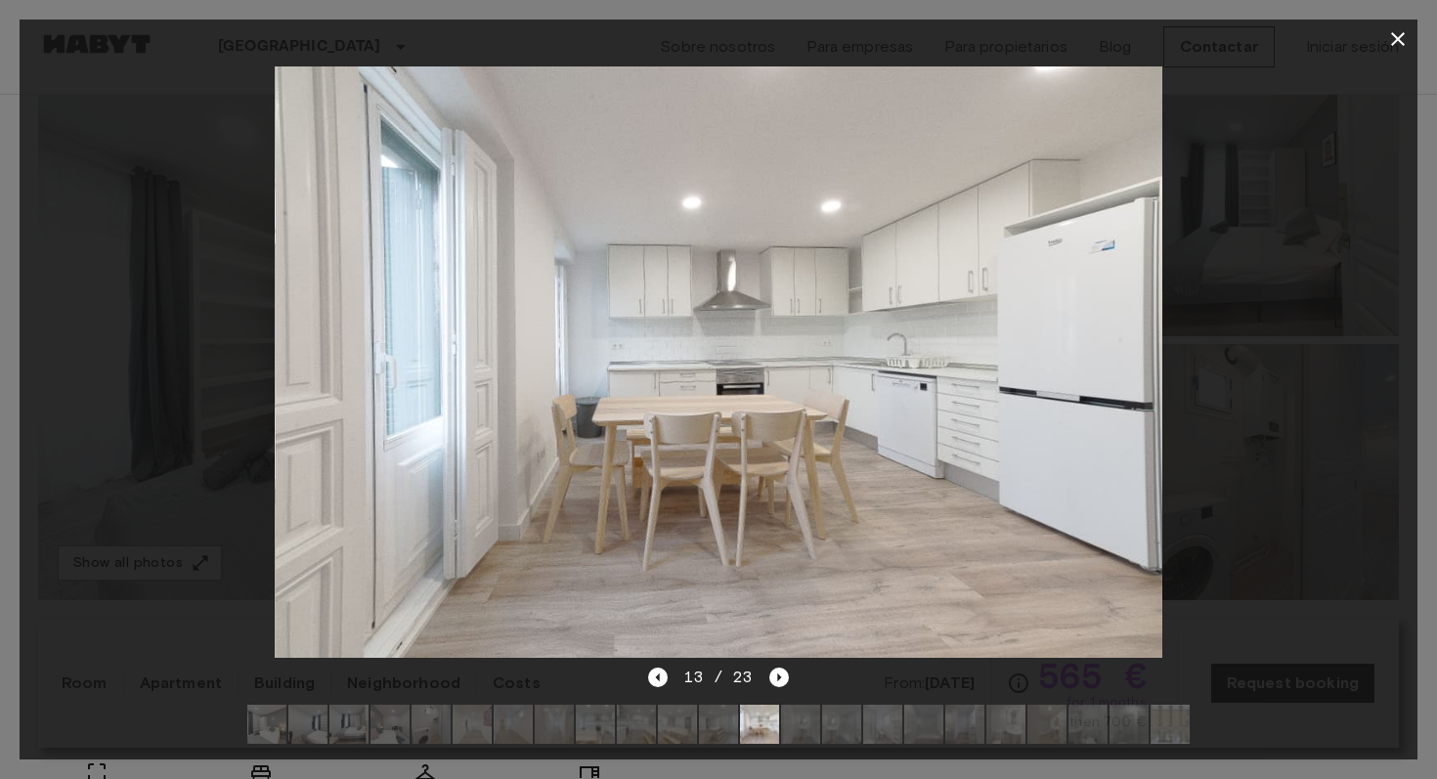
click at [1401, 47] on icon "button" at bounding box center [1397, 38] width 23 height 23
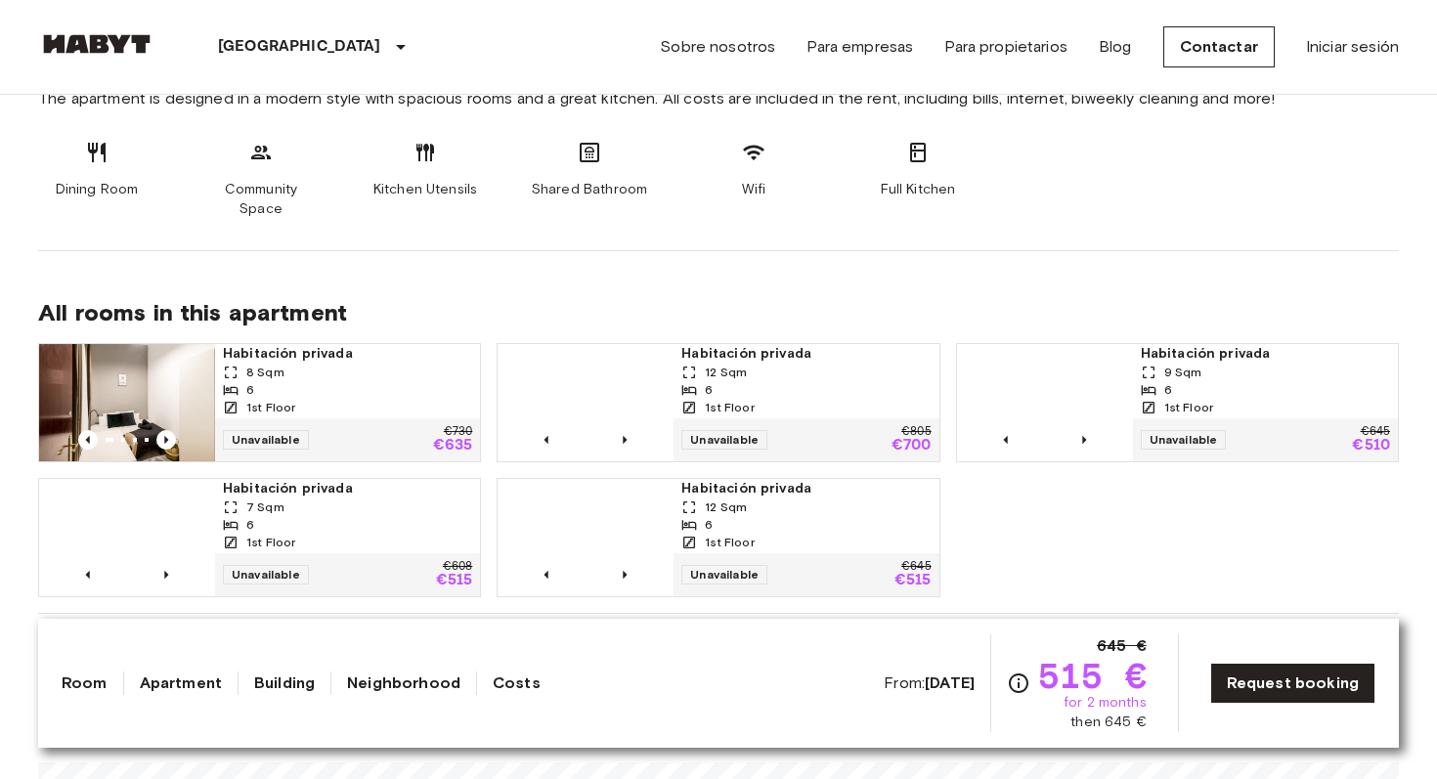
scroll to position [1091, 0]
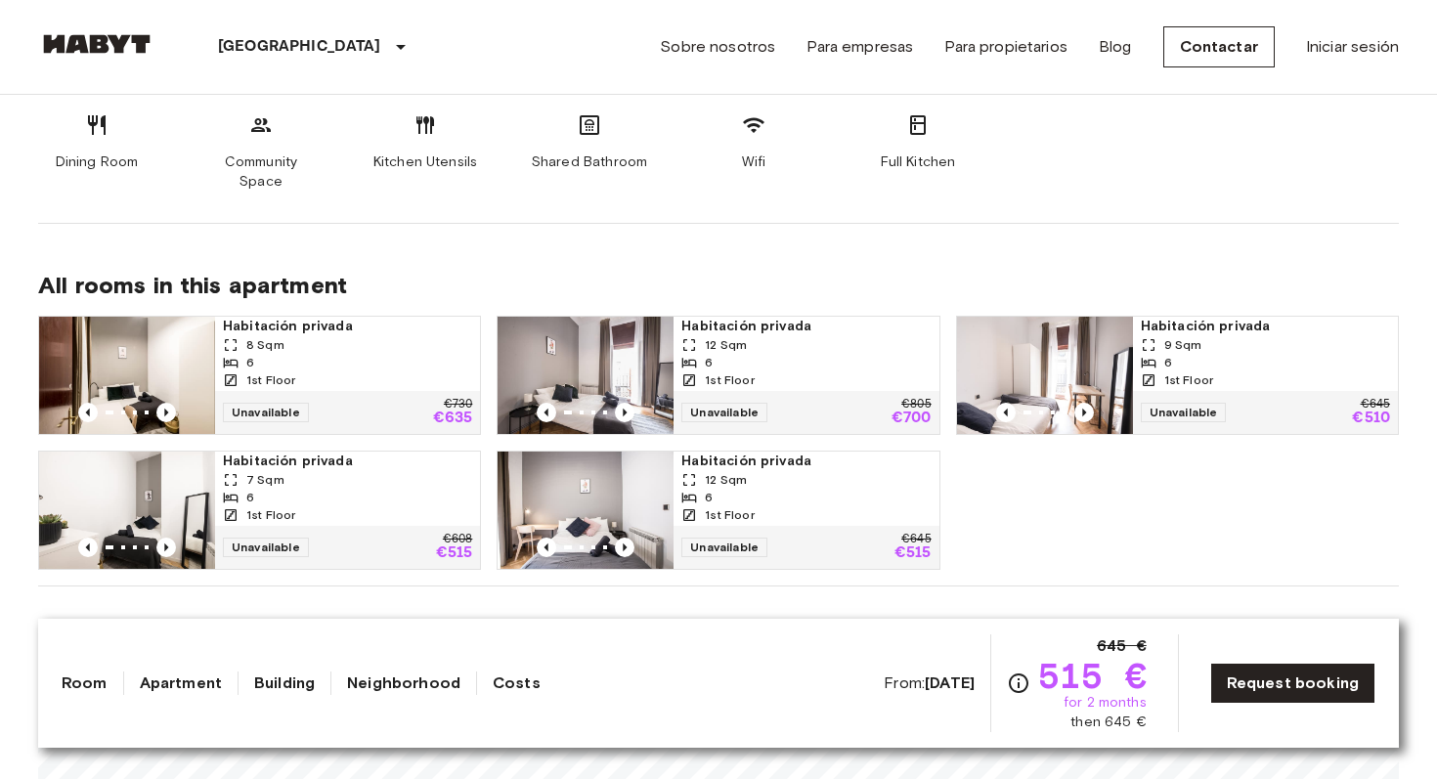
click at [497, 691] on link "Costs" at bounding box center [517, 683] width 48 height 23
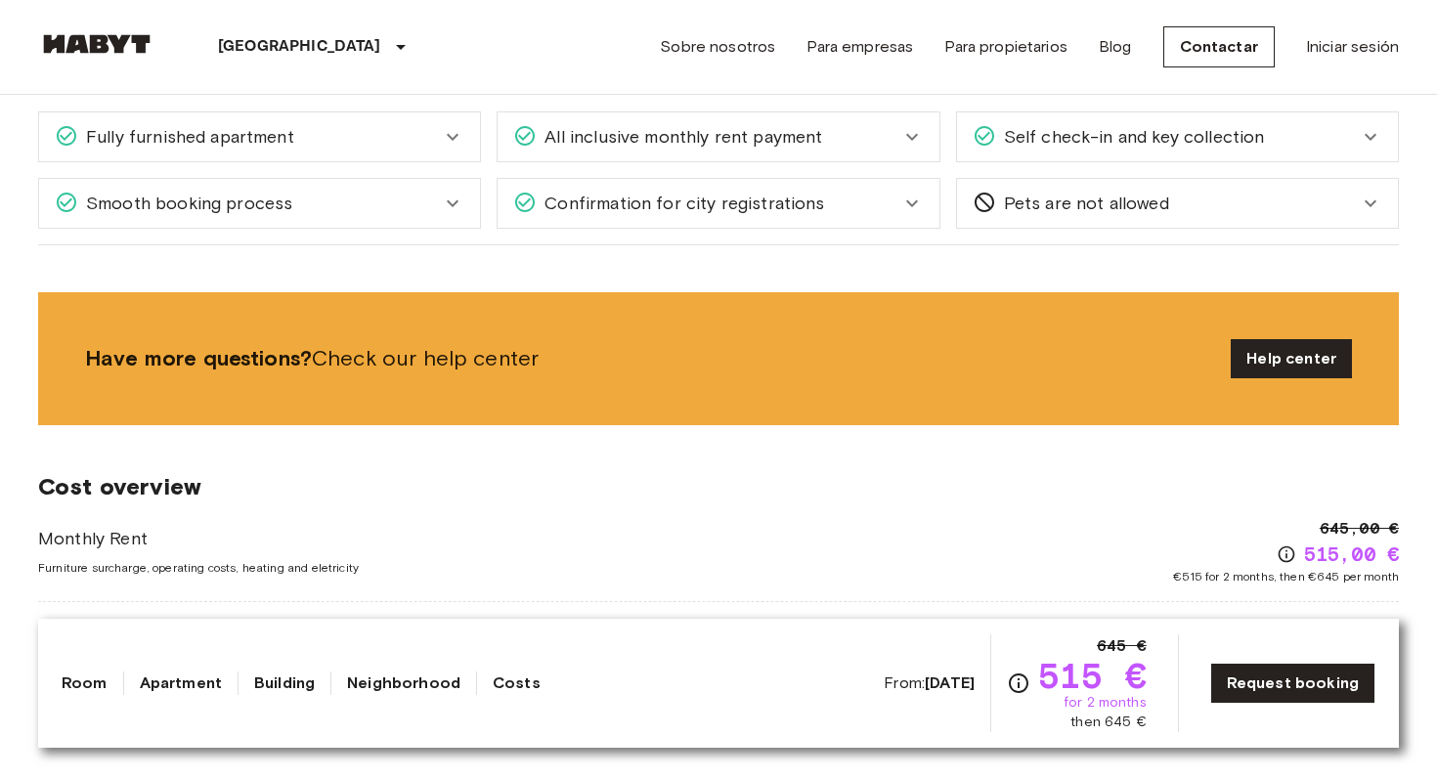
scroll to position [2436, 0]
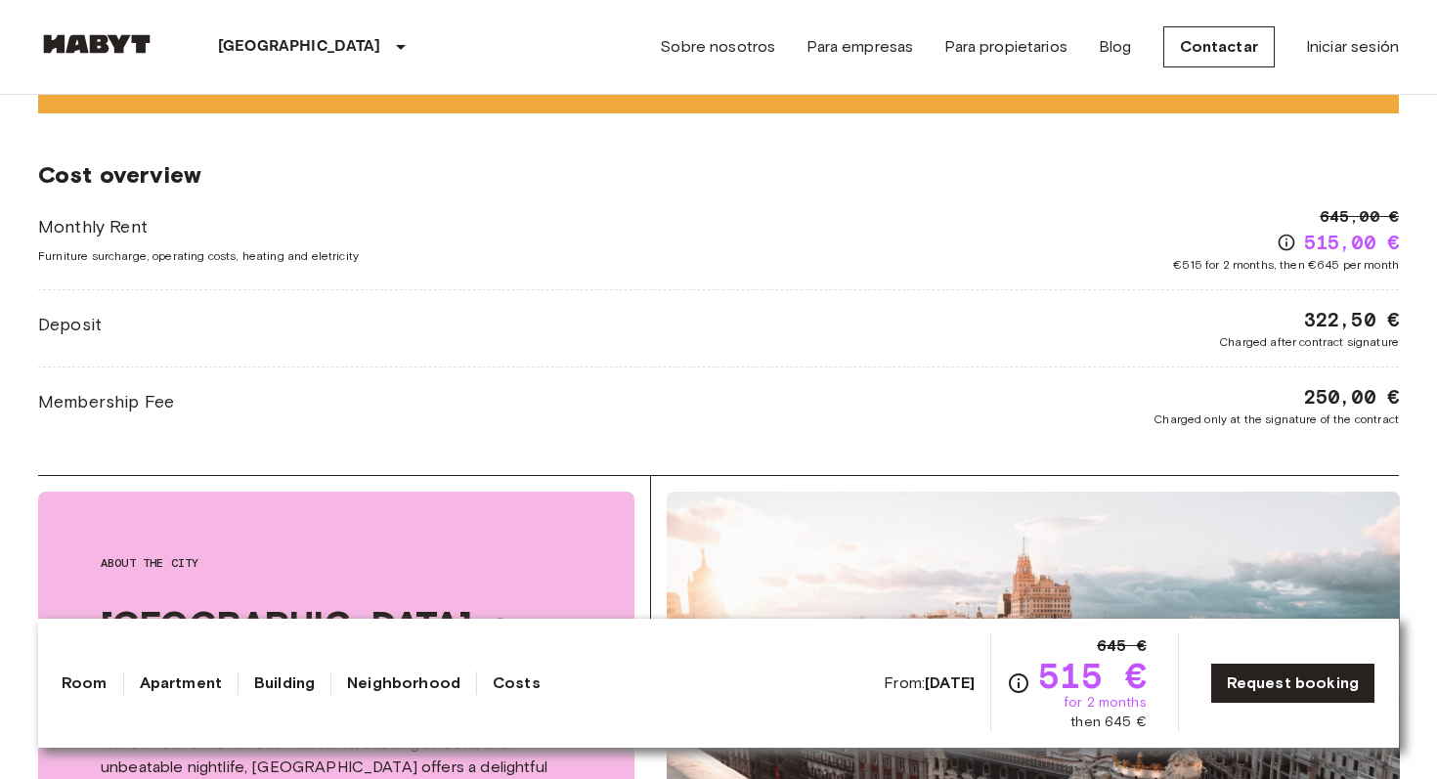
click at [1298, 383] on div "250,00 € Charged only at the signature of the contract" at bounding box center [1276, 405] width 245 height 45
click at [1351, 383] on span "250,00 €" at bounding box center [1351, 396] width 95 height 27
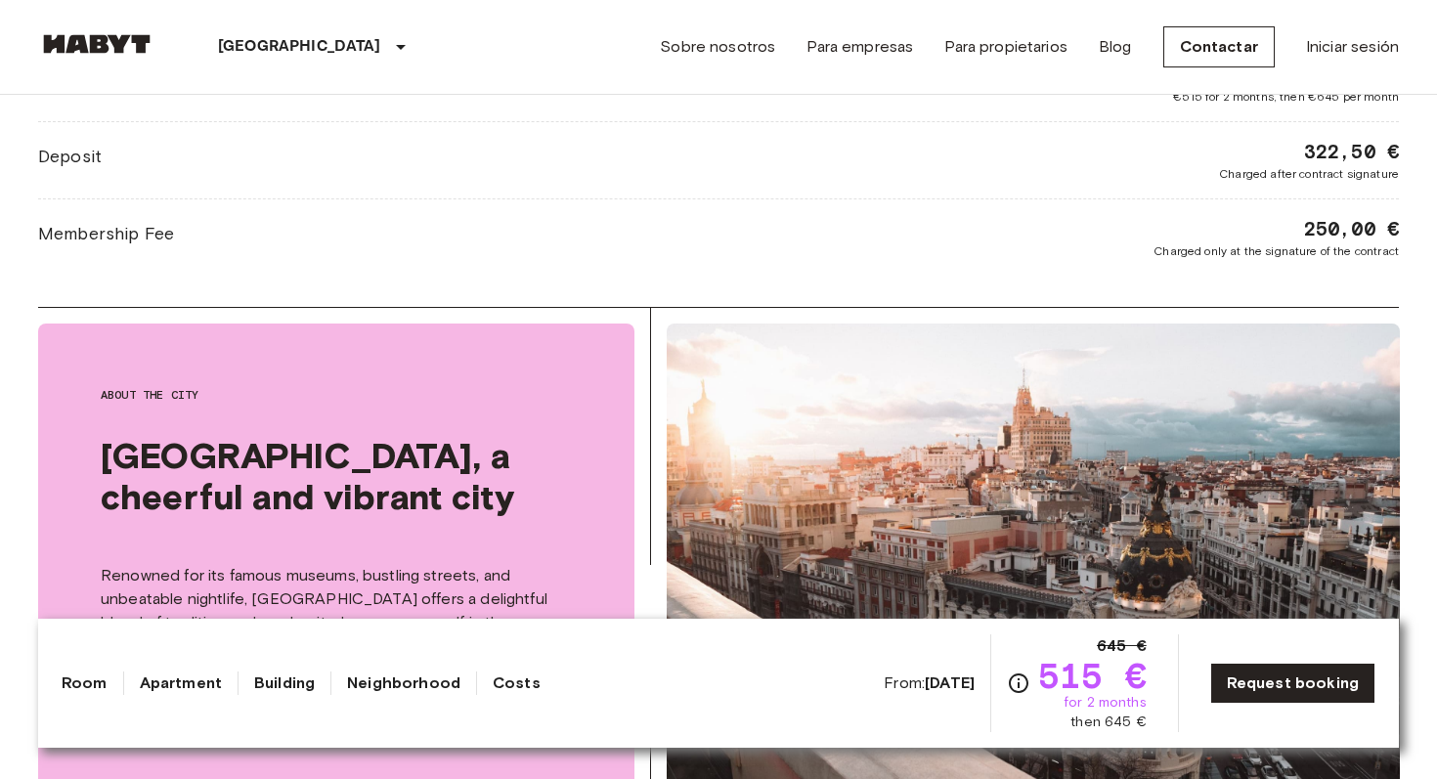
scroll to position [2388, 0]
